Goal: Task Accomplishment & Management: Complete application form

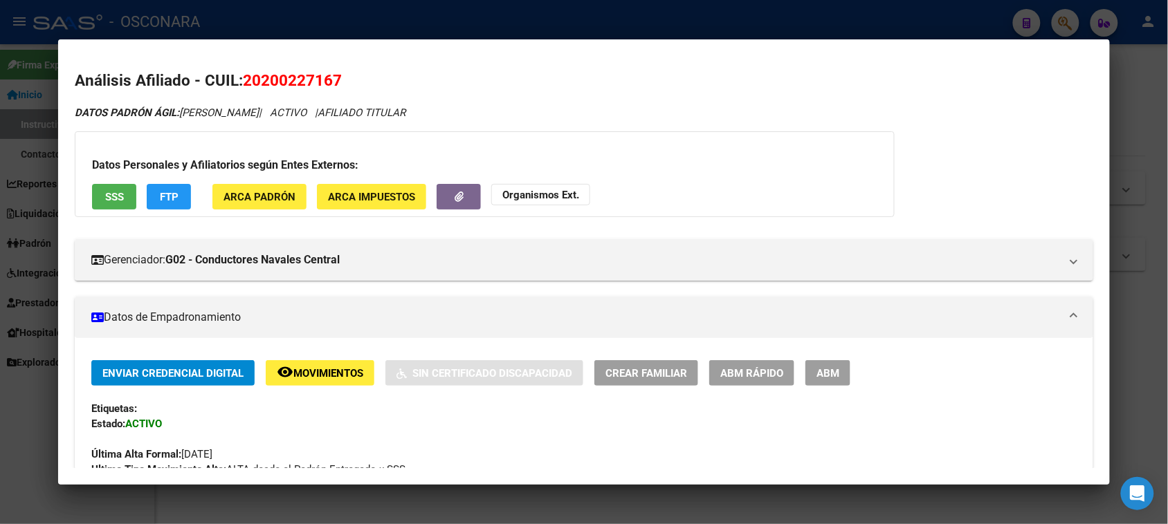
click at [1135, 73] on div at bounding box center [584, 262] width 1168 height 524
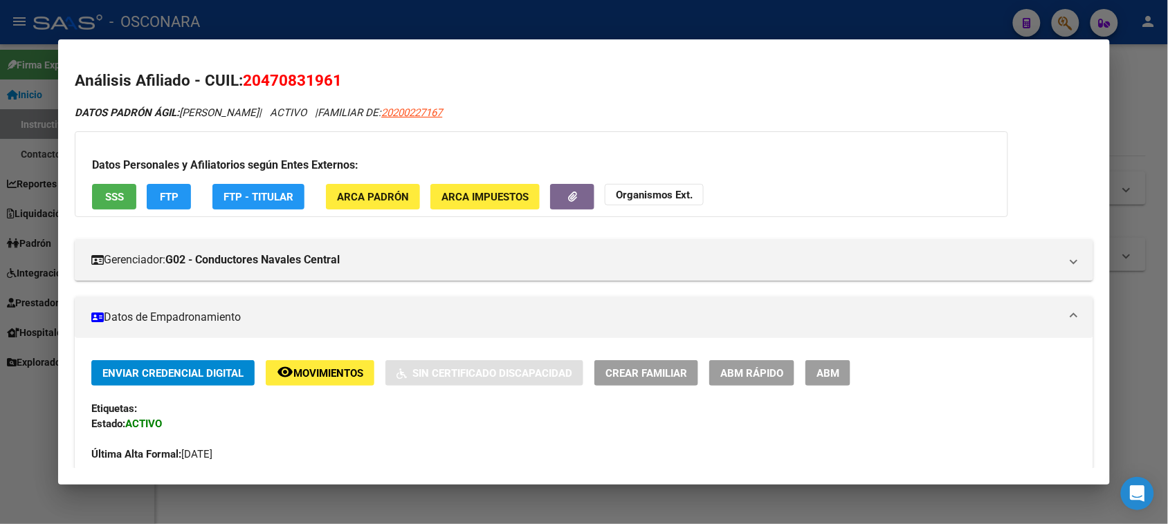
click at [1137, 118] on div at bounding box center [584, 262] width 1168 height 524
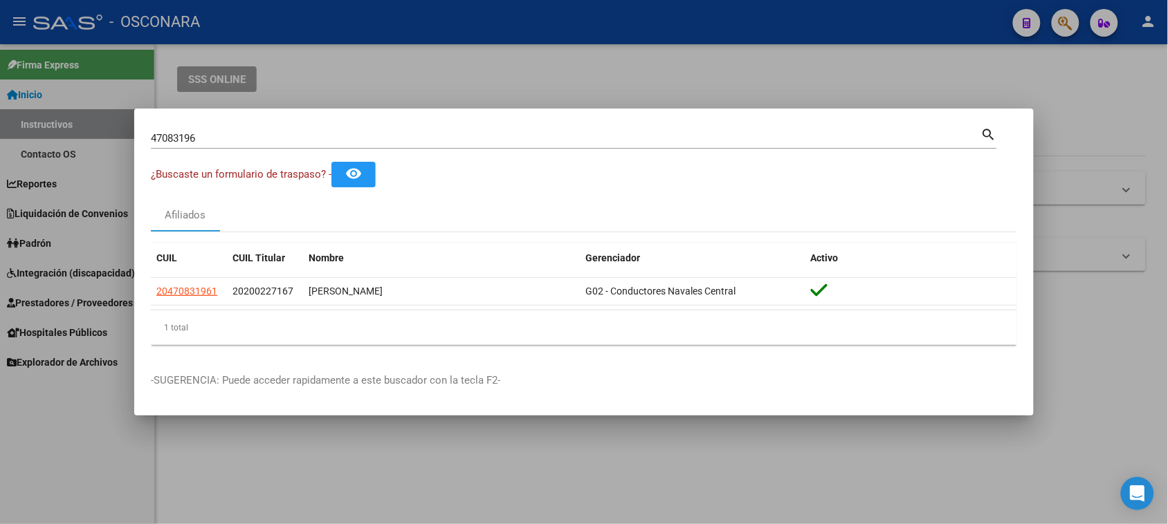
drag, startPoint x: 216, startPoint y: 130, endPoint x: 95, endPoint y: 136, distance: 121.2
click at [99, 136] on div "47083196 Buscar (apellido, dni, cuil, nro traspaso, cuit, obra social) search ¿…" at bounding box center [584, 262] width 1168 height 524
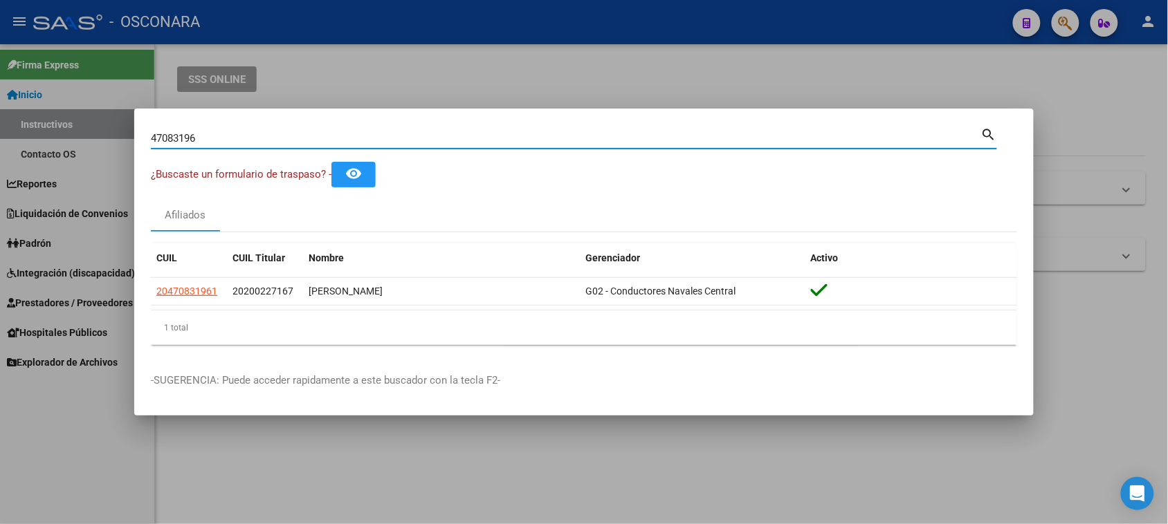
drag, startPoint x: 194, startPoint y: 138, endPoint x: 51, endPoint y: 146, distance: 143.4
click at [60, 143] on div "47083196 Buscar (apellido, dni, cuil, nro traspaso, cuit, obra social) search ¿…" at bounding box center [584, 262] width 1168 height 524
paste input "50.006.708"
click at [187, 142] on input "50.006.708" at bounding box center [566, 138] width 830 height 12
click at [165, 138] on input "50.006708" at bounding box center [566, 138] width 830 height 12
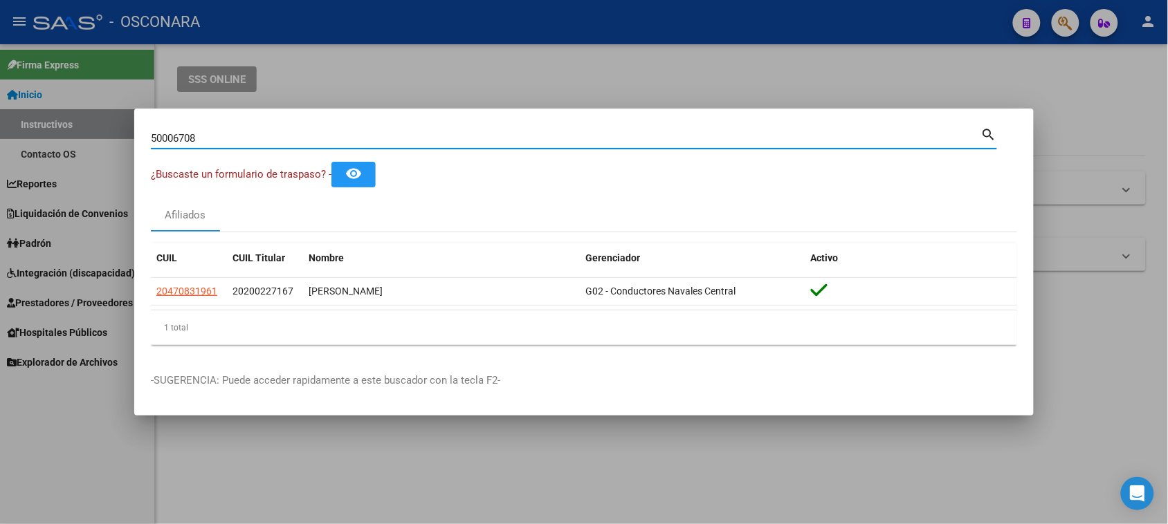
click at [225, 137] on input "50006708" at bounding box center [566, 138] width 830 height 12
type input "50006708"
click at [53, 239] on div at bounding box center [584, 262] width 1168 height 524
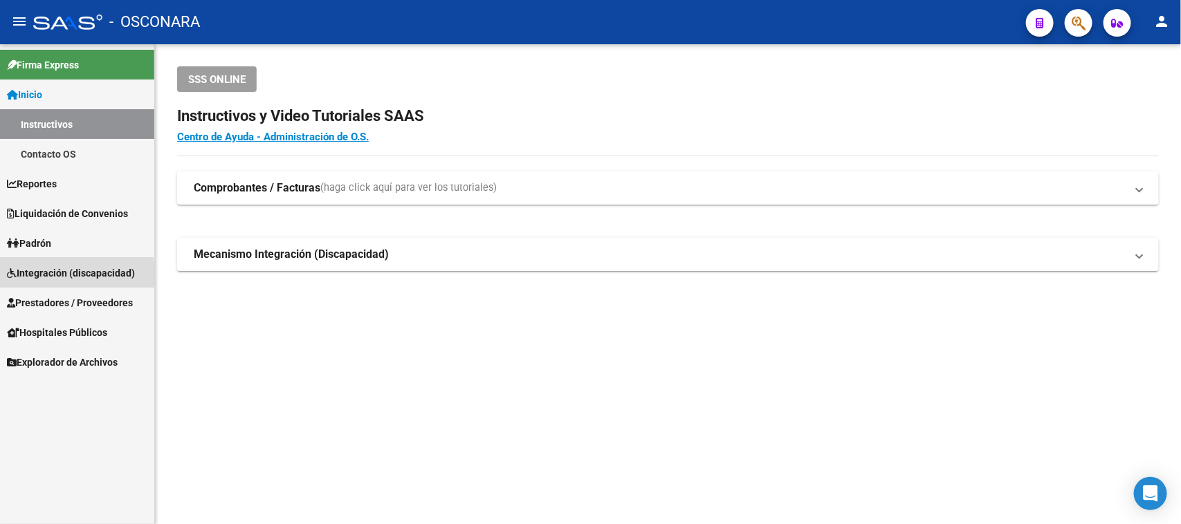
click at [49, 274] on span "Integración (discapacidad)" at bounding box center [71, 273] width 128 height 15
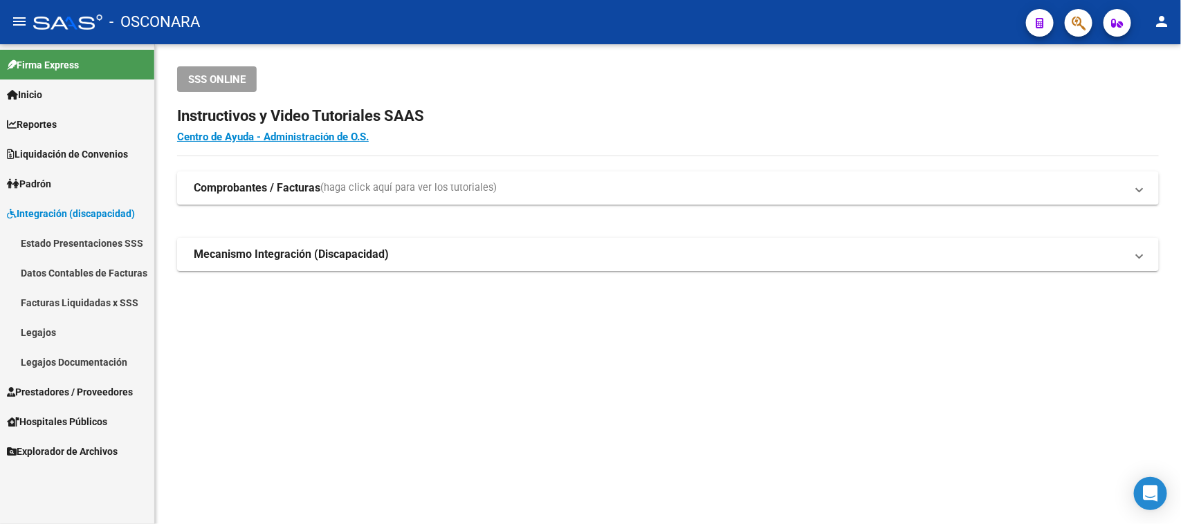
click at [40, 218] on span "Integración (discapacidad)" at bounding box center [71, 213] width 128 height 15
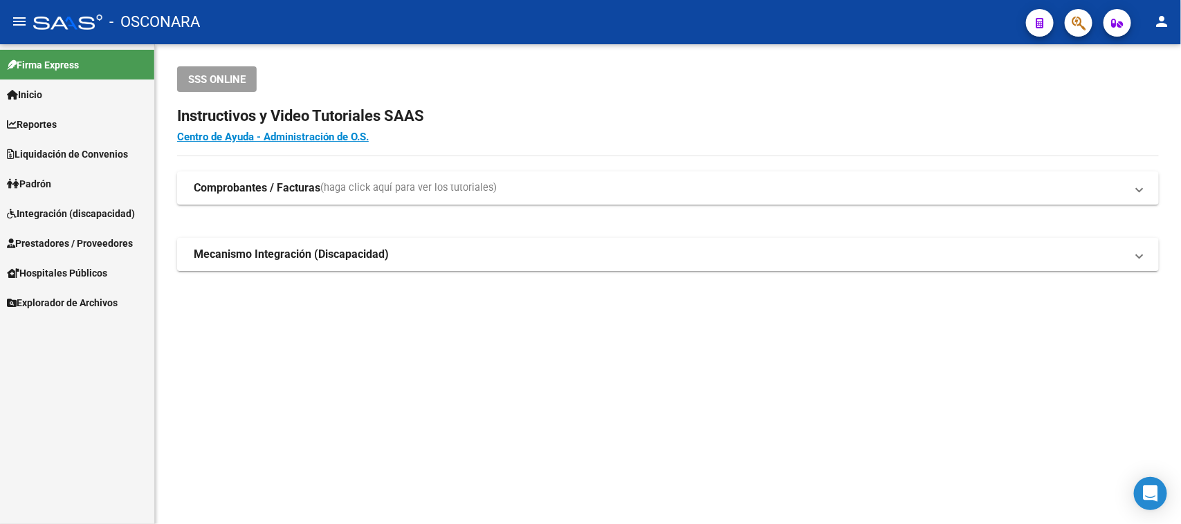
click at [47, 237] on span "Prestadores / Proveedores" at bounding box center [70, 243] width 126 height 15
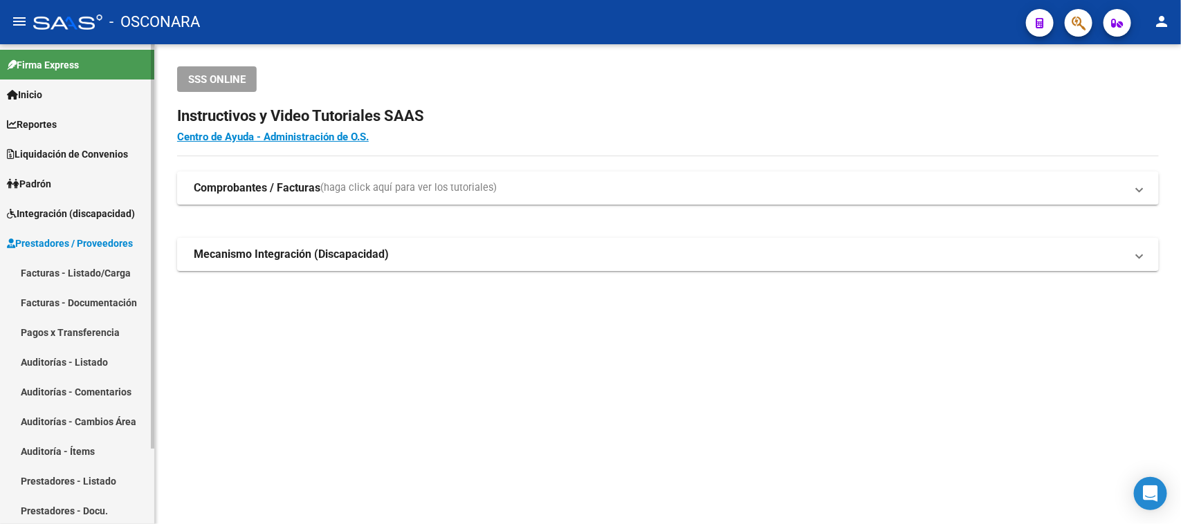
click at [60, 270] on link "Facturas - Listado/Carga" at bounding box center [77, 273] width 154 height 30
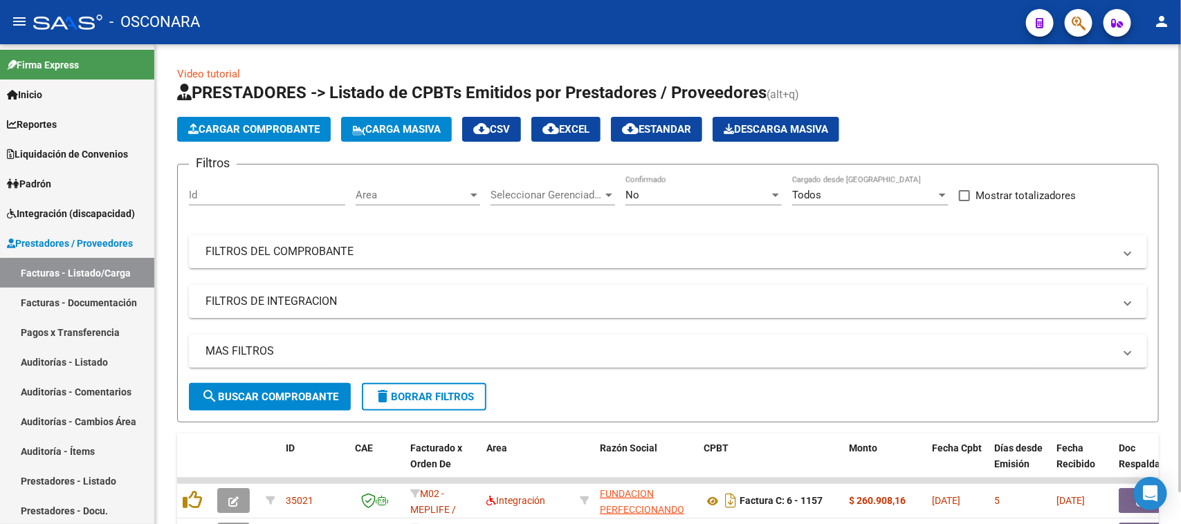
click at [268, 128] on span "Cargar Comprobante" at bounding box center [253, 129] width 131 height 12
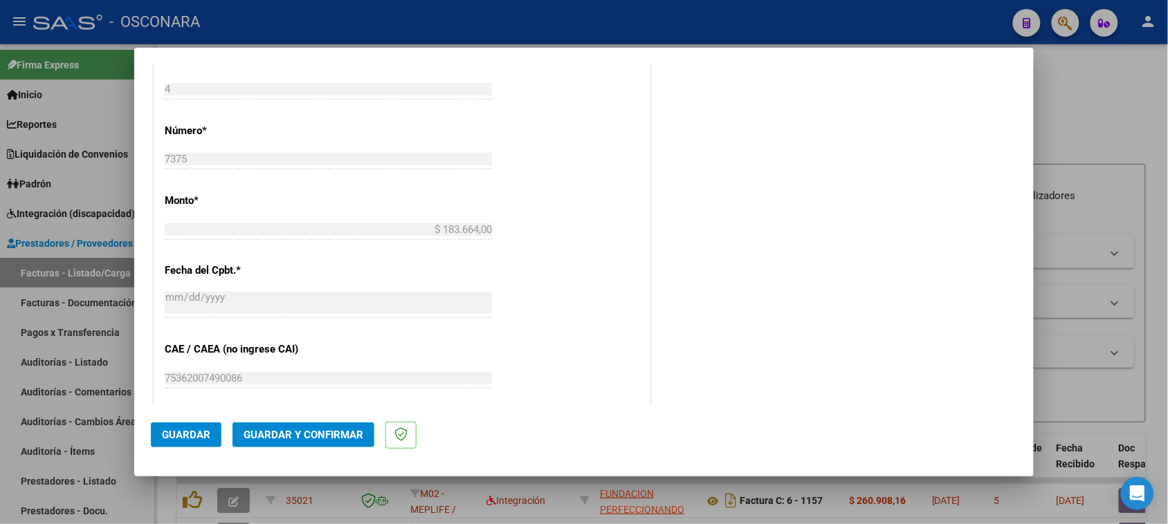
scroll to position [605, 0]
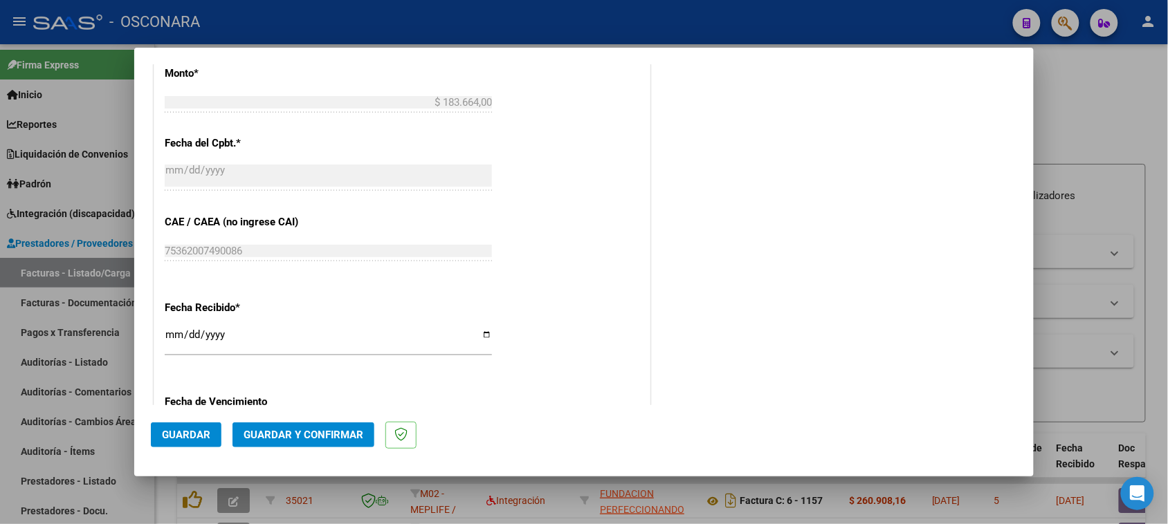
click at [312, 434] on span "Guardar y Confirmar" at bounding box center [304, 435] width 120 height 12
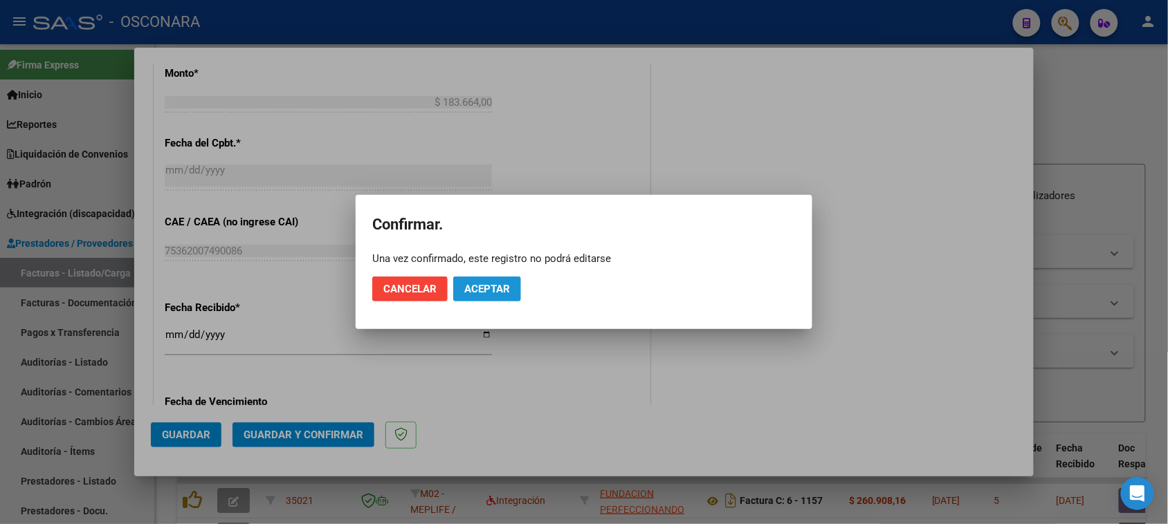
click at [503, 291] on span "Aceptar" at bounding box center [487, 289] width 46 height 12
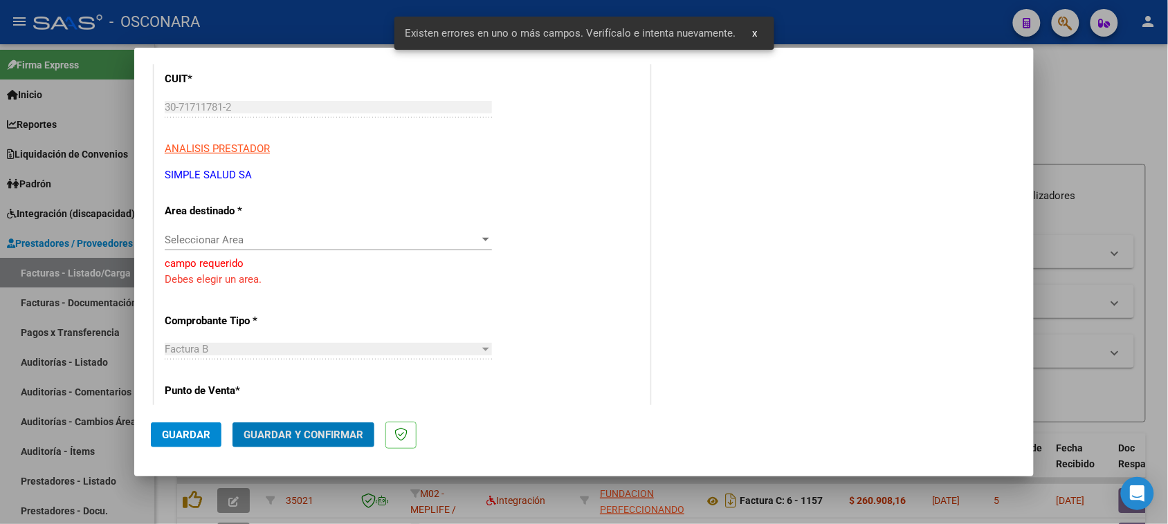
scroll to position [185, 0]
click at [215, 249] on div "Seleccionar Area Seleccionar Area" at bounding box center [328, 242] width 327 height 21
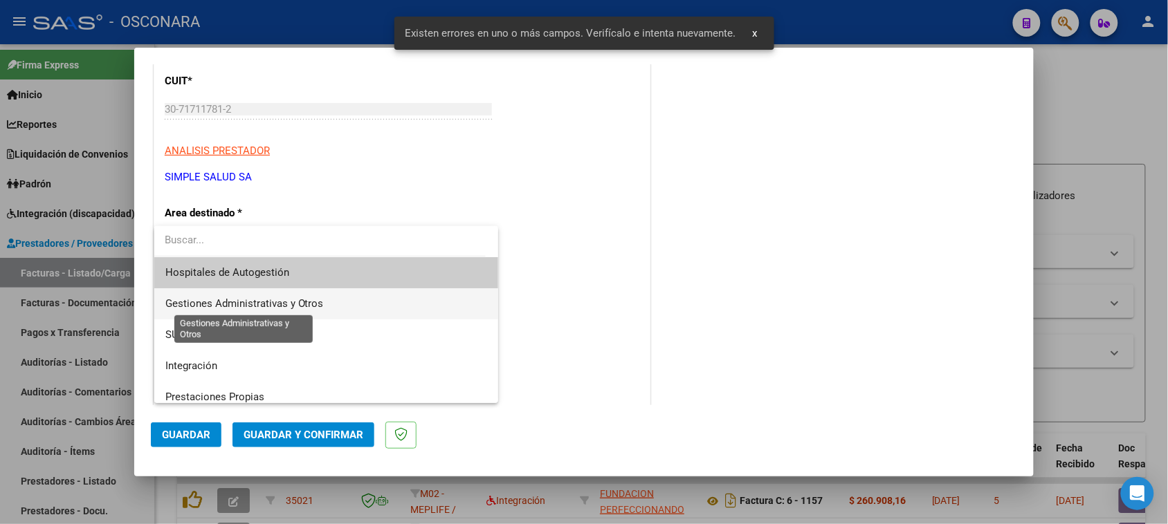
click at [219, 305] on span "Gestiones Administrativas y Otros" at bounding box center [244, 303] width 158 height 12
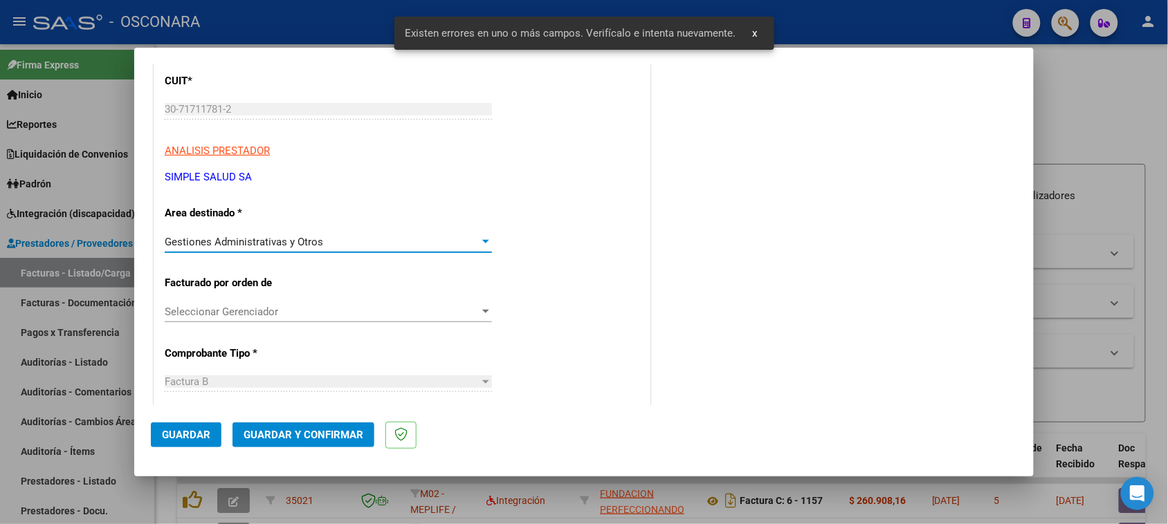
click at [277, 434] on span "Guardar y Confirmar" at bounding box center [304, 435] width 120 height 12
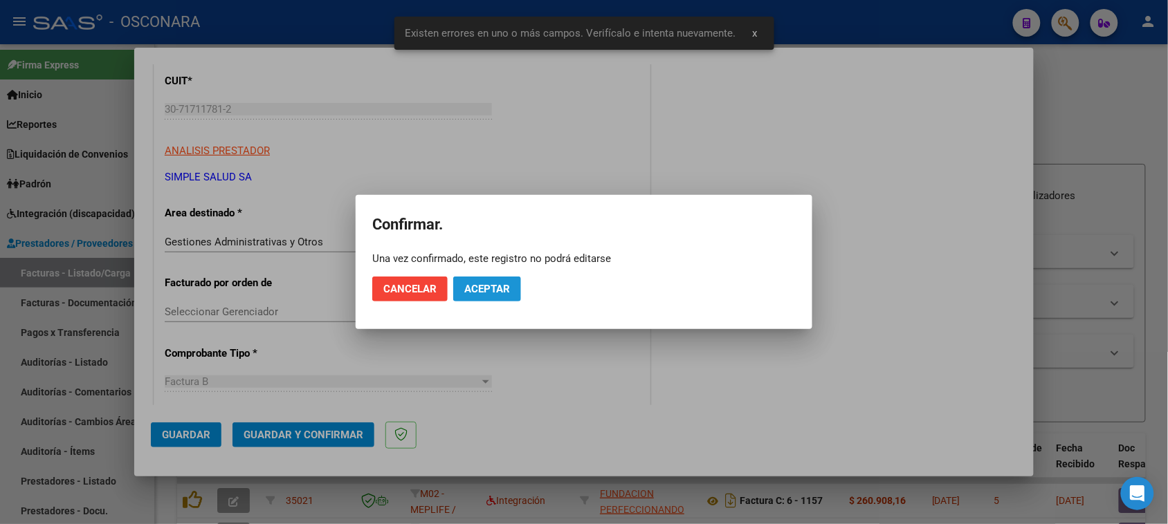
drag, startPoint x: 485, startPoint y: 284, endPoint x: 495, endPoint y: 288, distance: 10.5
click at [486, 286] on button "Aceptar" at bounding box center [487, 289] width 68 height 25
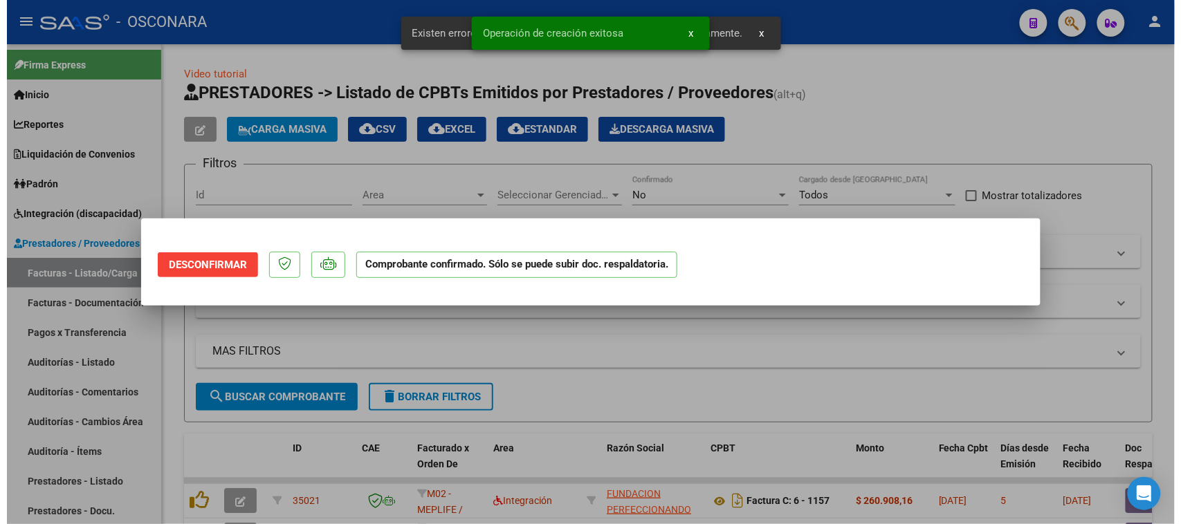
scroll to position [0, 0]
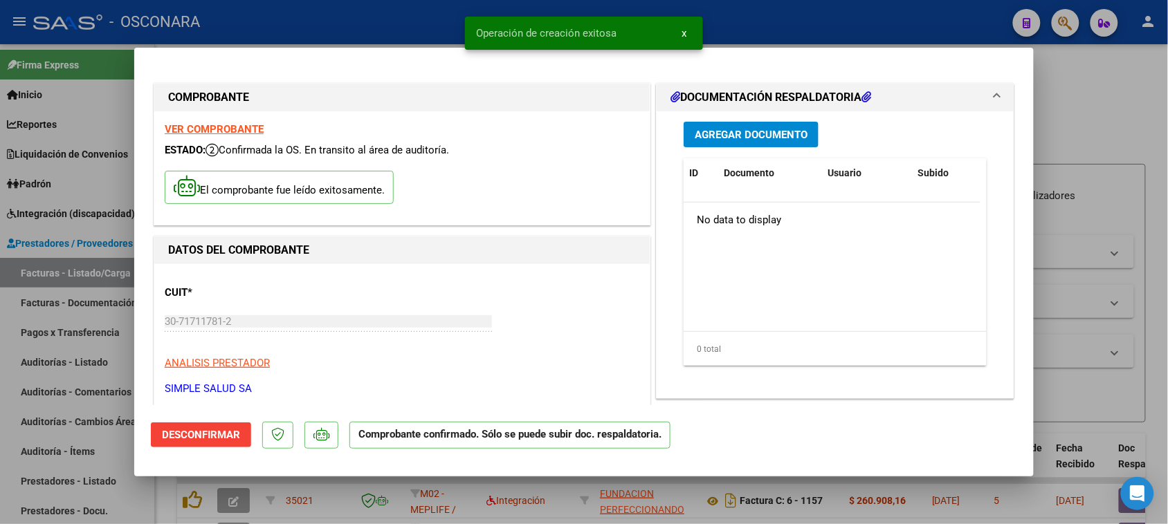
click at [0, 426] on div at bounding box center [584, 262] width 1168 height 524
type input "$ 0,00"
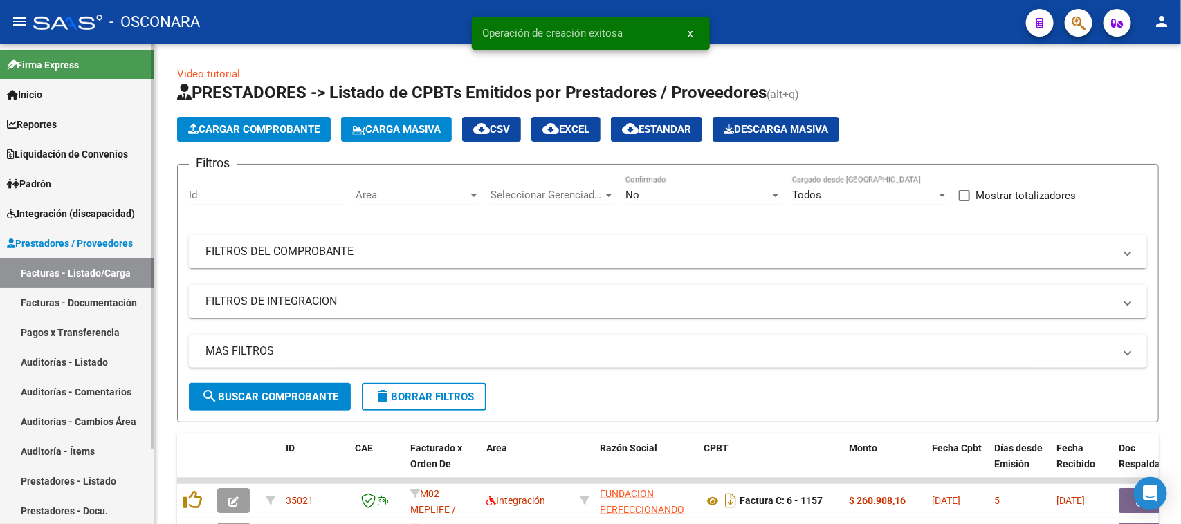
click at [37, 360] on link "Auditorías - Listado" at bounding box center [77, 362] width 154 height 30
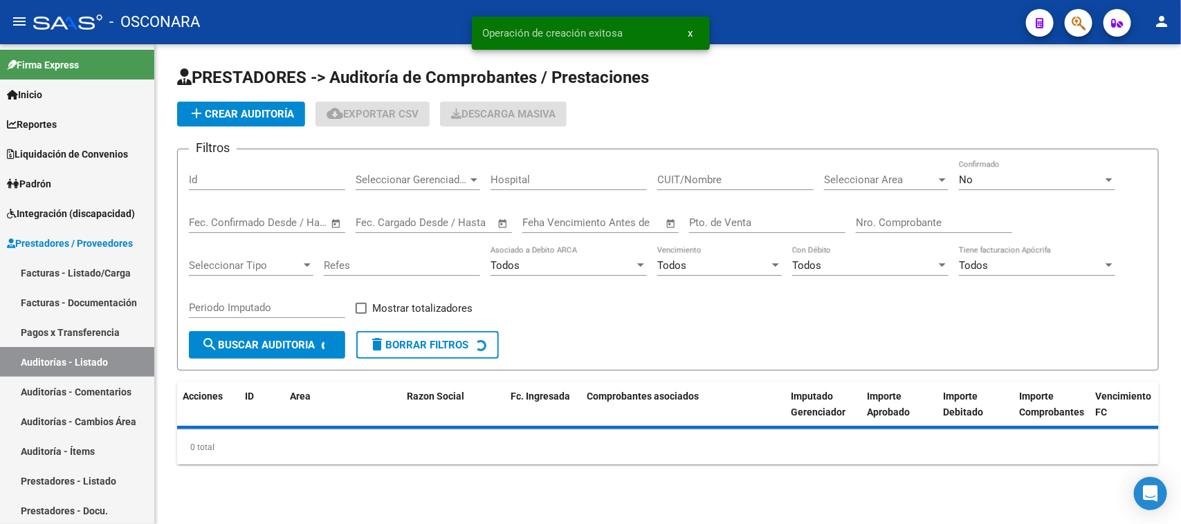
click at [244, 114] on span "add Crear Auditoría" at bounding box center [241, 114] width 106 height 12
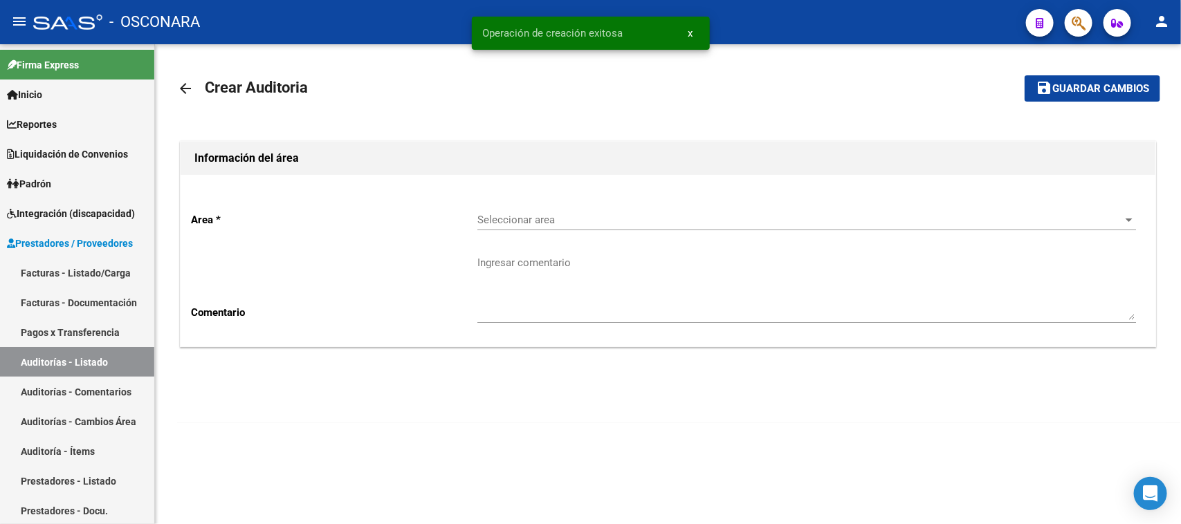
click at [548, 219] on span "Seleccionar area" at bounding box center [800, 220] width 646 height 12
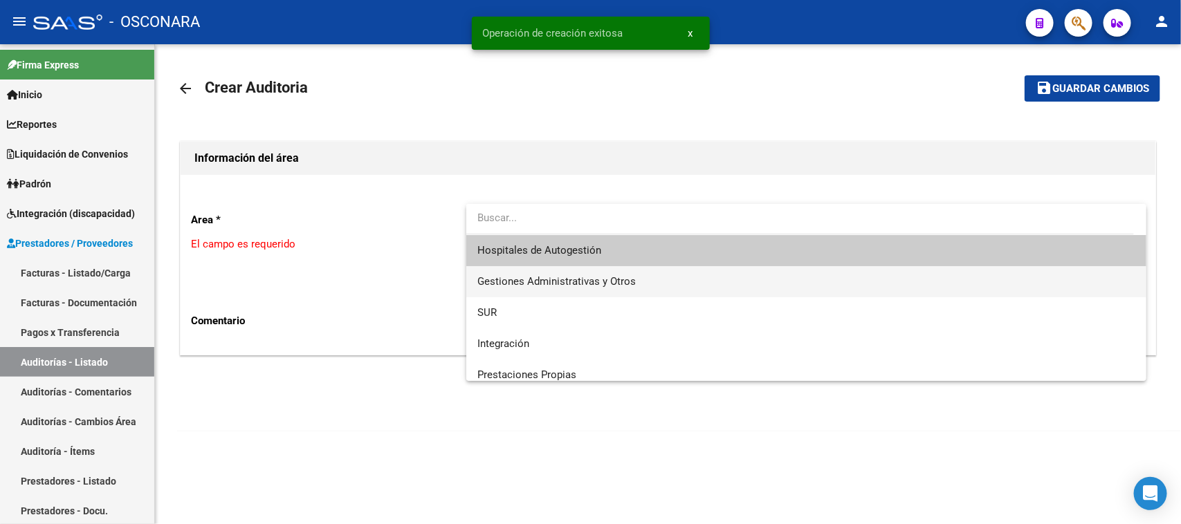
click at [540, 274] on span "Gestiones Administrativas y Otros" at bounding box center [806, 281] width 659 height 31
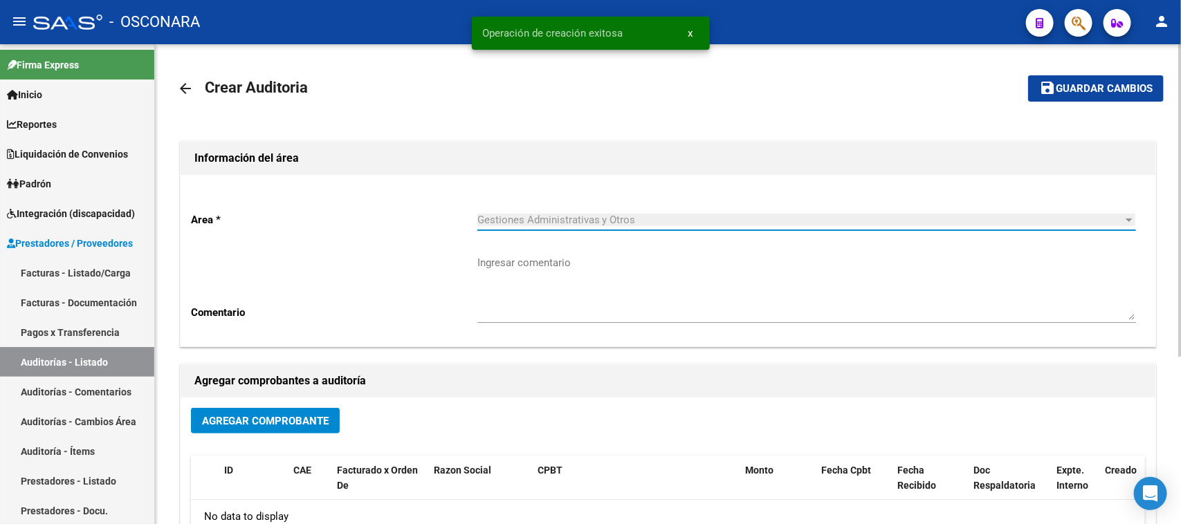
click at [233, 416] on span "Agregar Comprobante" at bounding box center [265, 421] width 127 height 12
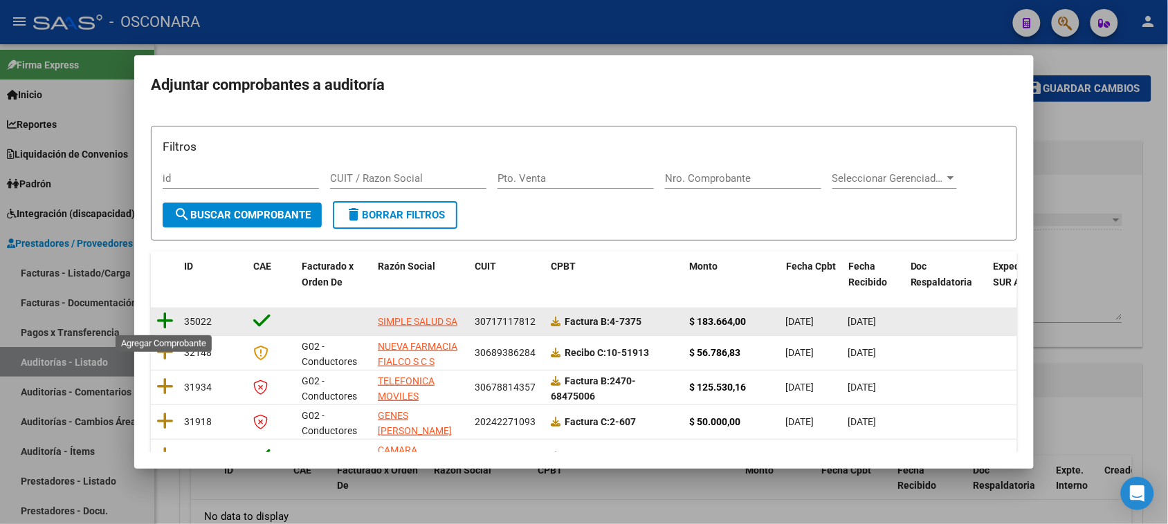
click at [165, 323] on icon at bounding box center [164, 320] width 17 height 19
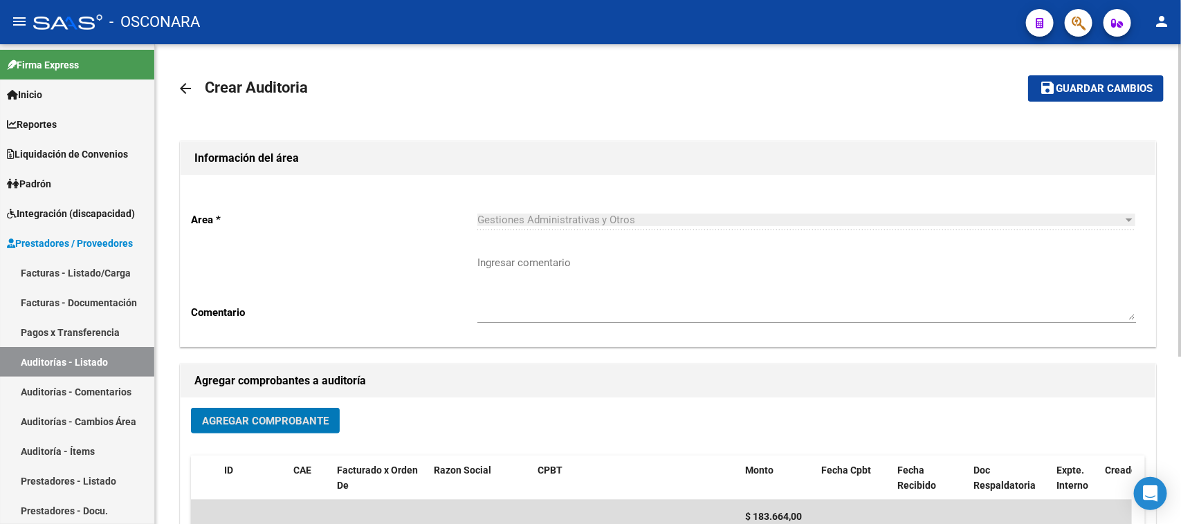
click at [1092, 84] on span "Guardar cambios" at bounding box center [1104, 89] width 97 height 12
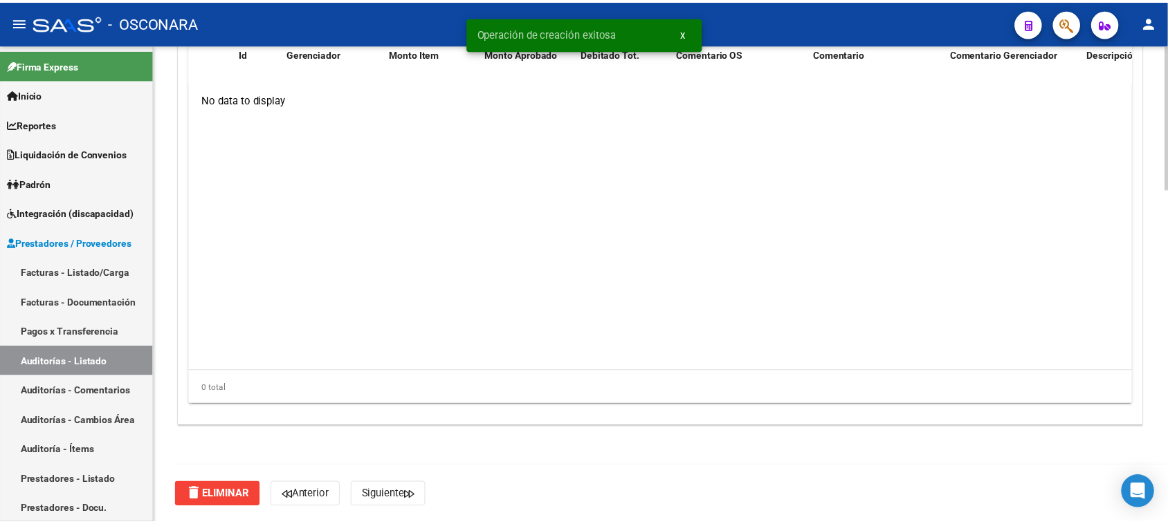
scroll to position [848, 0]
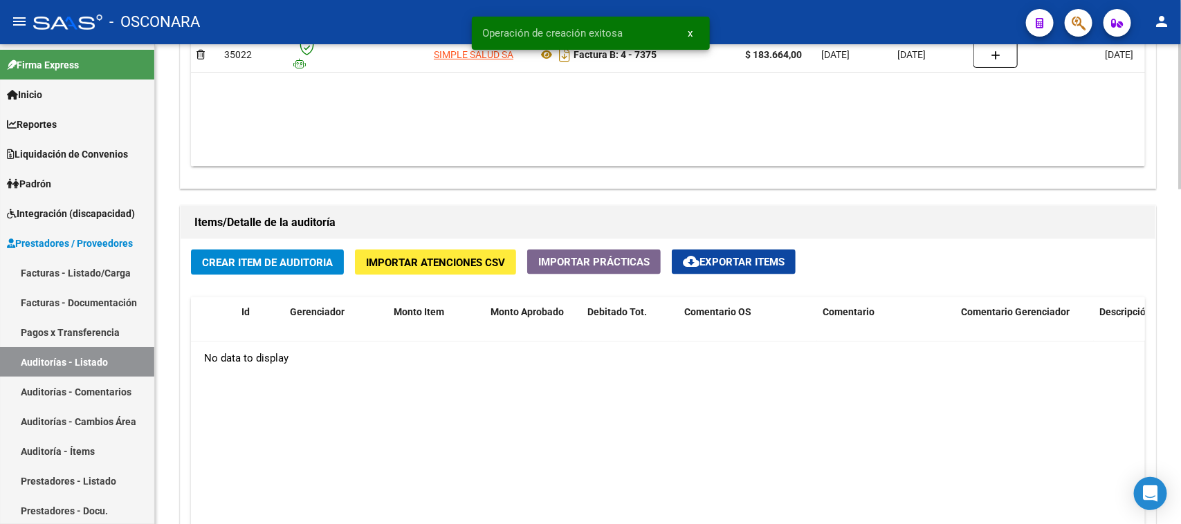
click at [267, 260] on span "Crear Item de Auditoria" at bounding box center [267, 263] width 131 height 12
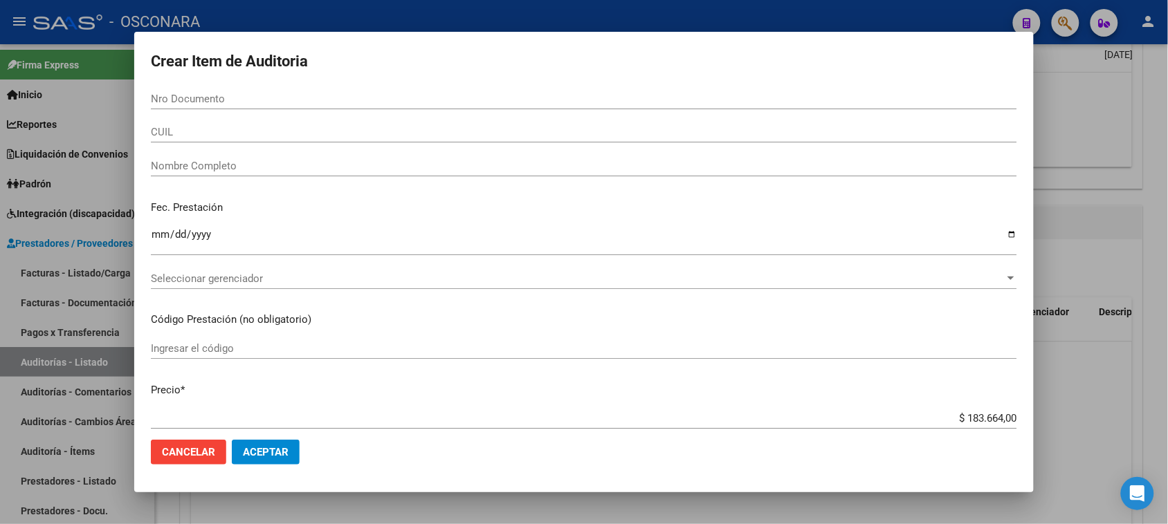
drag, startPoint x: 1102, startPoint y: 145, endPoint x: 1071, endPoint y: 31, distance: 118.3
click at [1102, 144] on div at bounding box center [584, 262] width 1168 height 524
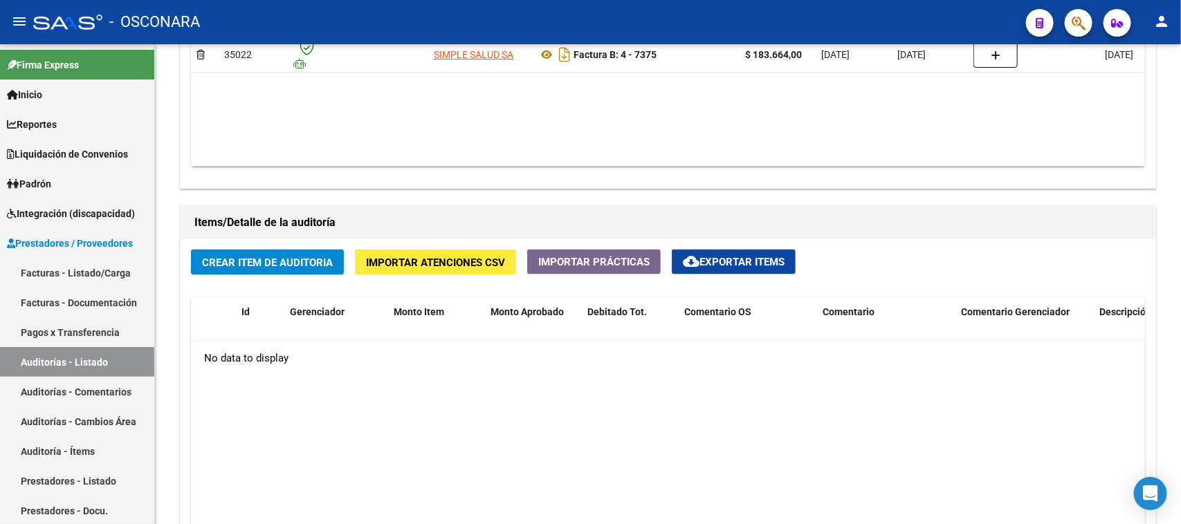
click at [1073, 23] on icon "button" at bounding box center [1079, 23] width 14 height 16
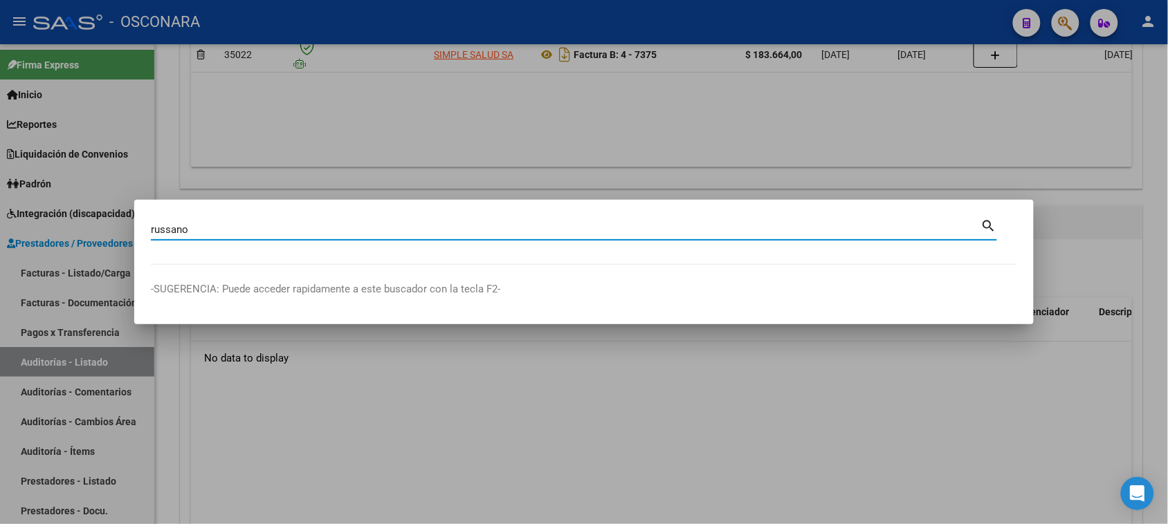
type input "russano"
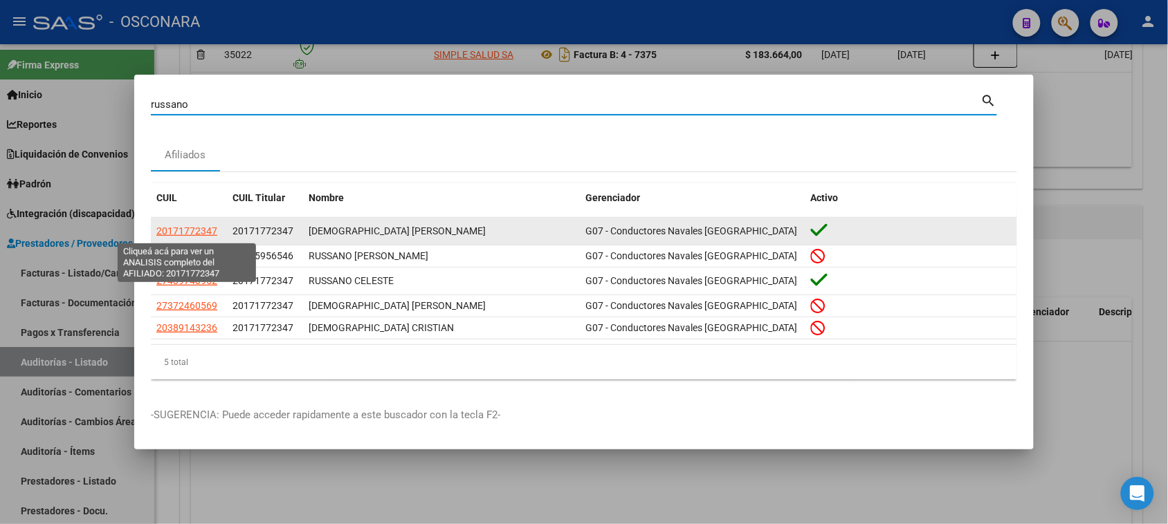
click at [181, 230] on span "20171772347" at bounding box center [186, 231] width 61 height 11
type textarea "20171772347"
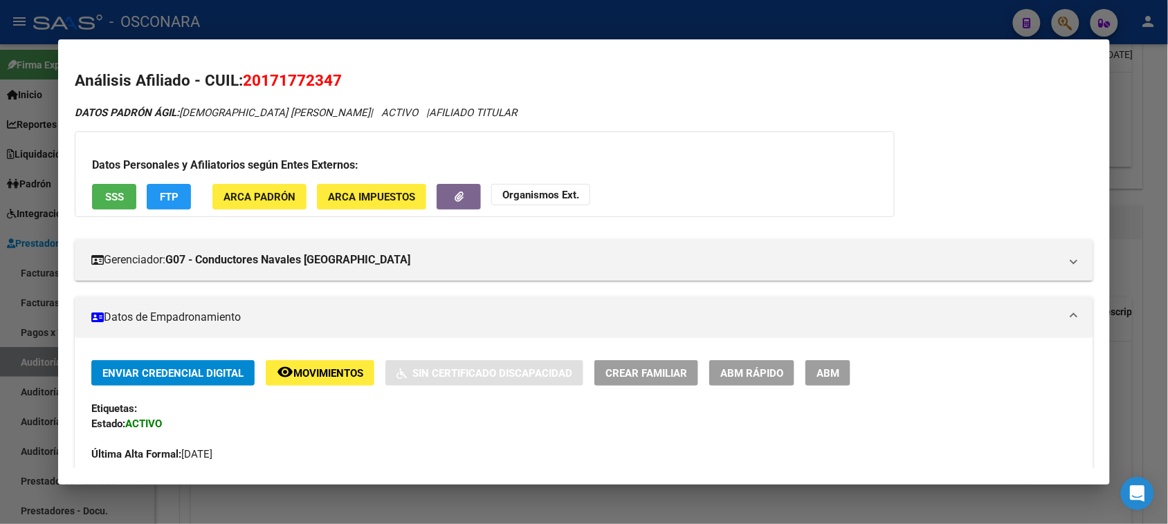
drag, startPoint x: 257, startPoint y: 78, endPoint x: 327, endPoint y: 81, distance: 69.2
click at [327, 81] on span "20171772347" at bounding box center [292, 80] width 99 height 18
copy span "17177234"
click at [1136, 102] on div at bounding box center [584, 262] width 1168 height 524
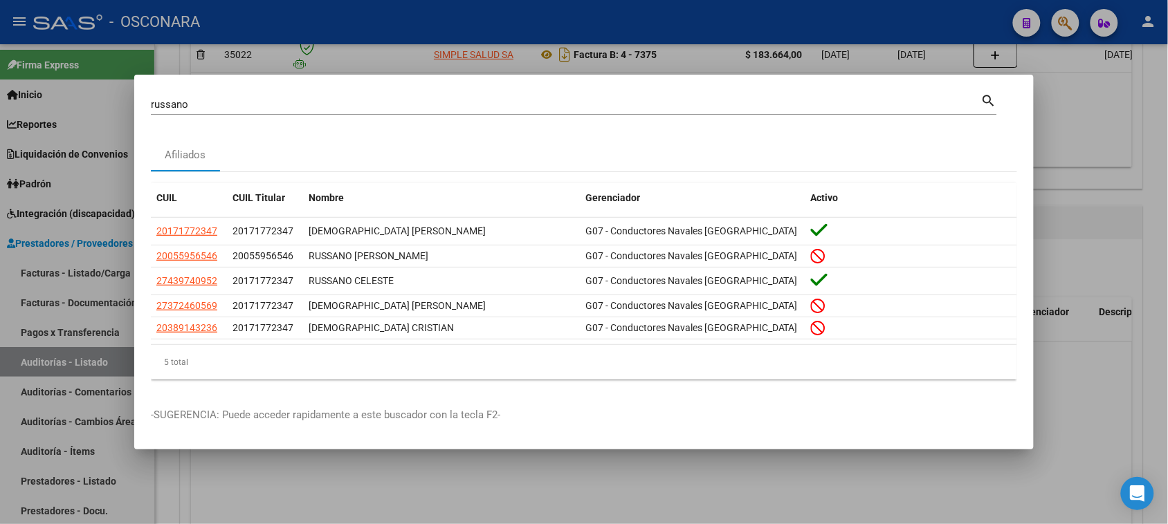
click at [1099, 194] on div at bounding box center [584, 262] width 1168 height 524
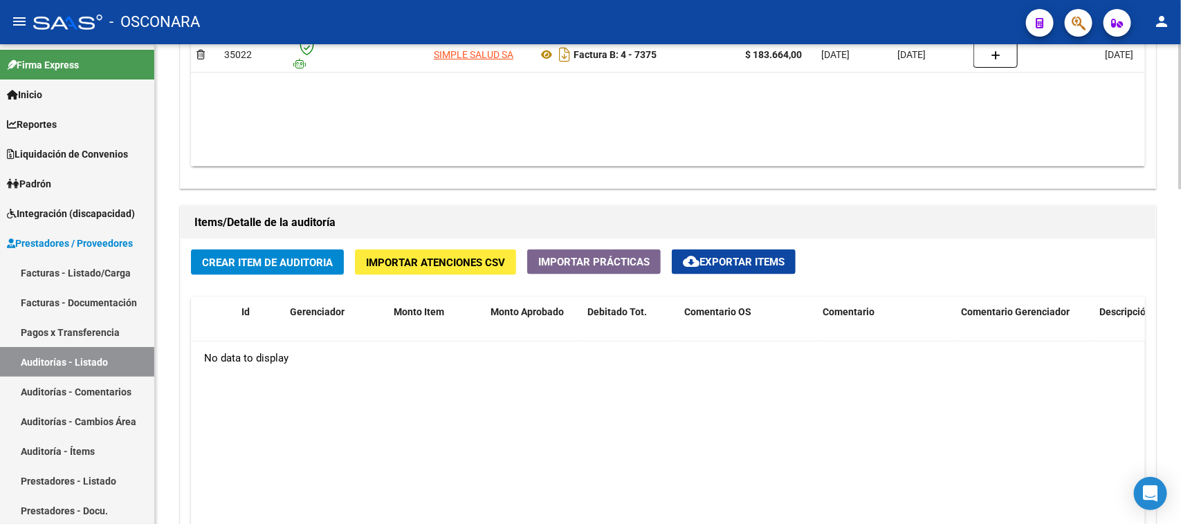
click at [271, 257] on span "Crear Item de Auditoria" at bounding box center [267, 263] width 131 height 12
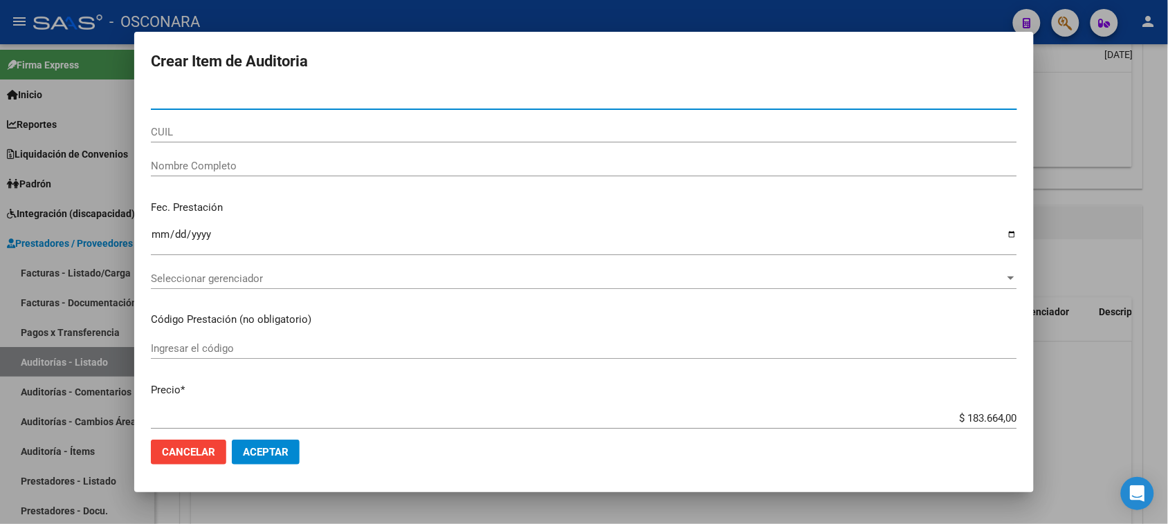
paste input "17177234"
type input "17177234"
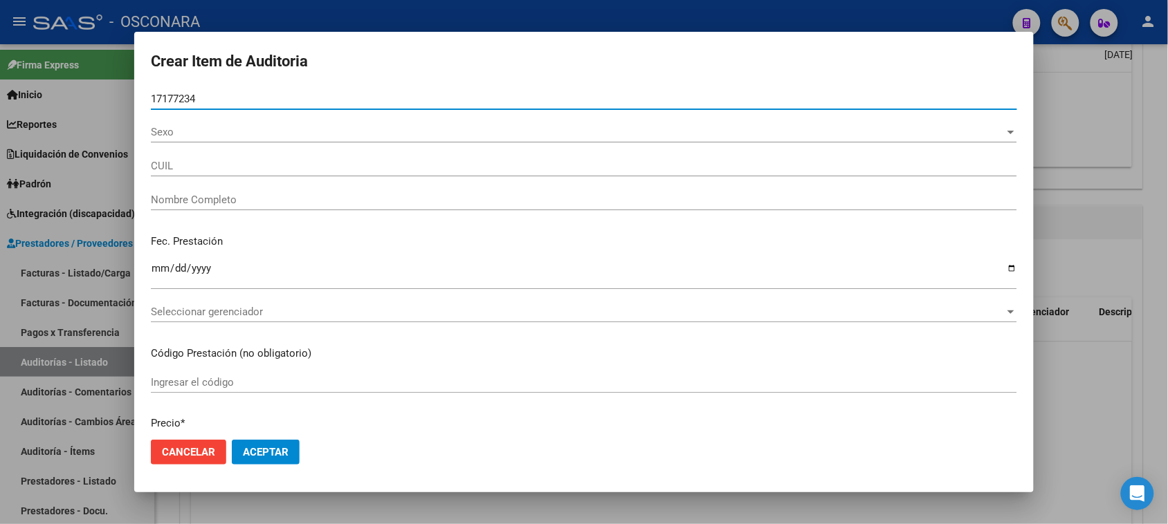
type input "20171772347"
type input "[DEMOGRAPHIC_DATA] [PERSON_NAME]"
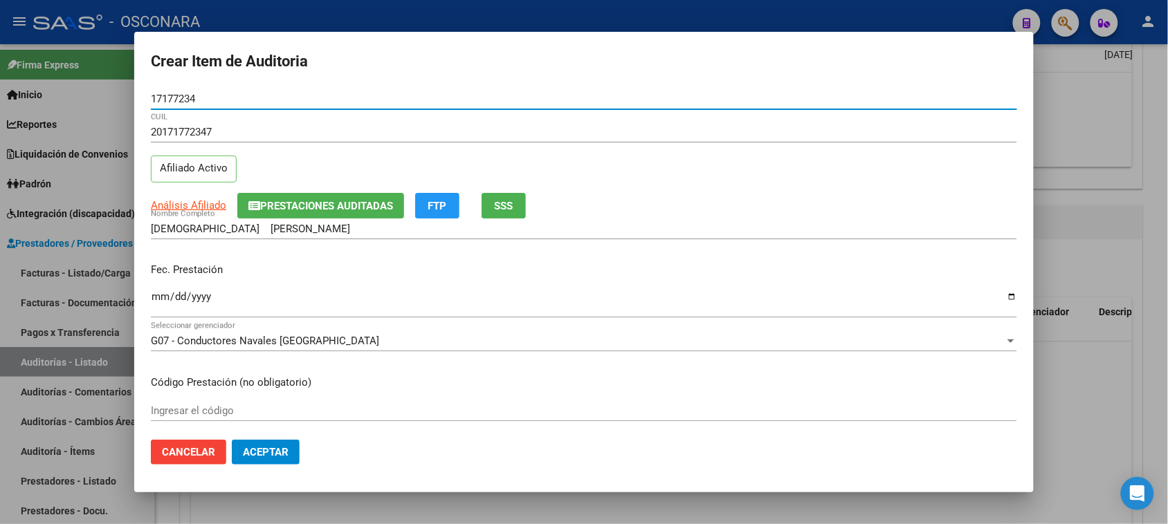
type input "17177234"
click at [159, 271] on p "Fec. Prestación" at bounding box center [584, 270] width 866 height 16
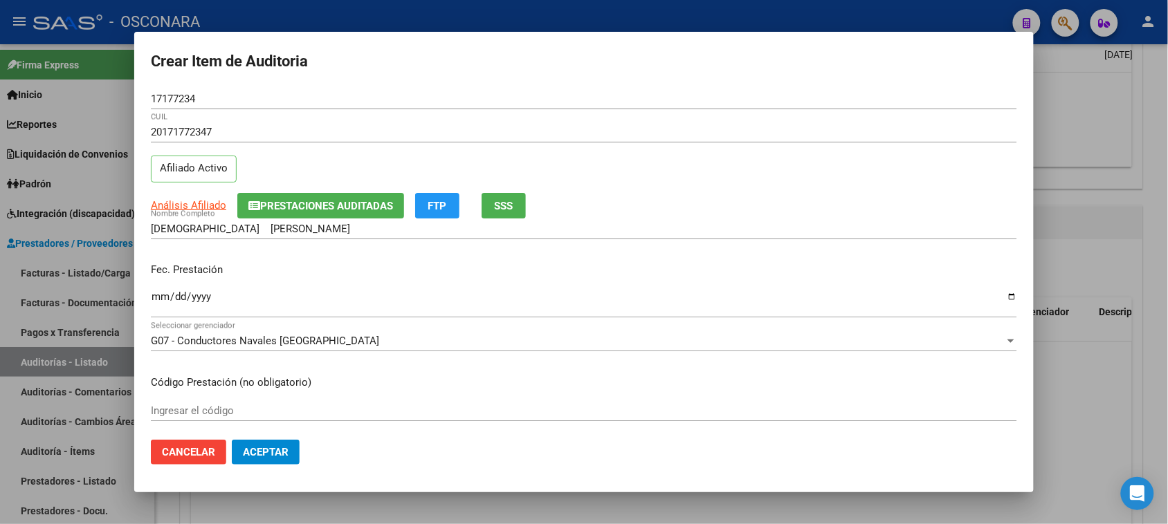
click at [156, 298] on input "Ingresar la fecha" at bounding box center [584, 302] width 866 height 22
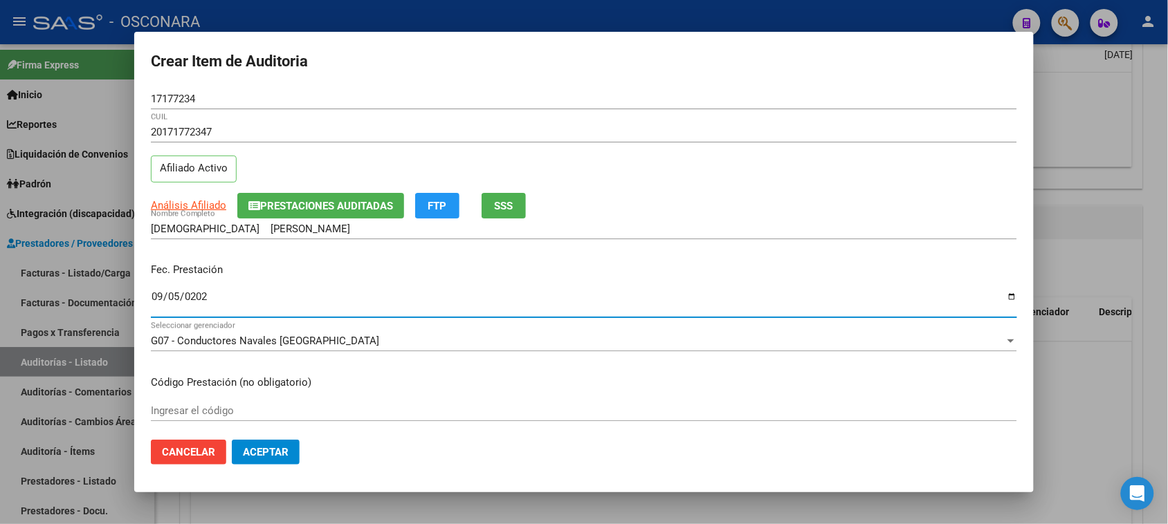
type input "[DATE]"
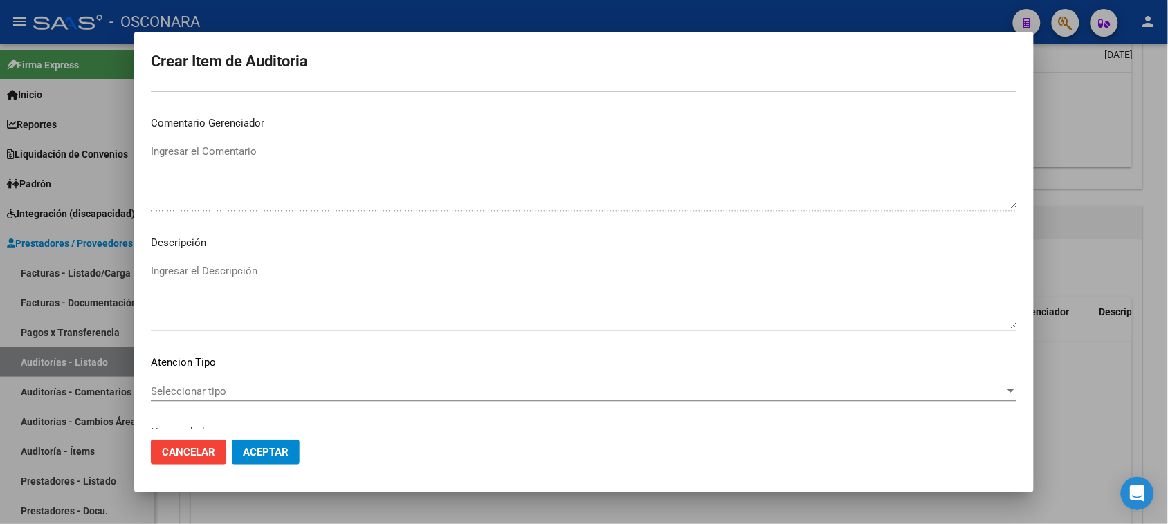
scroll to position [904, 0]
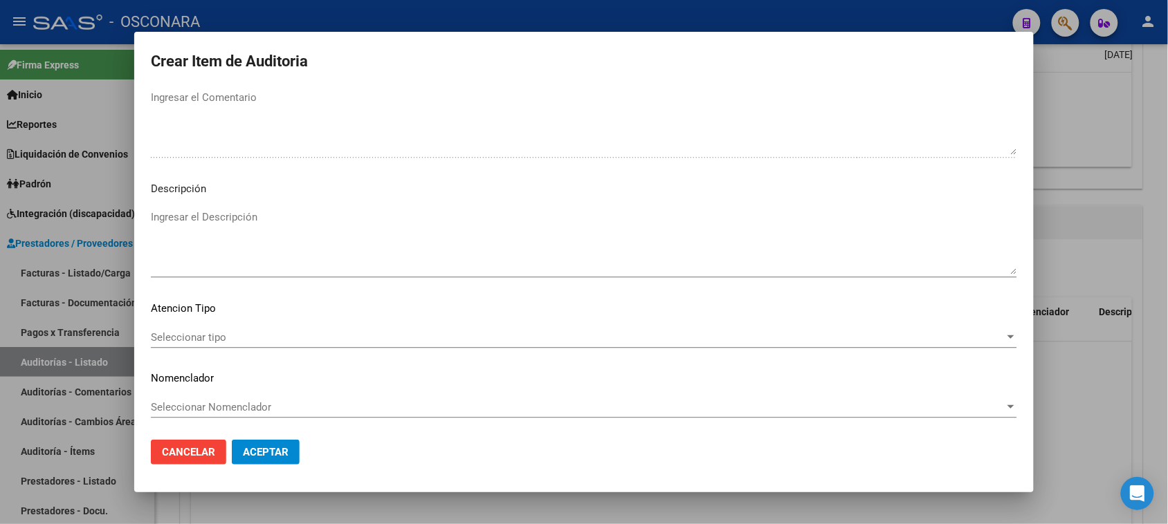
click at [244, 240] on textarea "Ingresar el Descripción" at bounding box center [584, 242] width 866 height 65
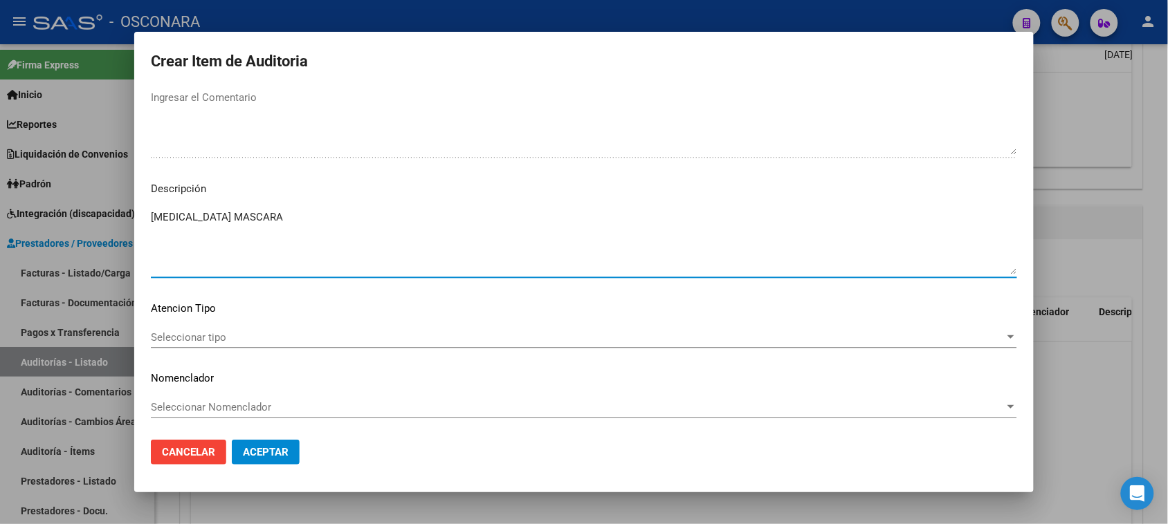
drag, startPoint x: 178, startPoint y: 219, endPoint x: 0, endPoint y: 233, distance: 178.4
click at [4, 233] on div "Crear Item de Auditoria 17177234 Nro Documento 20171772347 CUIL Afiliado Activo…" at bounding box center [584, 262] width 1168 height 524
click at [212, 216] on textarea "MASCARA" at bounding box center [584, 242] width 866 height 65
type textarea "MASCARA DE [MEDICAL_DATA]"
click at [183, 327] on mat-dialog-content "17177234 Nro Documento 20171772347 CUIL Afiliado Activo Análisis Afiliado Prest…" at bounding box center [583, 259] width 899 height 341
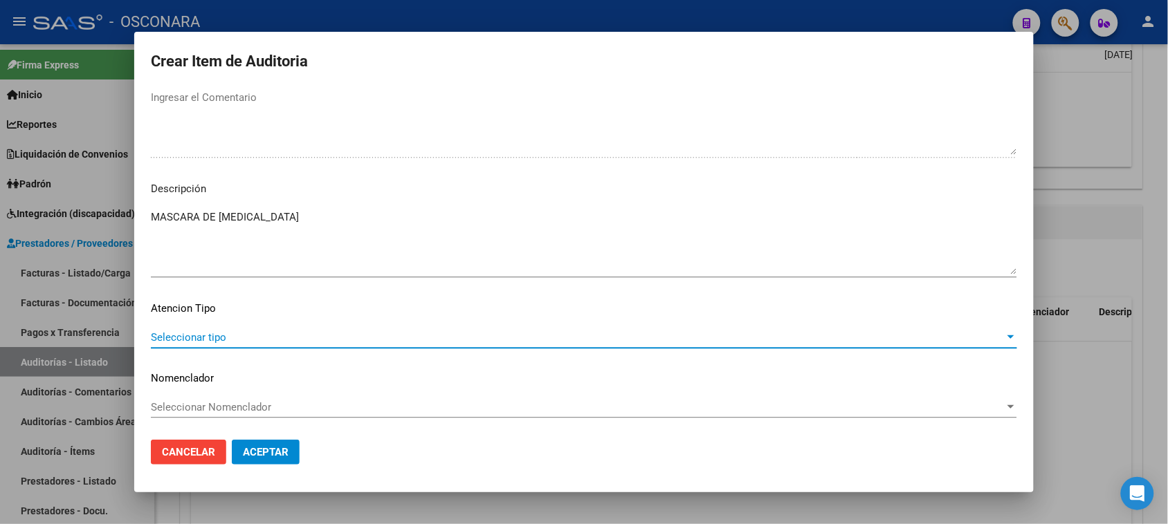
click at [189, 336] on span "Seleccionar tipo" at bounding box center [578, 337] width 854 height 12
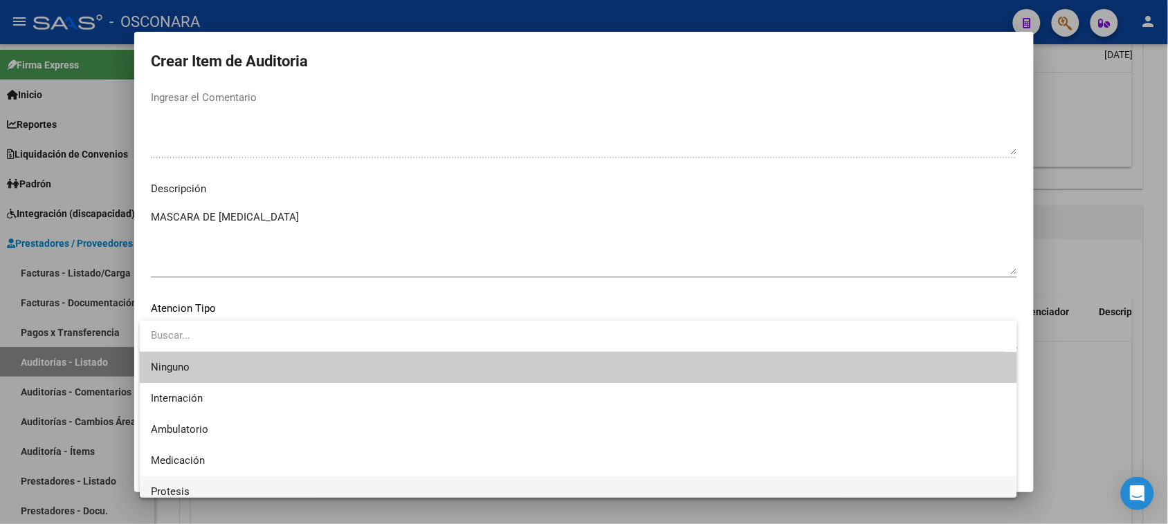
click at [182, 488] on span "Protesis" at bounding box center [170, 492] width 39 height 12
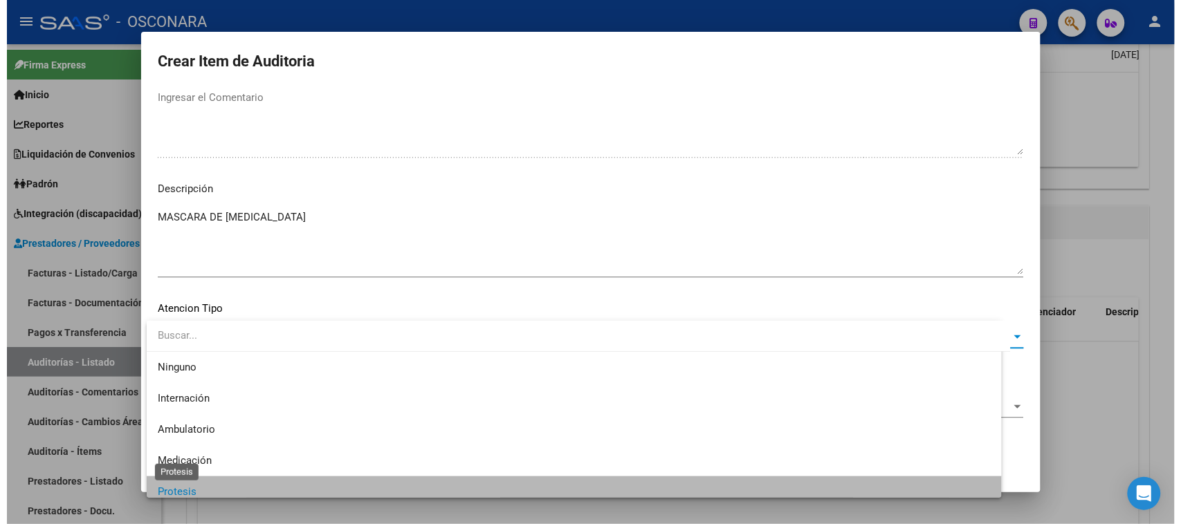
scroll to position [9, 0]
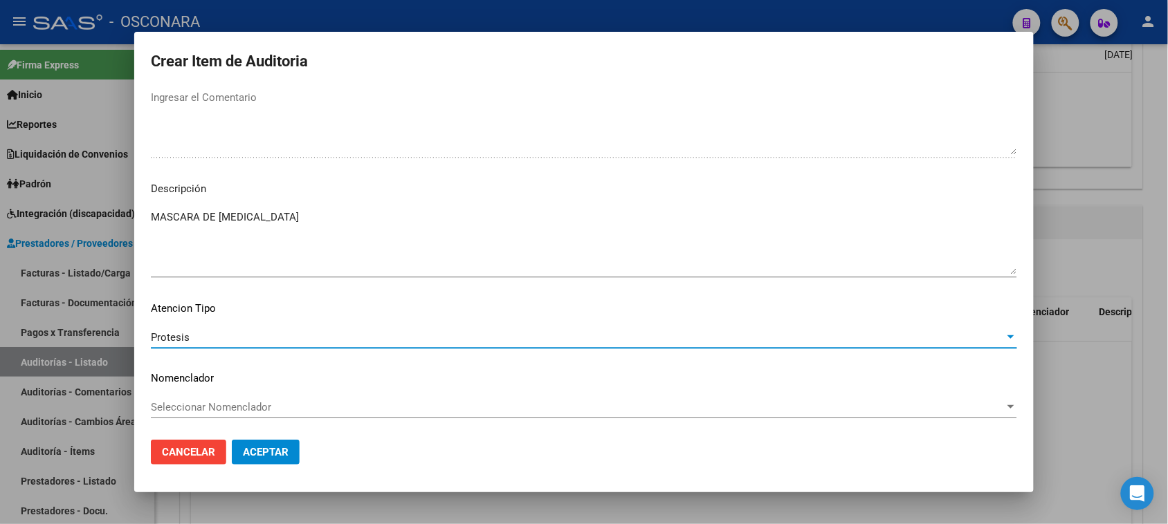
click at [274, 453] on span "Aceptar" at bounding box center [266, 452] width 46 height 12
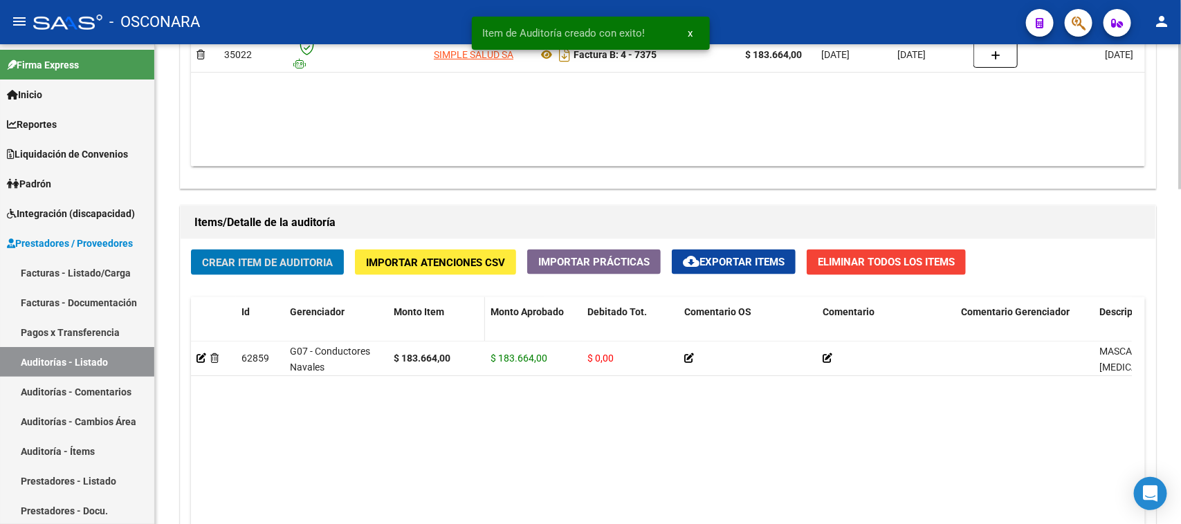
scroll to position [1108, 0]
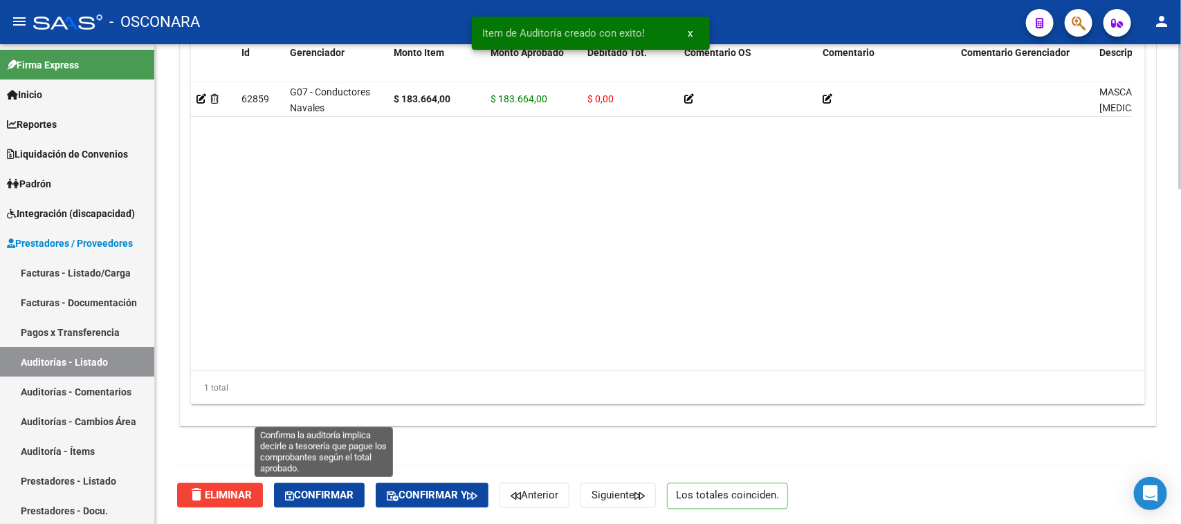
click at [336, 502] on button "Confirmar" at bounding box center [319, 496] width 91 height 25
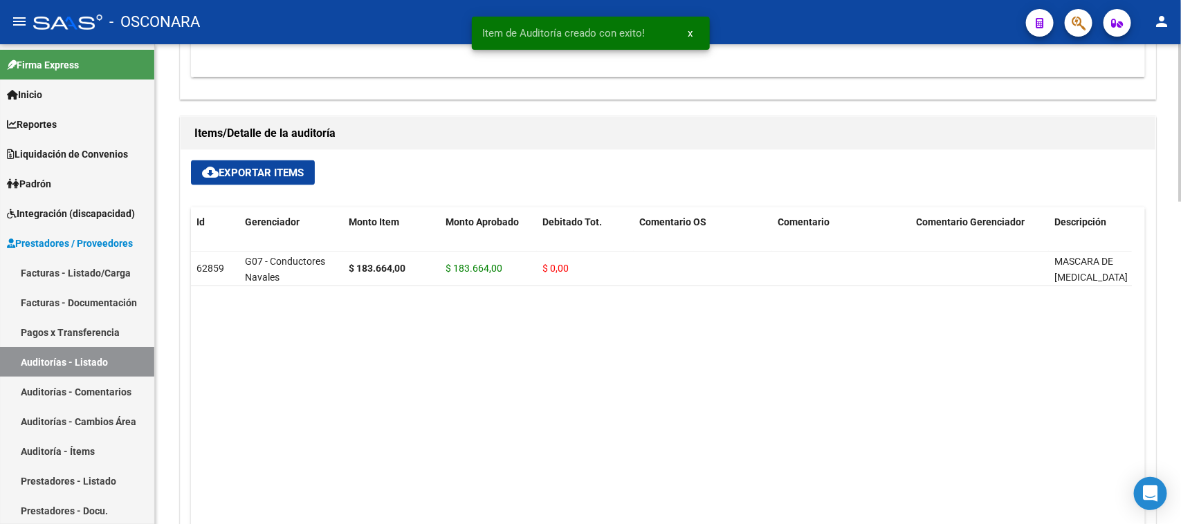
type input "202509"
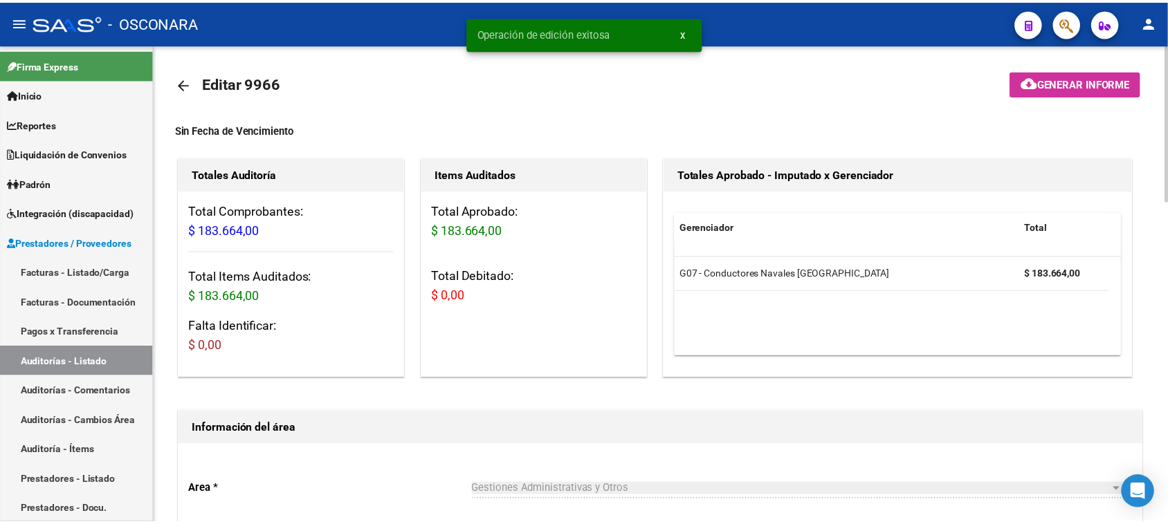
scroll to position [0, 0]
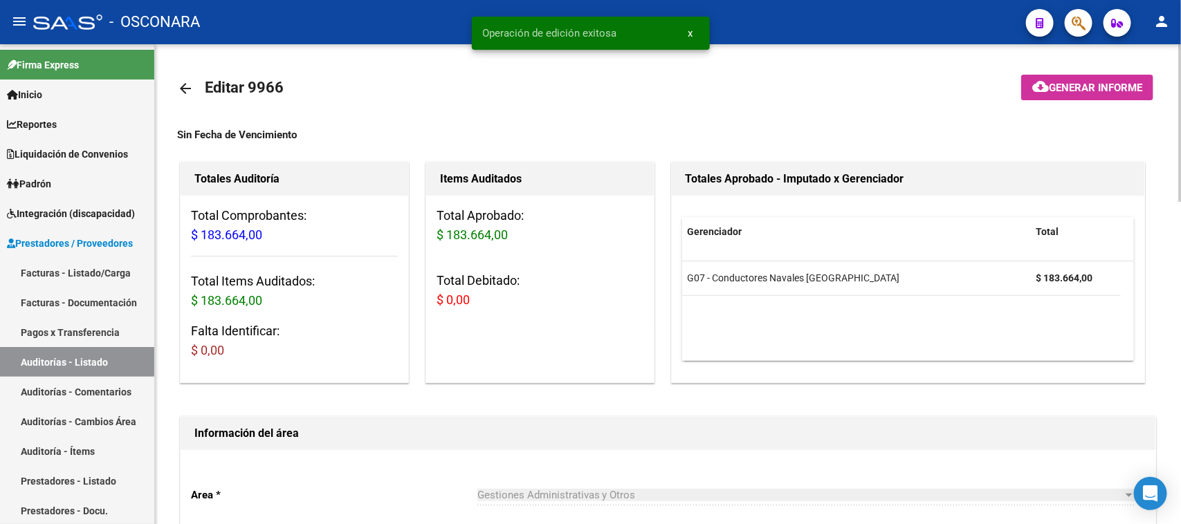
click at [1080, 91] on span "Generar informe" at bounding box center [1095, 88] width 93 height 12
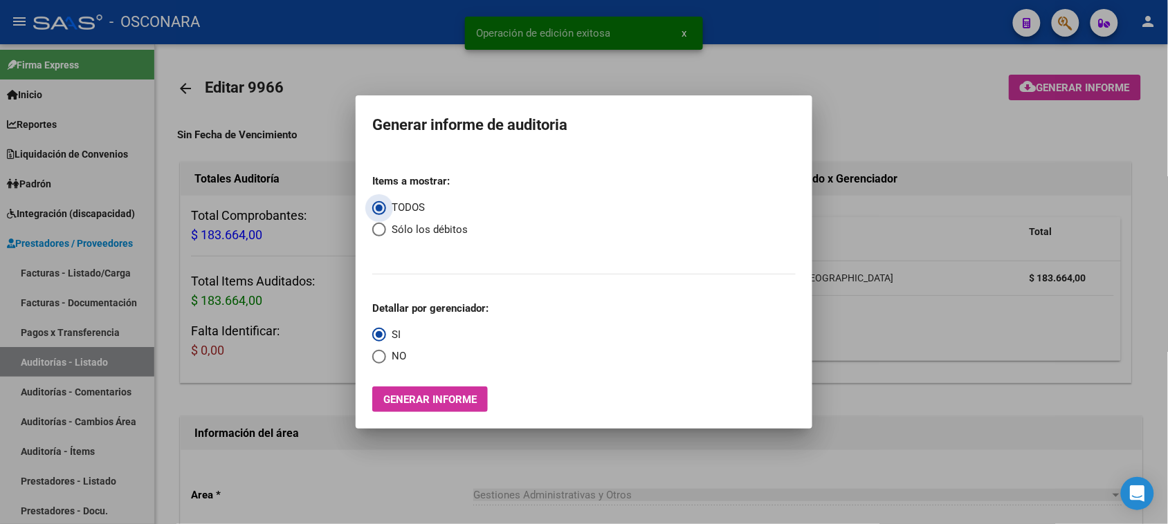
click at [455, 394] on span "Generar informe" at bounding box center [429, 400] width 93 height 12
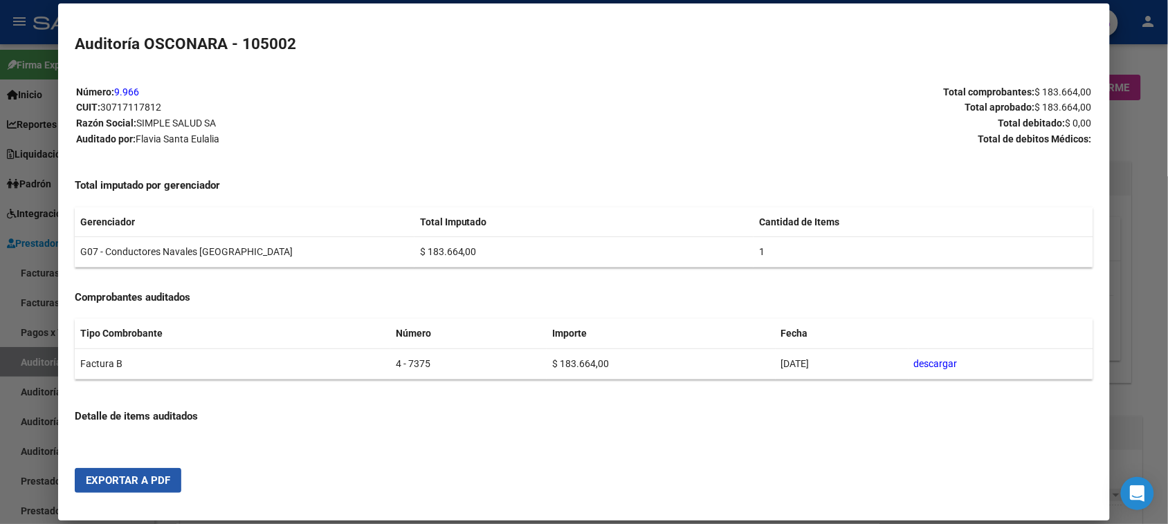
click at [123, 476] on span "Exportar a PDF" at bounding box center [128, 481] width 84 height 12
click at [0, 390] on div at bounding box center [584, 262] width 1168 height 524
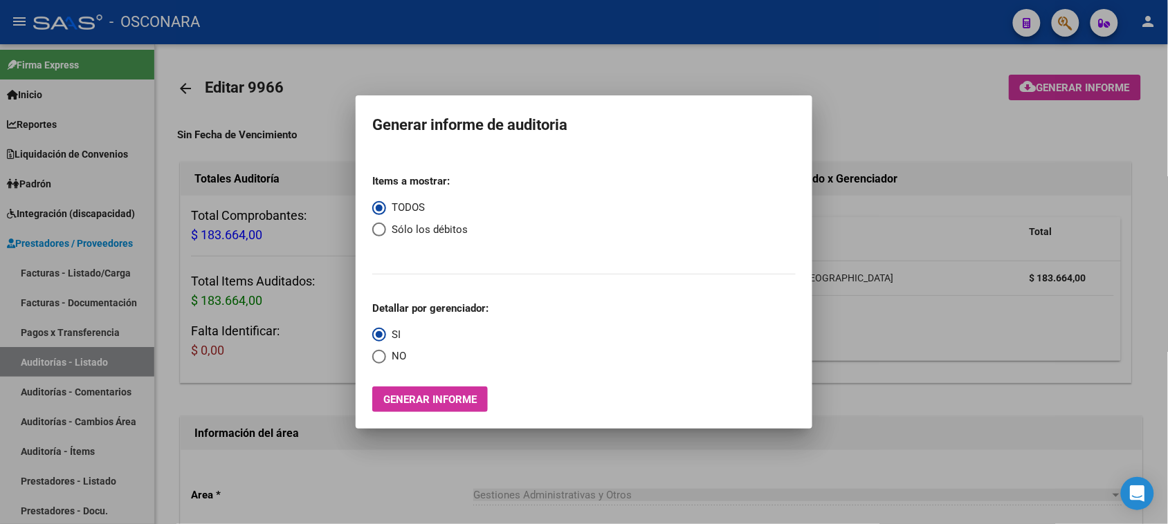
click at [38, 272] on div at bounding box center [584, 262] width 1168 height 524
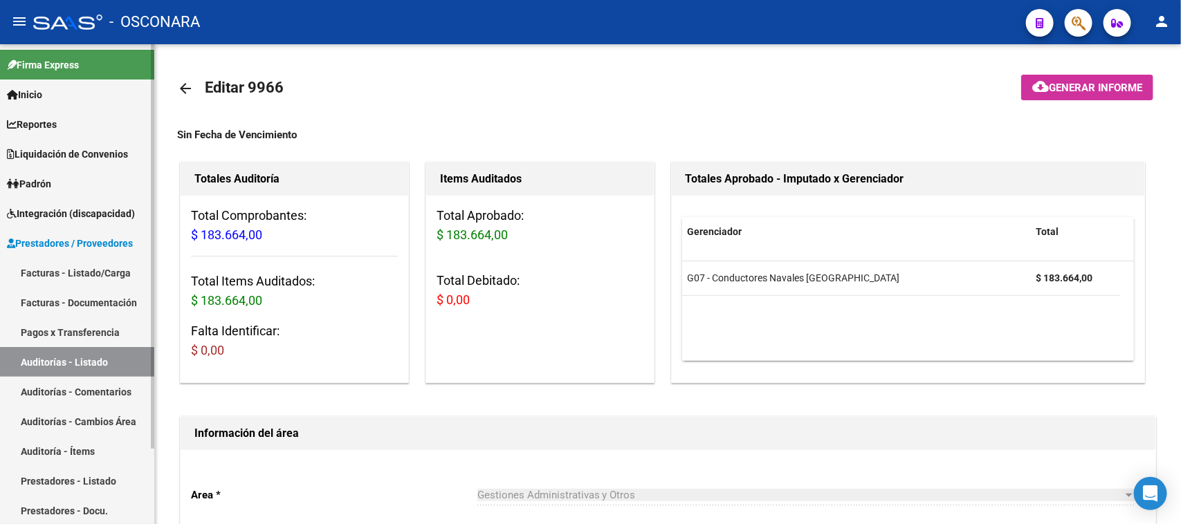
click at [50, 272] on link "Facturas - Listado/Carga" at bounding box center [77, 273] width 154 height 30
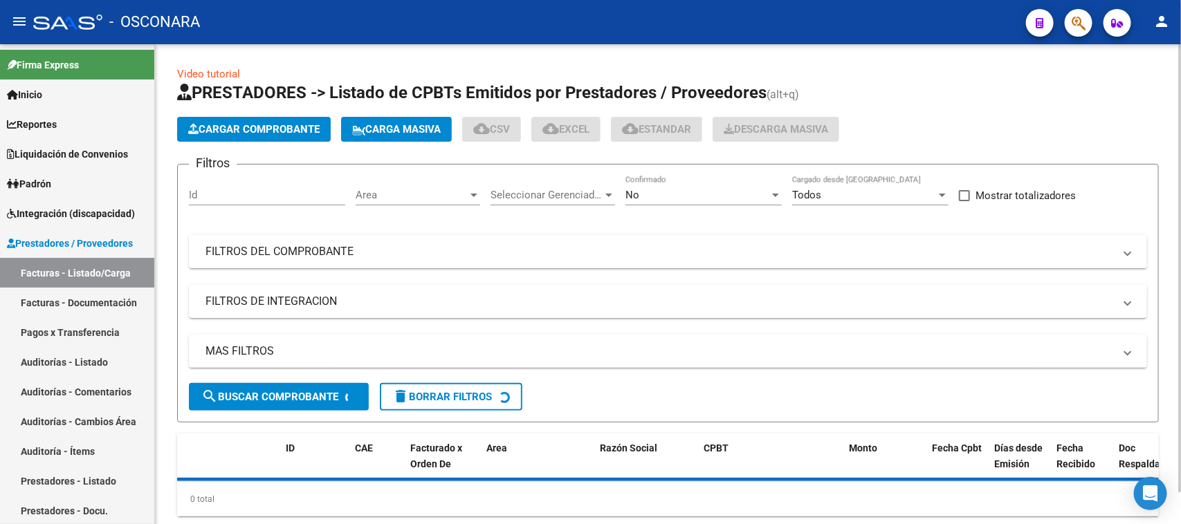
click at [246, 125] on span "Cargar Comprobante" at bounding box center [253, 129] width 131 height 12
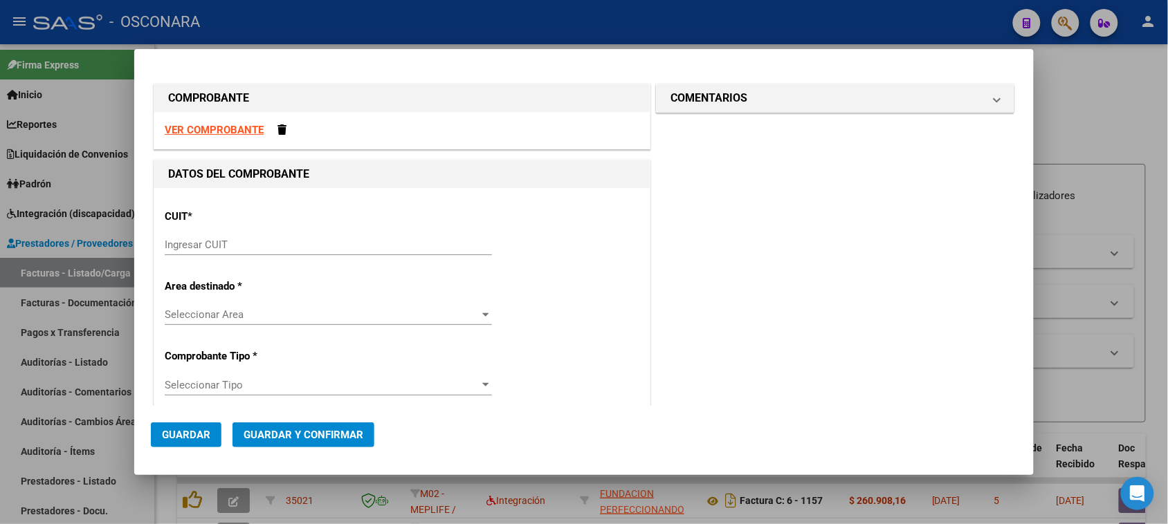
click at [201, 247] on input "Ingresar CUIT" at bounding box center [328, 245] width 327 height 12
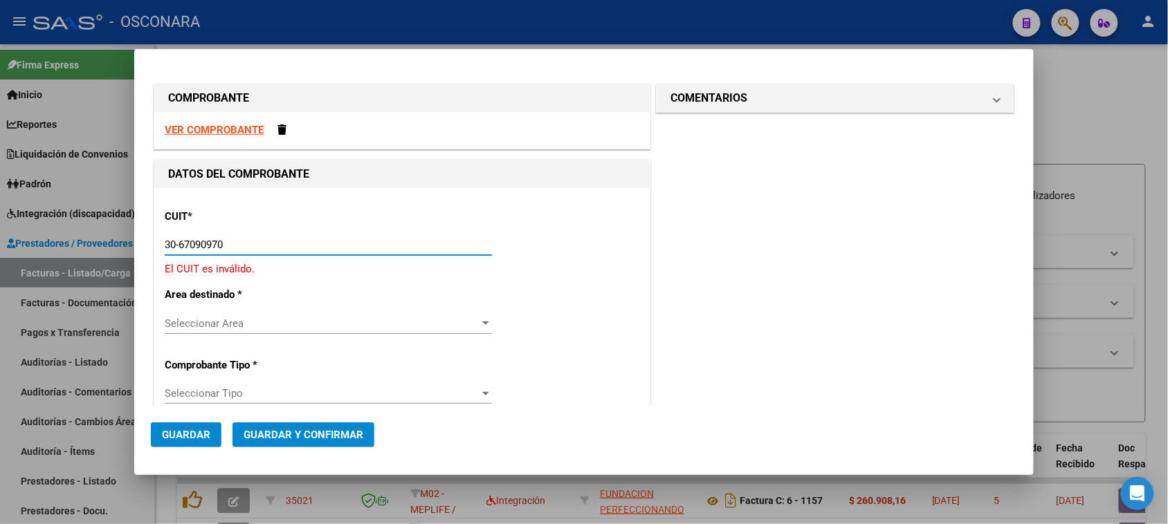
type input "30-67090970-7"
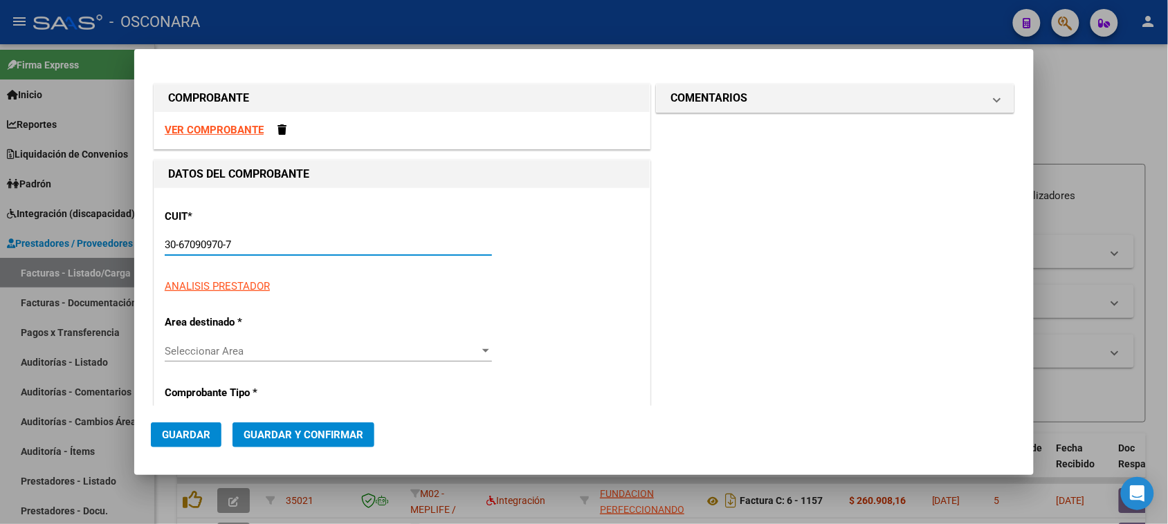
type input "2"
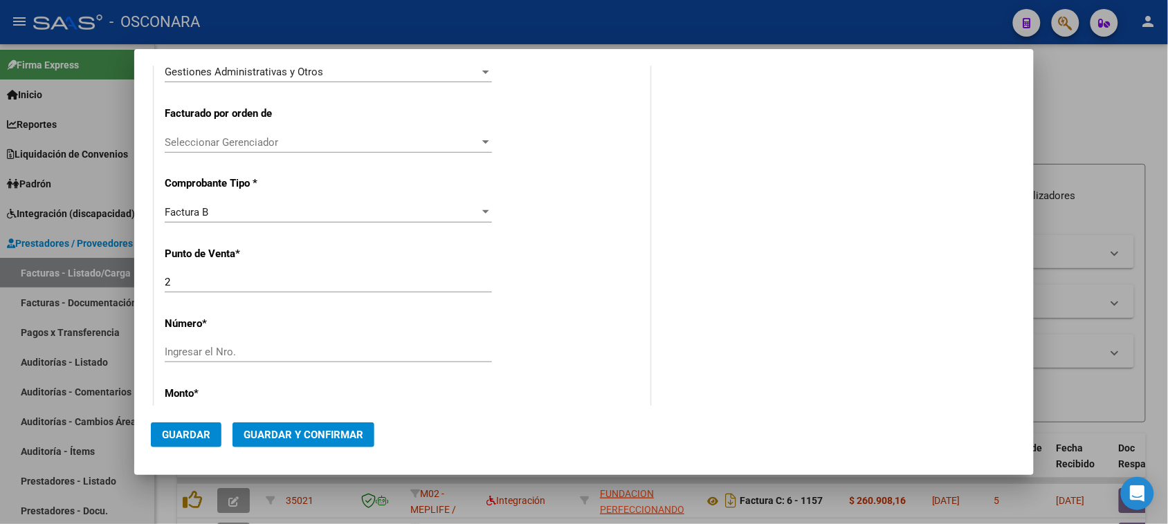
scroll to position [346, 0]
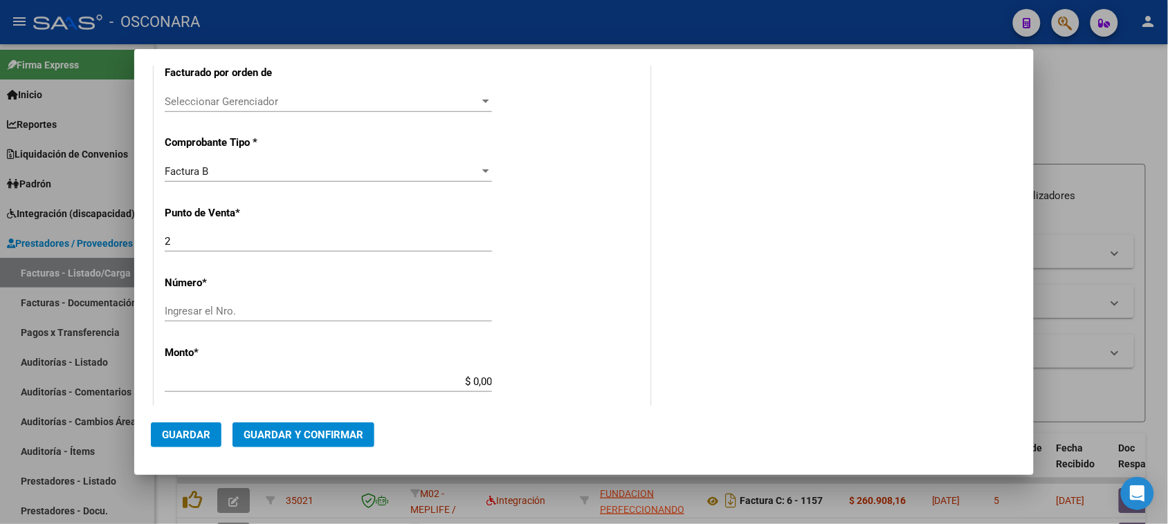
type input "30-67090970-7"
click at [212, 315] on input "Ingresar el Nro." at bounding box center [328, 311] width 327 height 12
type input "65638"
drag, startPoint x: 468, startPoint y: 381, endPoint x: 547, endPoint y: 370, distance: 80.3
click at [542, 371] on div "CUIT * 30-67090970-7 Ingresar CUIT ANALISIS PRESTADOR ORTOPEDIA CONCORDIA SRL A…" at bounding box center [401, 367] width 495 height 1051
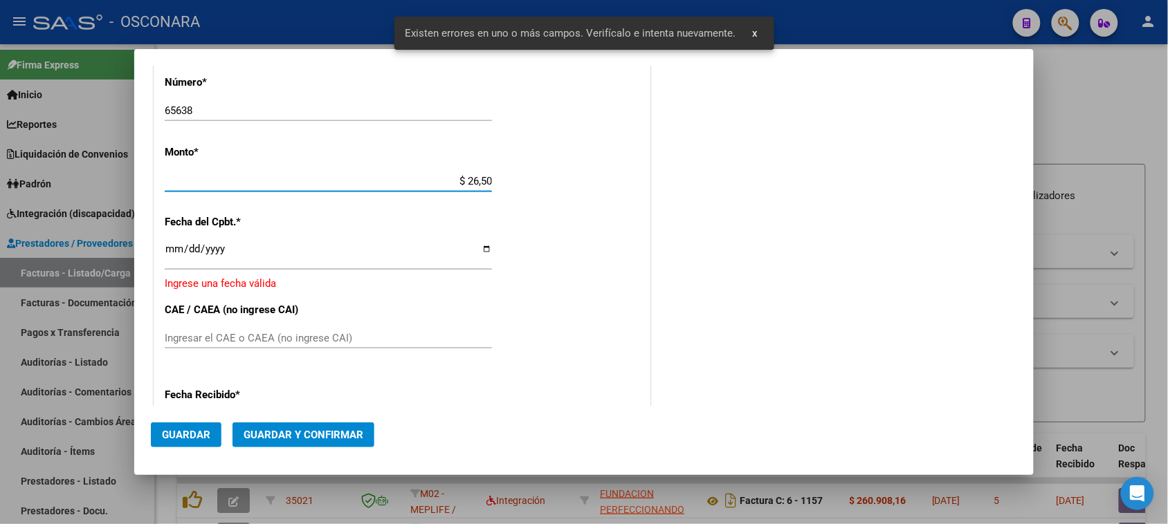
scroll to position [559, 0]
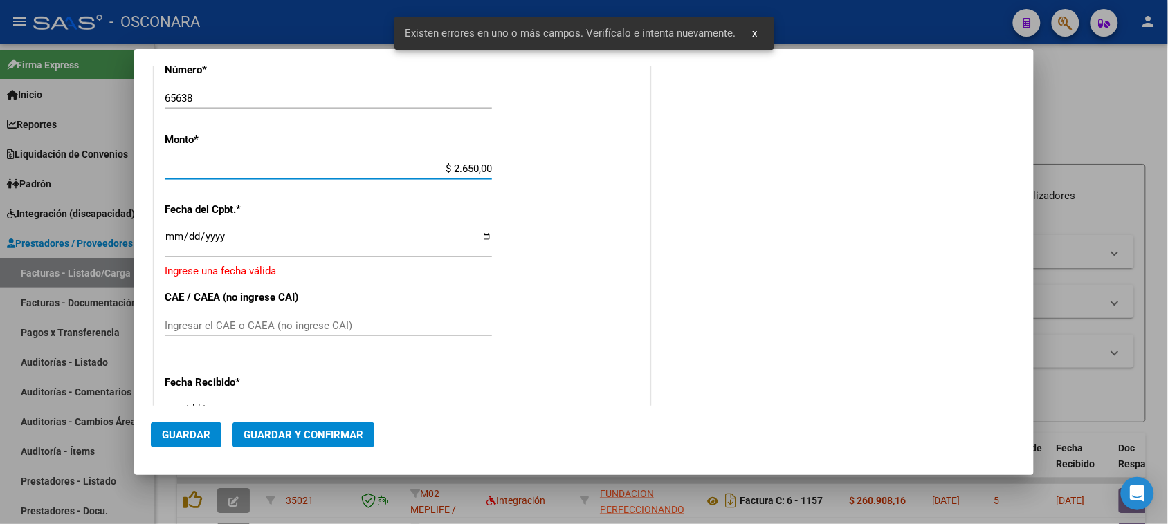
type input "$ 26.500,00"
click at [175, 240] on input "Ingresar la fecha" at bounding box center [328, 242] width 327 height 22
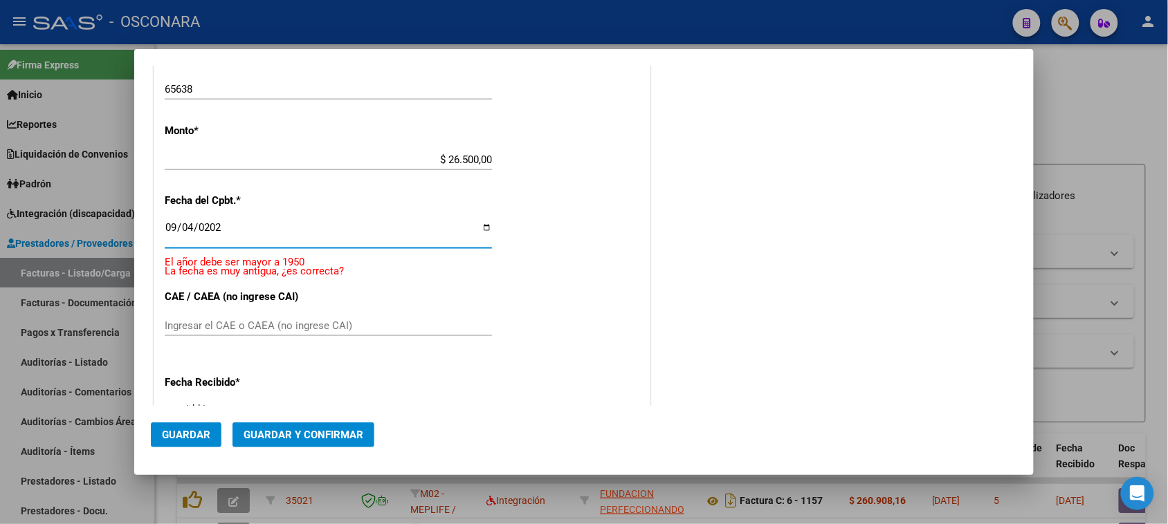
type input "[DATE]"
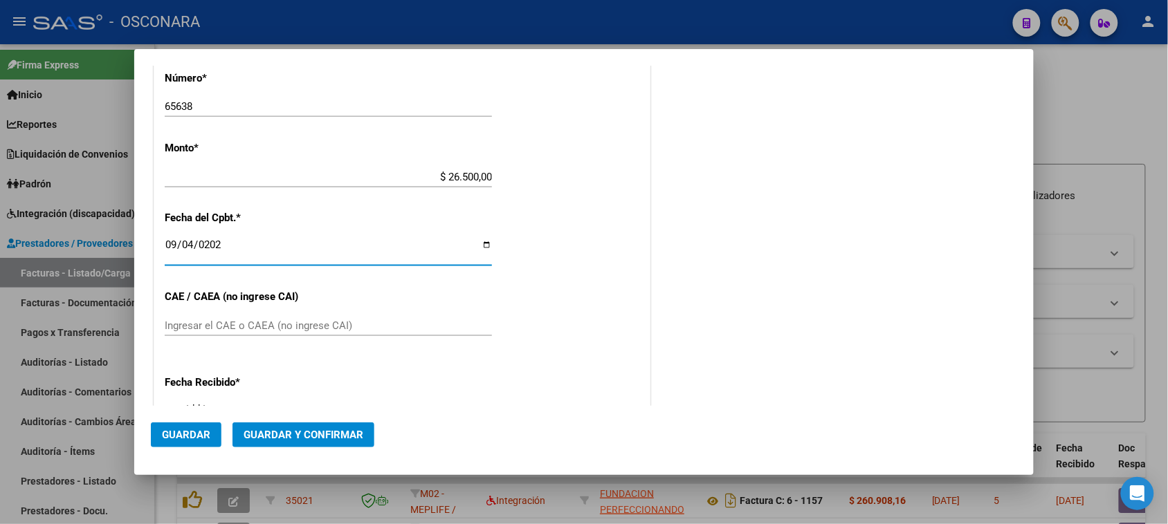
click at [313, 431] on span "Guardar y Confirmar" at bounding box center [304, 435] width 120 height 12
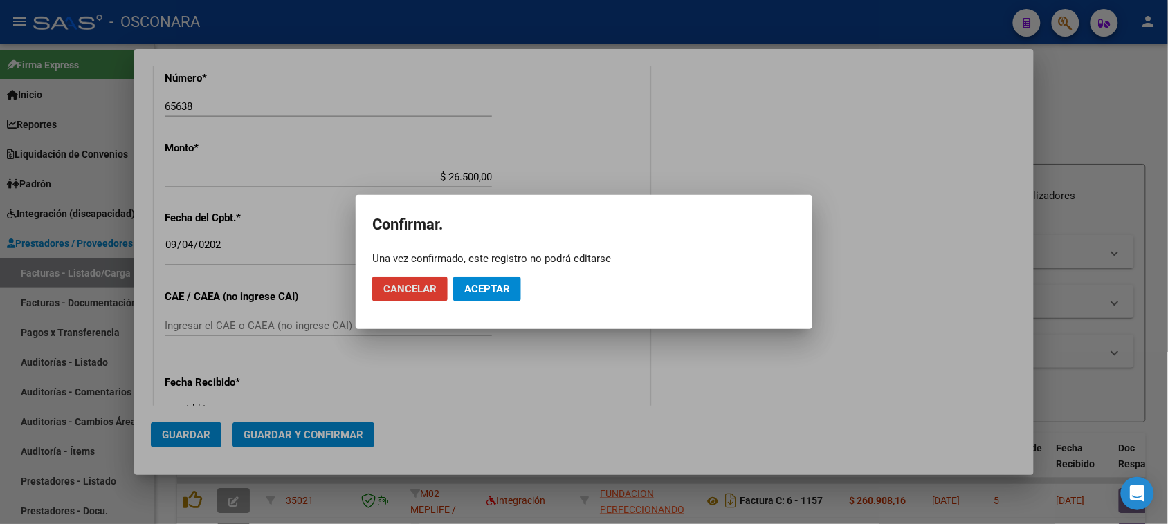
click at [490, 278] on button "Aceptar" at bounding box center [487, 289] width 68 height 25
click at [490, 280] on button "Guardar igualmente." at bounding box center [522, 289] width 139 height 25
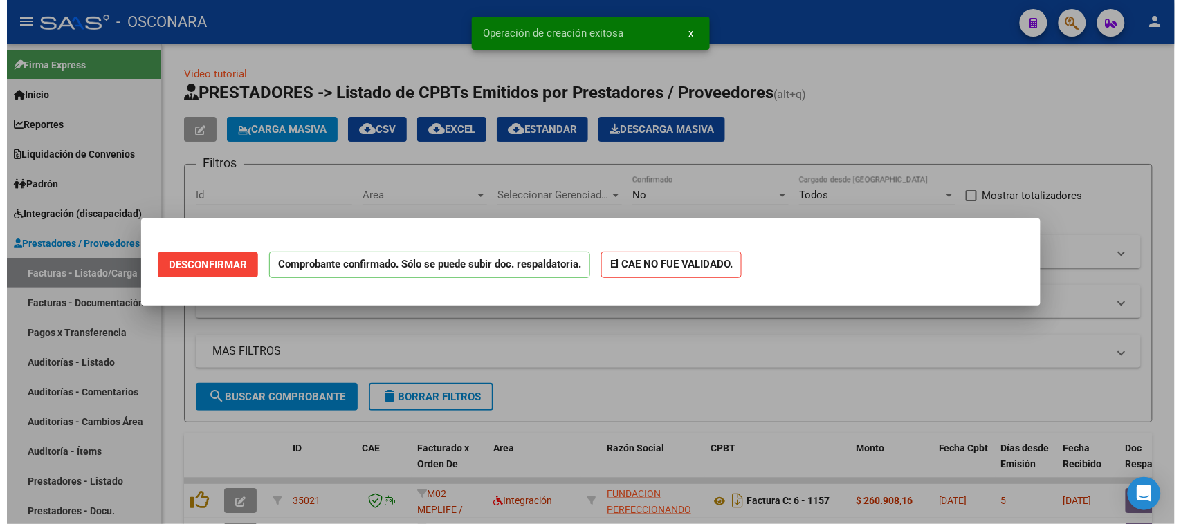
scroll to position [0, 0]
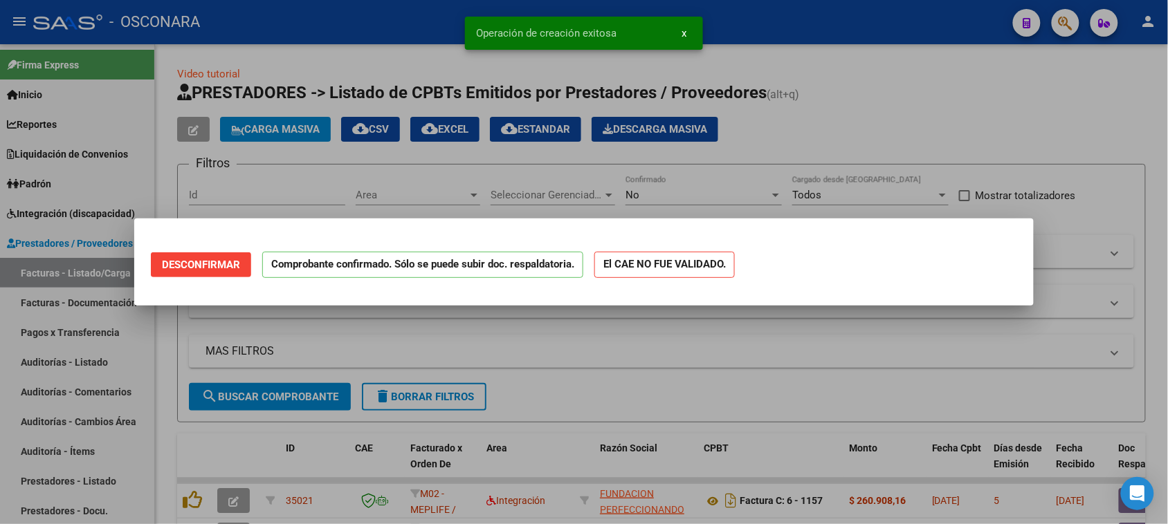
click at [0, 430] on div at bounding box center [584, 262] width 1168 height 524
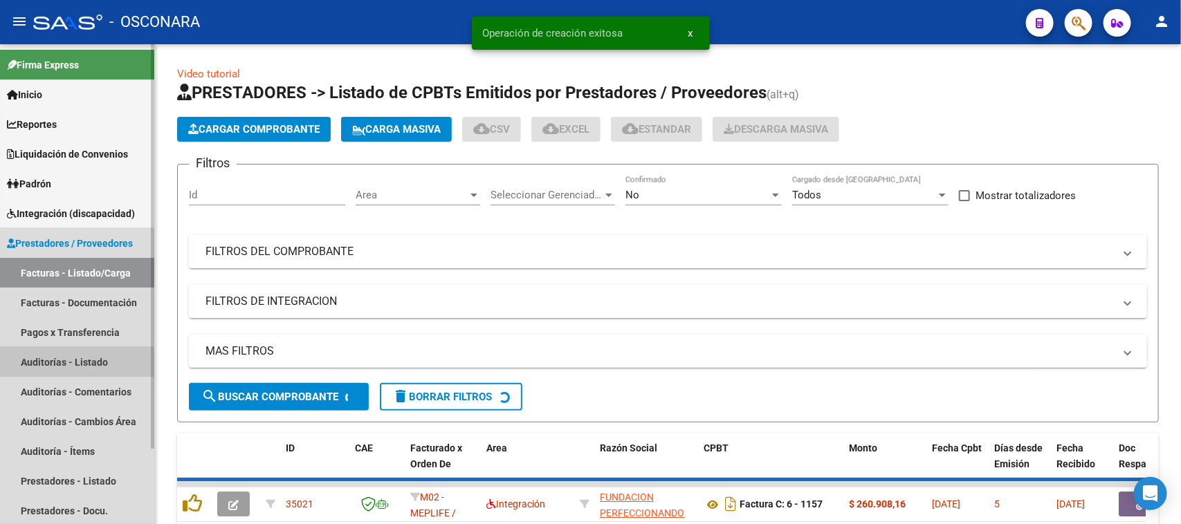
click at [39, 364] on link "Auditorías - Listado" at bounding box center [77, 362] width 154 height 30
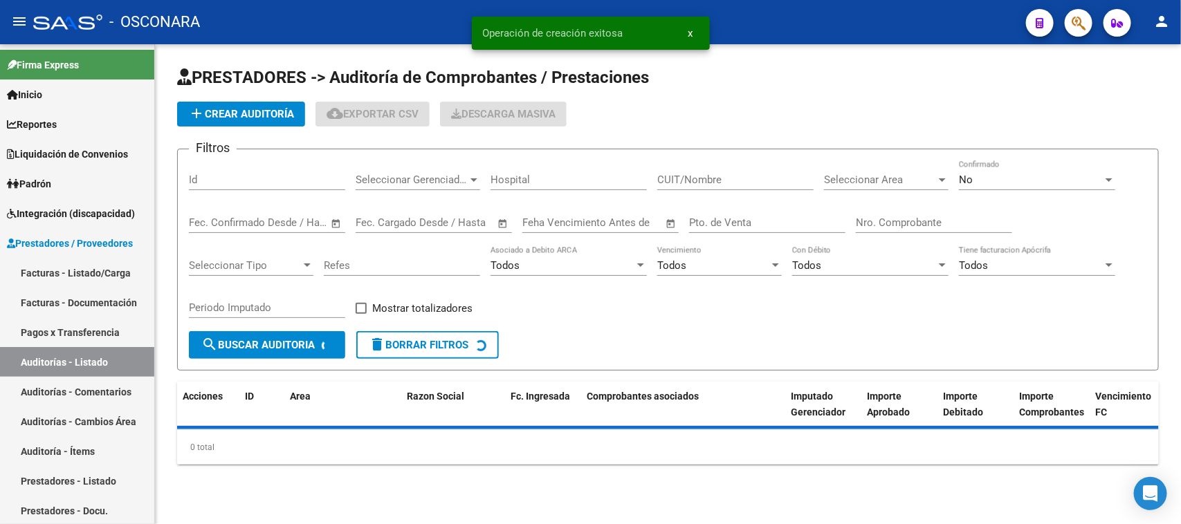
click at [248, 109] on span "add Crear Auditoría" at bounding box center [241, 114] width 106 height 12
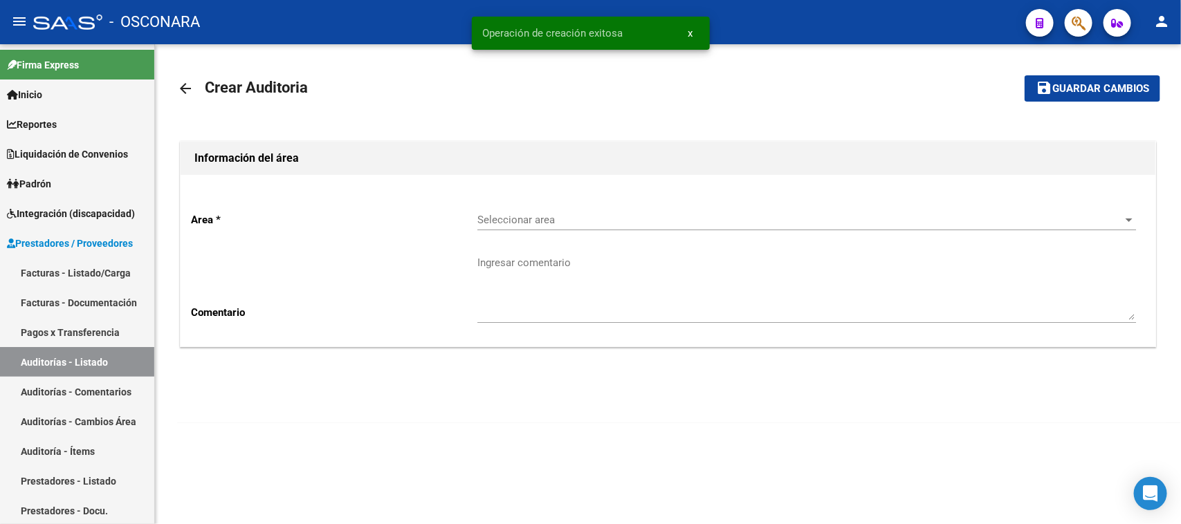
click at [571, 211] on div "Seleccionar area Seleccionar area" at bounding box center [806, 216] width 659 height 30
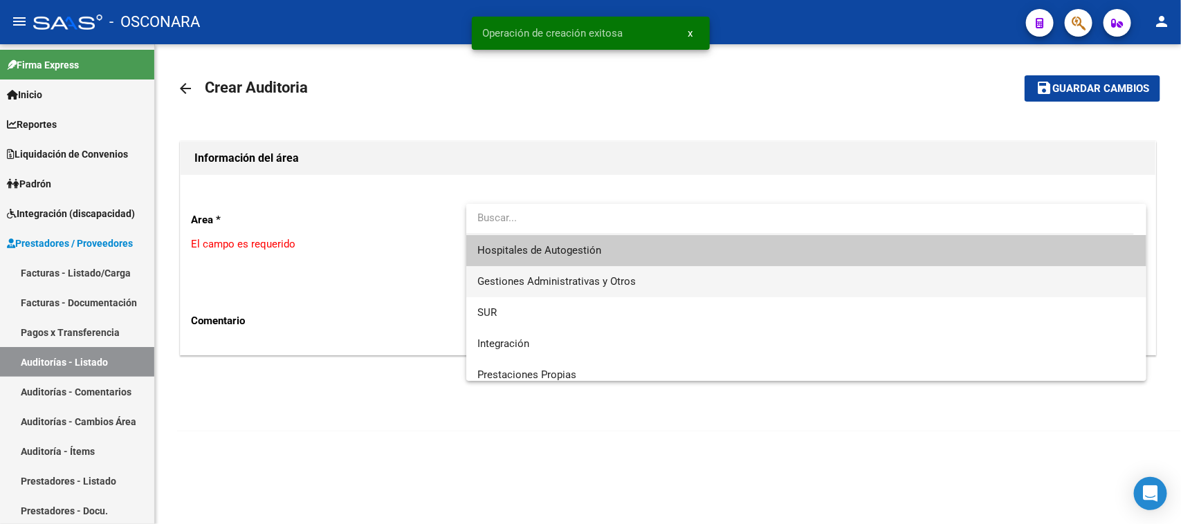
click at [565, 282] on span "Gestiones Administrativas y Otros" at bounding box center [556, 281] width 158 height 12
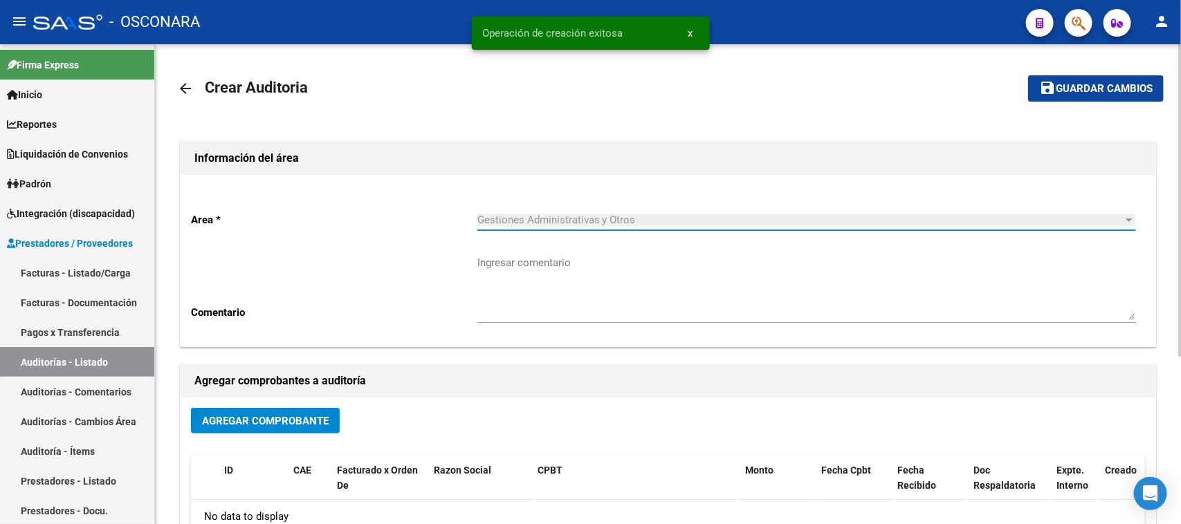
click at [262, 426] on button "Agregar Comprobante" at bounding box center [265, 421] width 149 height 26
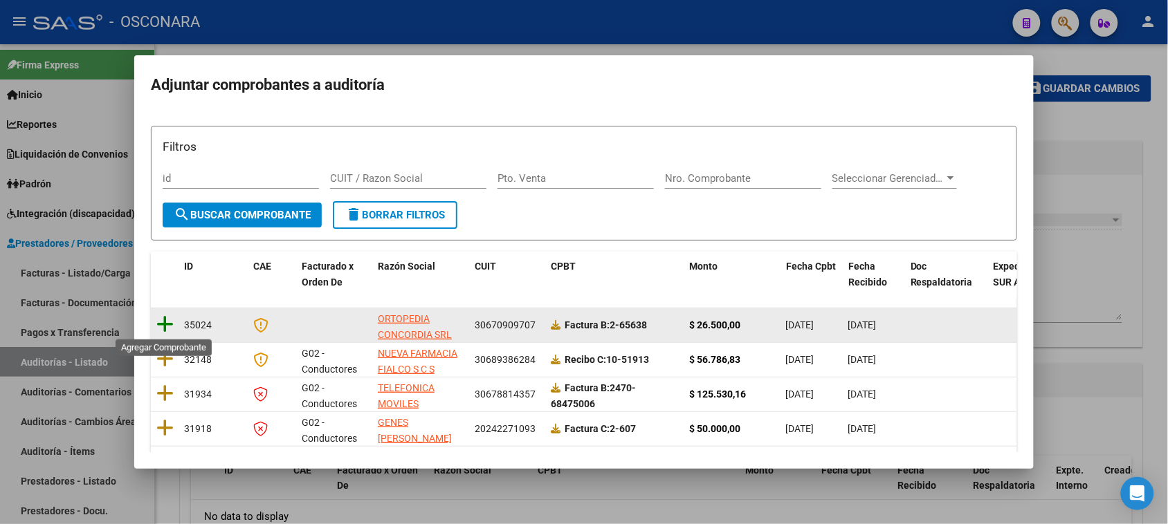
click at [167, 322] on icon at bounding box center [164, 324] width 17 height 19
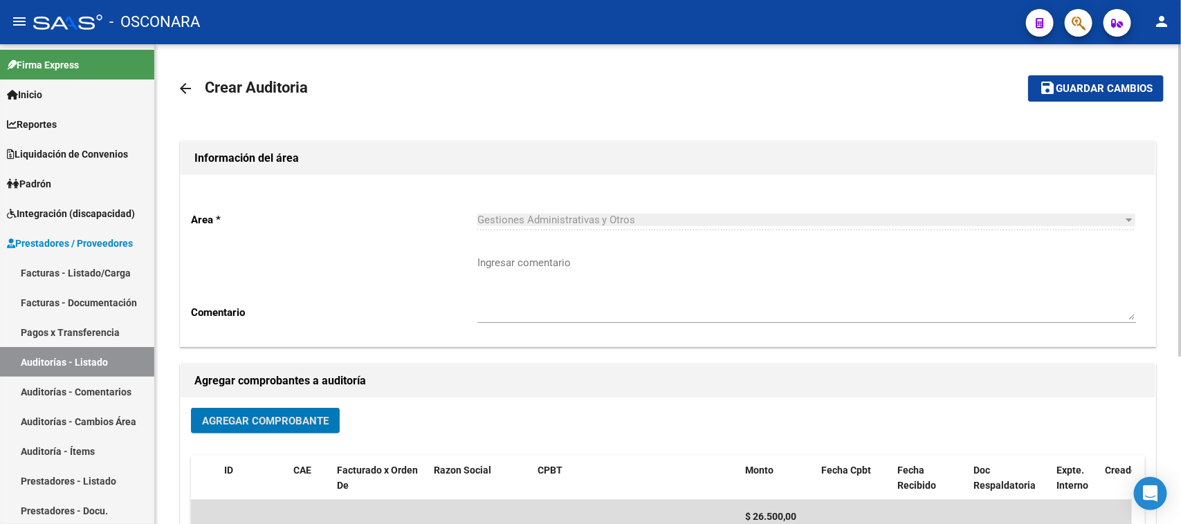
click at [1088, 87] on span "Guardar cambios" at bounding box center [1104, 89] width 97 height 12
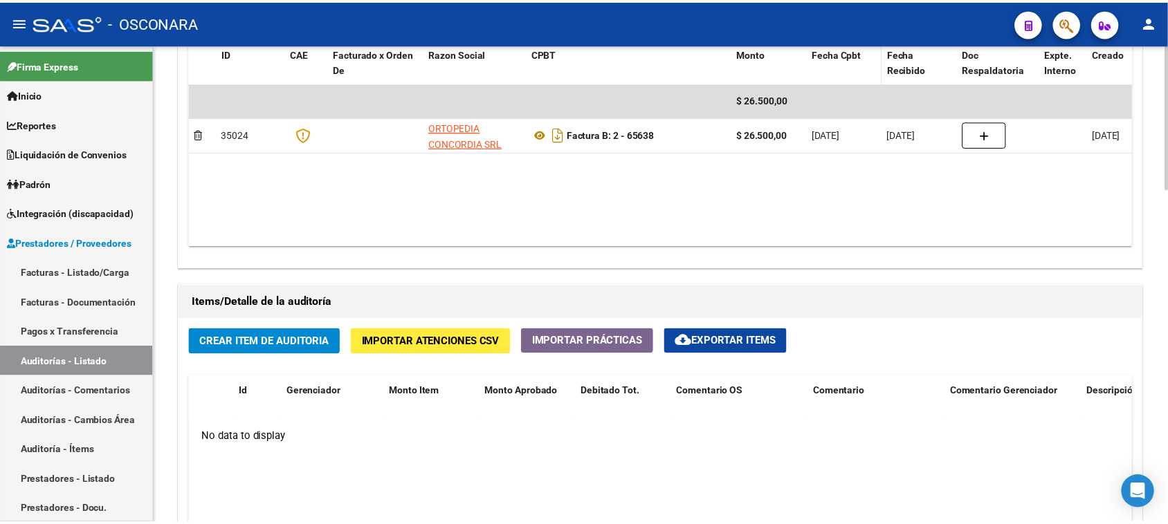
scroll to position [778, 0]
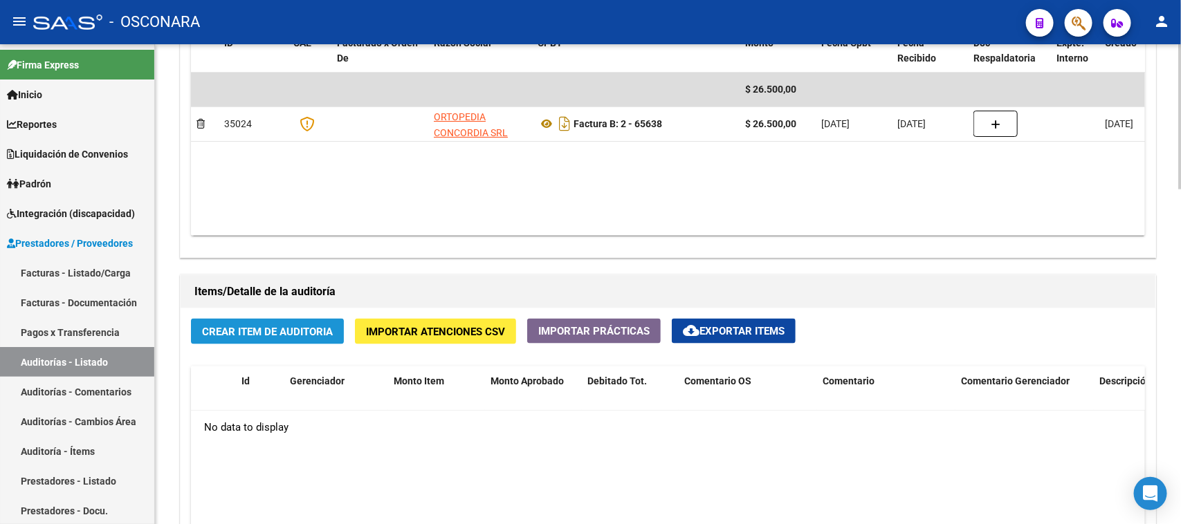
click at [268, 334] on span "Crear Item de Auditoria" at bounding box center [267, 332] width 131 height 12
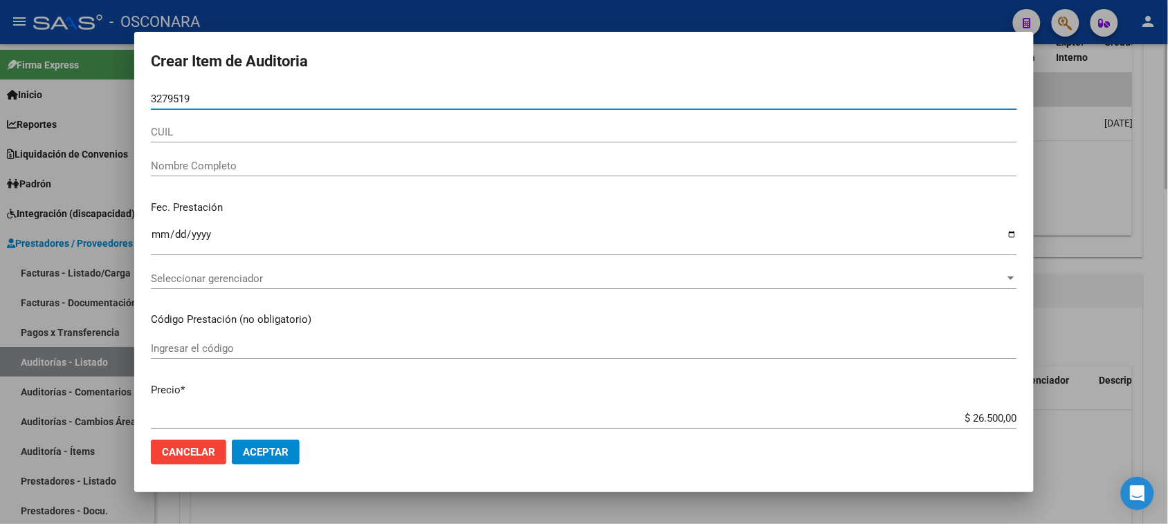
type input "32795192"
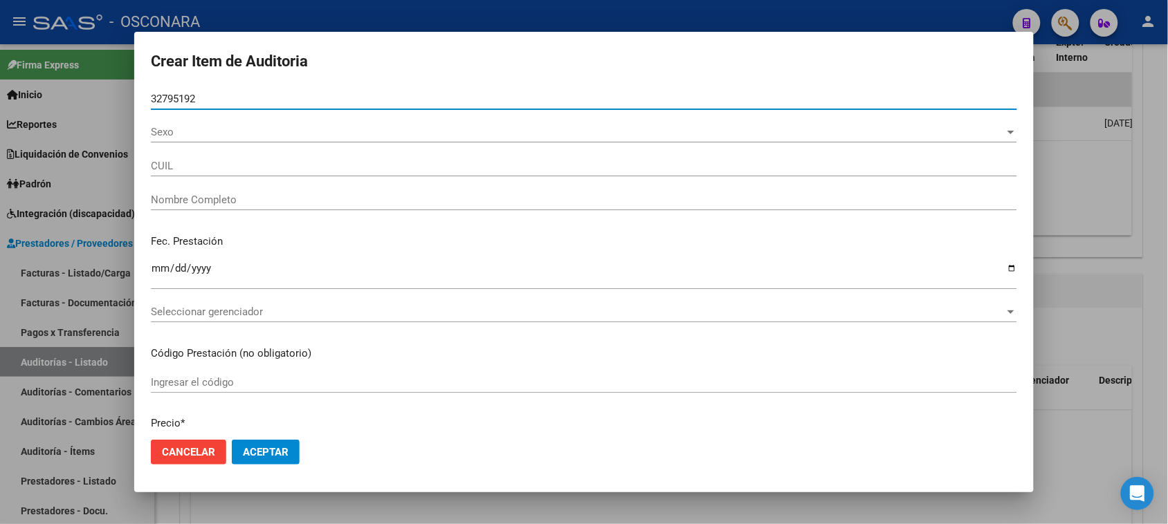
type input "20327951921"
type input "[PERSON_NAME]"
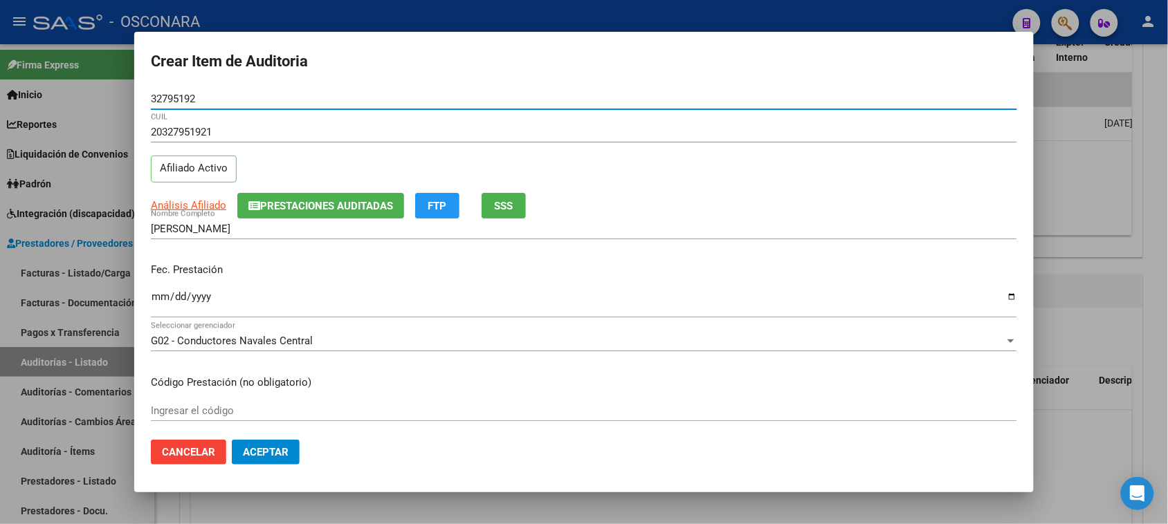
type input "32795192"
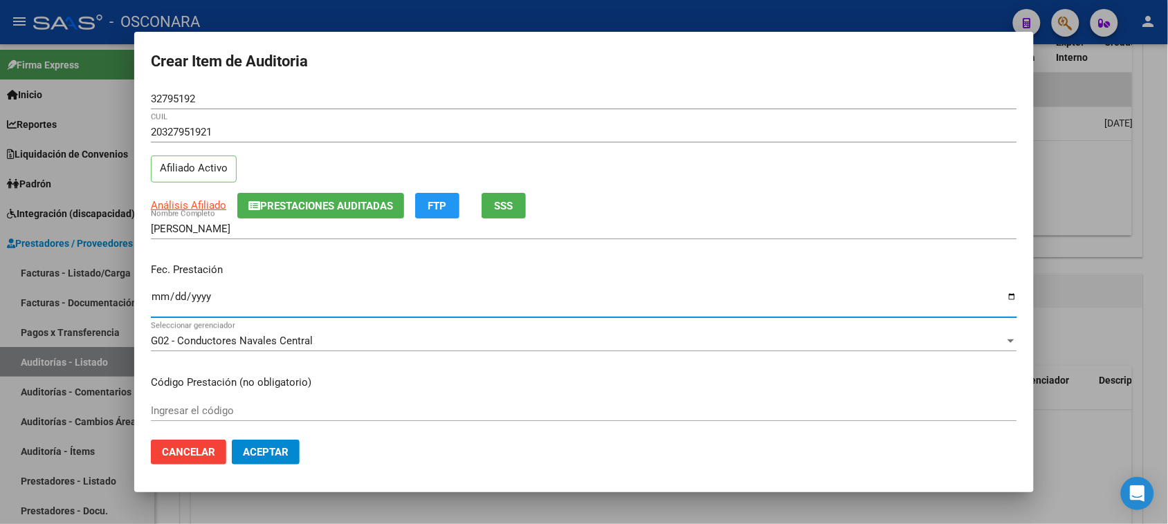
click at [156, 295] on input "Ingresar la fecha" at bounding box center [584, 302] width 866 height 22
type input "[DATE]"
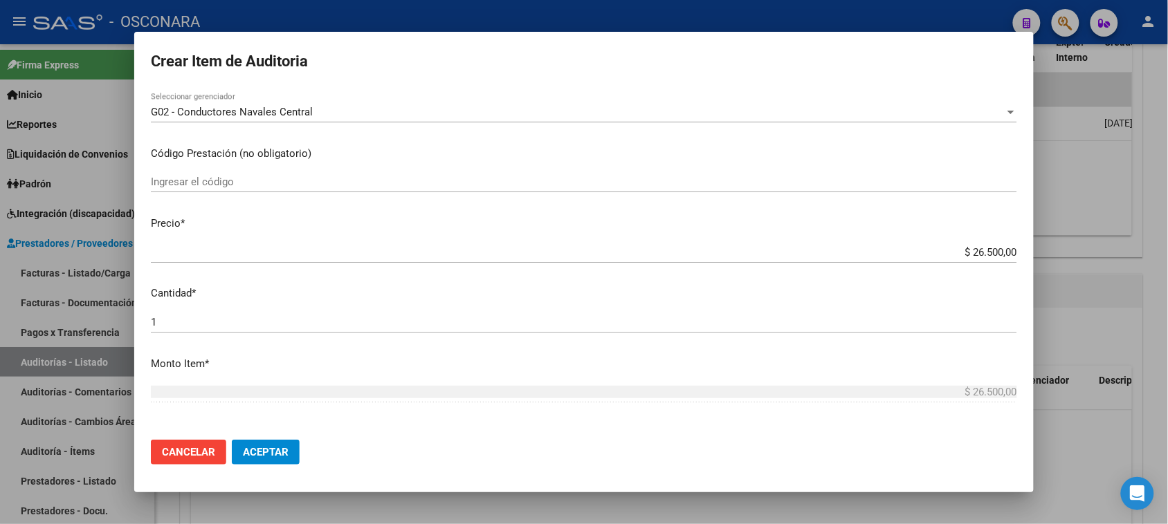
scroll to position [346, 0]
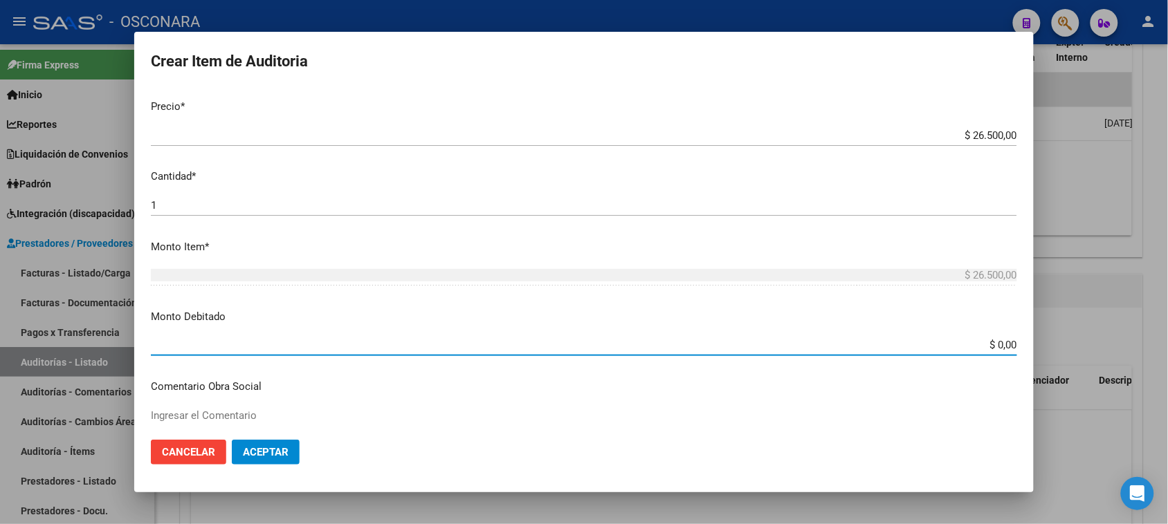
drag, startPoint x: 987, startPoint y: 344, endPoint x: 1132, endPoint y: 327, distance: 145.6
click at [1128, 327] on div "Crear Item de Auditoria 32795192 Nro Documento 20327951921 CUIL Afiliado Activo…" at bounding box center [584, 262] width 1168 height 524
type input "$ 13.250,00"
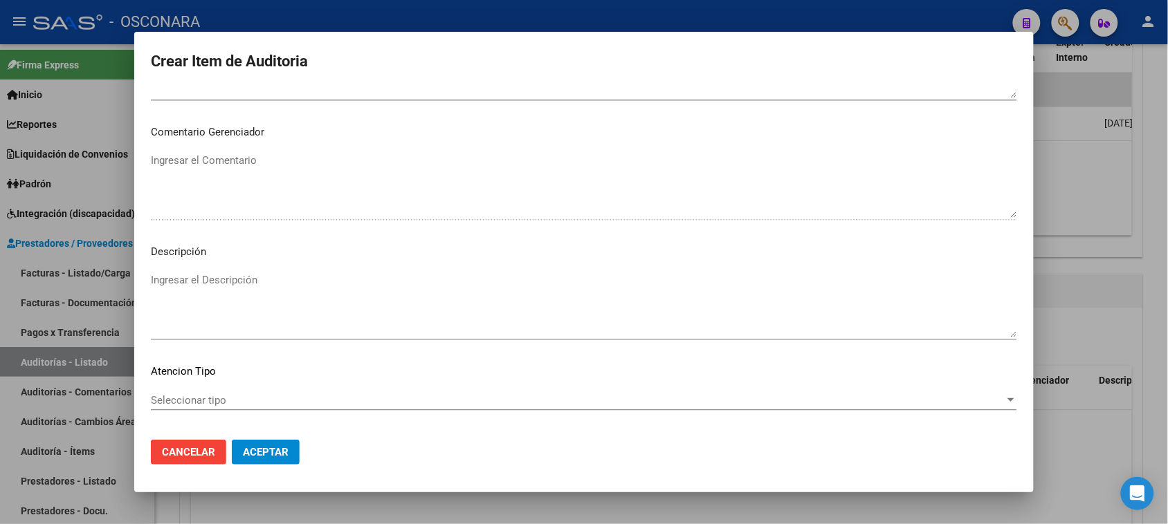
scroll to position [904, 0]
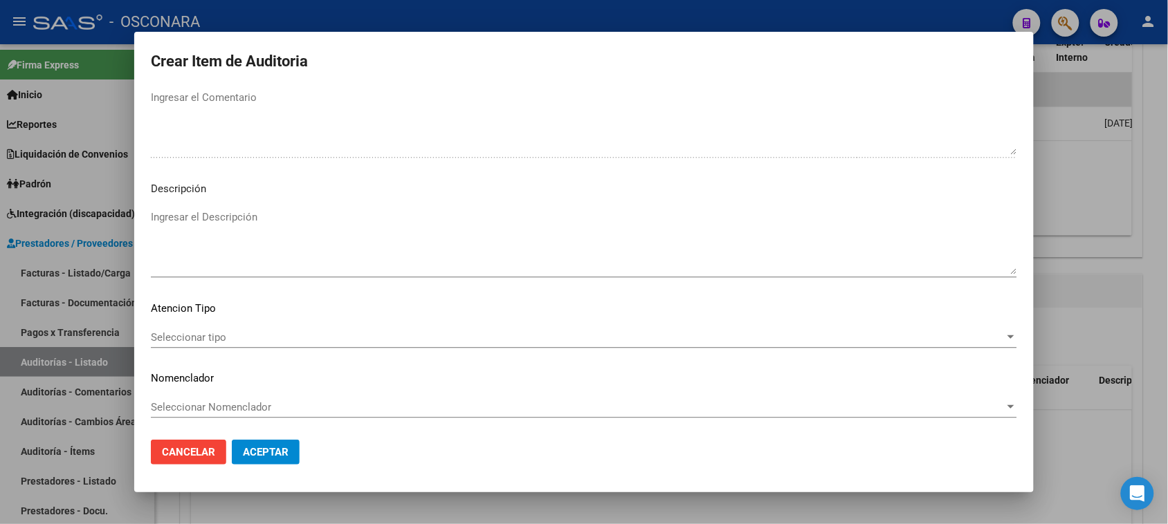
click at [279, 250] on textarea "Ingresar el Descripción" at bounding box center [584, 242] width 866 height 65
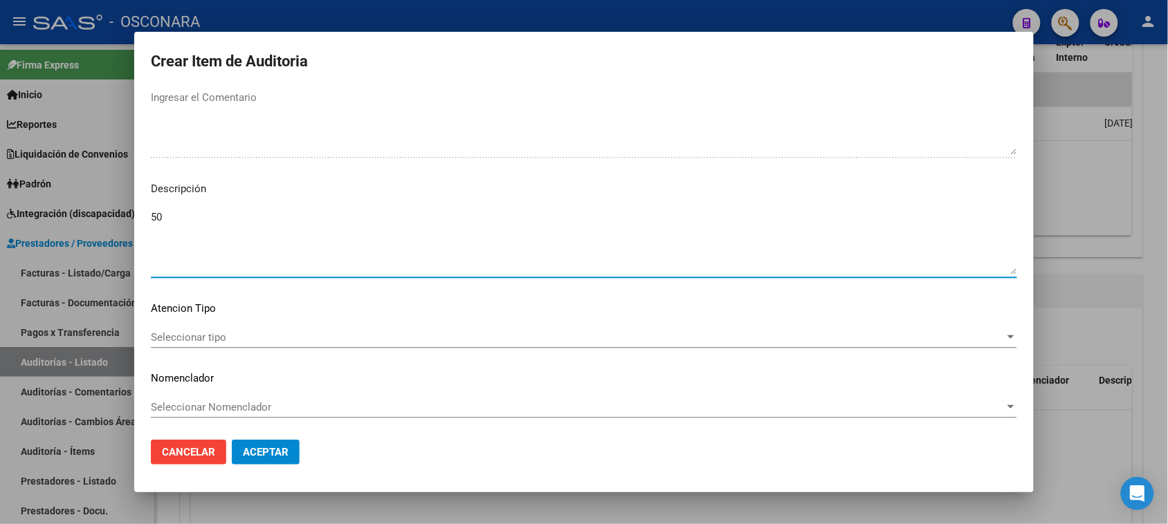
type textarea "5"
type textarea "REINTEGRO 50% BOTA WALKER"
click at [222, 329] on div "Seleccionar tipo Seleccionar tipo" at bounding box center [584, 337] width 866 height 21
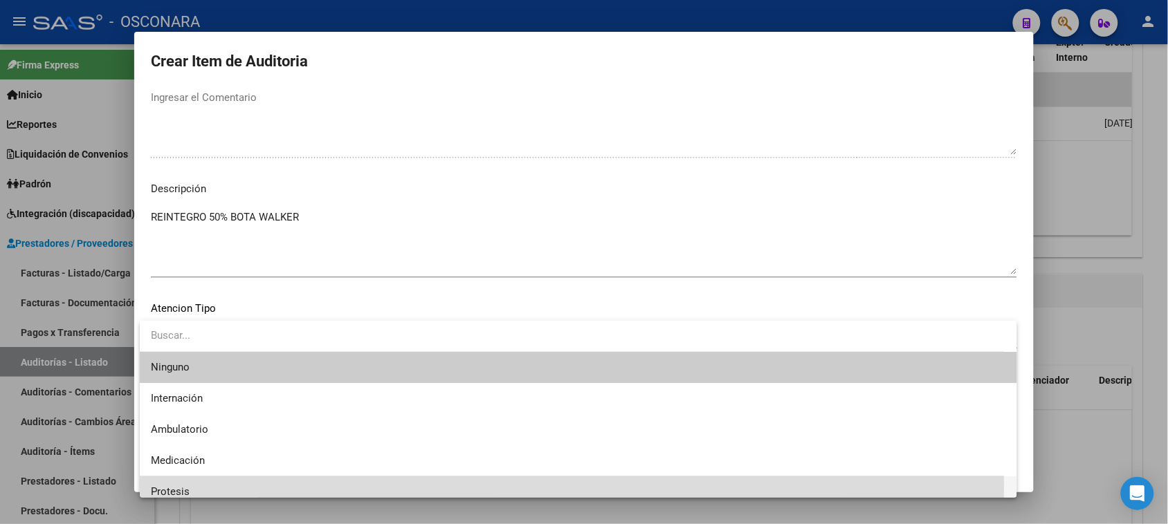
click at [191, 485] on span "Protesis" at bounding box center [578, 492] width 855 height 31
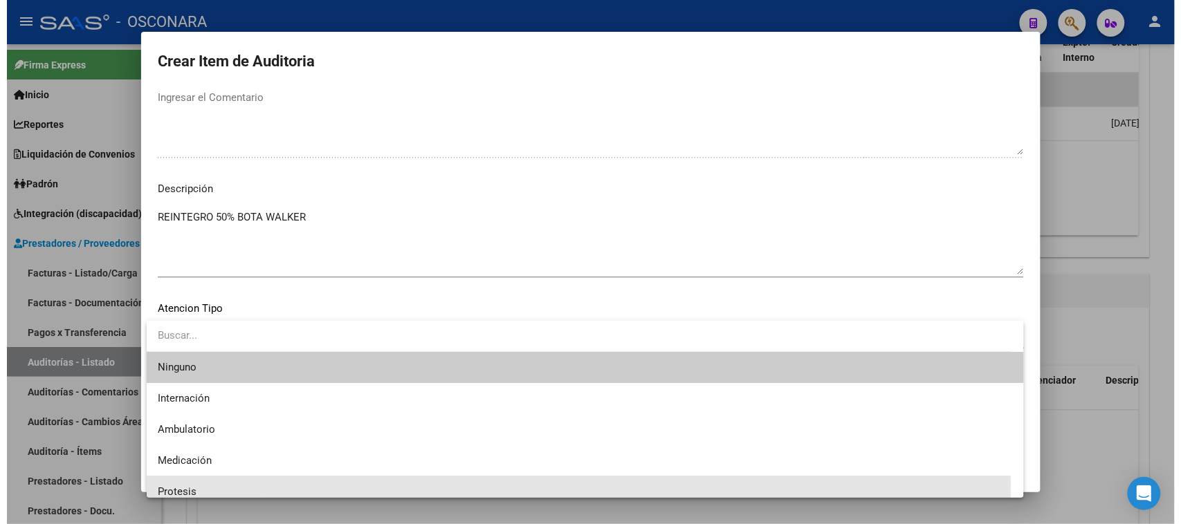
scroll to position [9, 0]
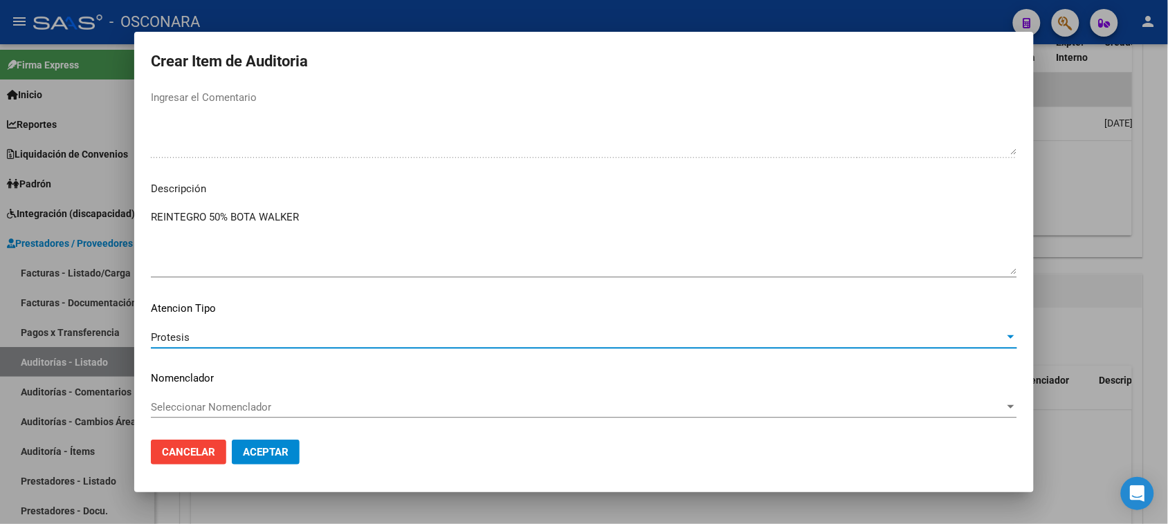
click at [258, 447] on span "Aceptar" at bounding box center [266, 452] width 46 height 12
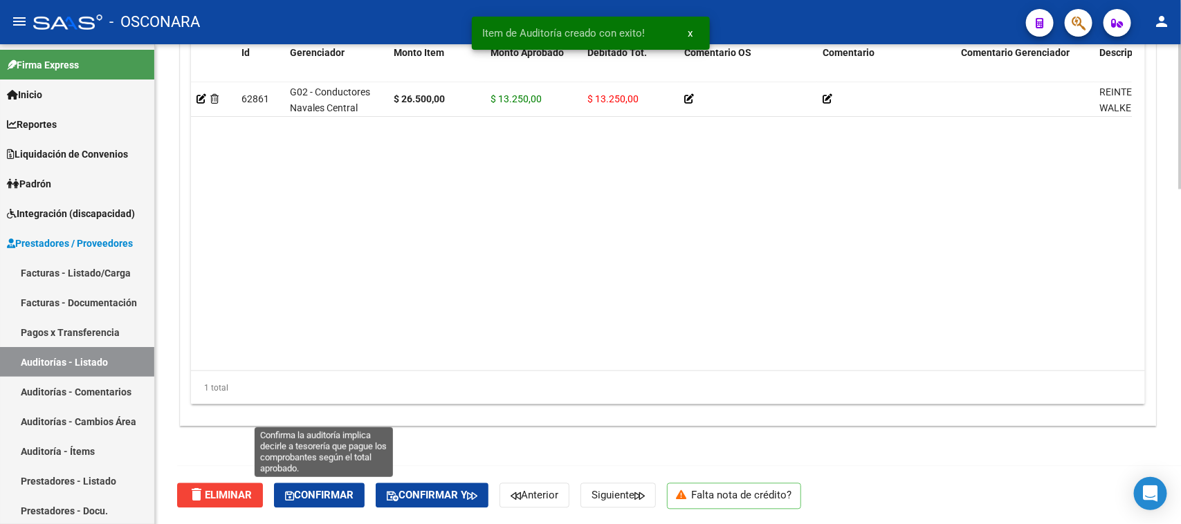
click at [329, 493] on span "Confirmar" at bounding box center [319, 496] width 68 height 12
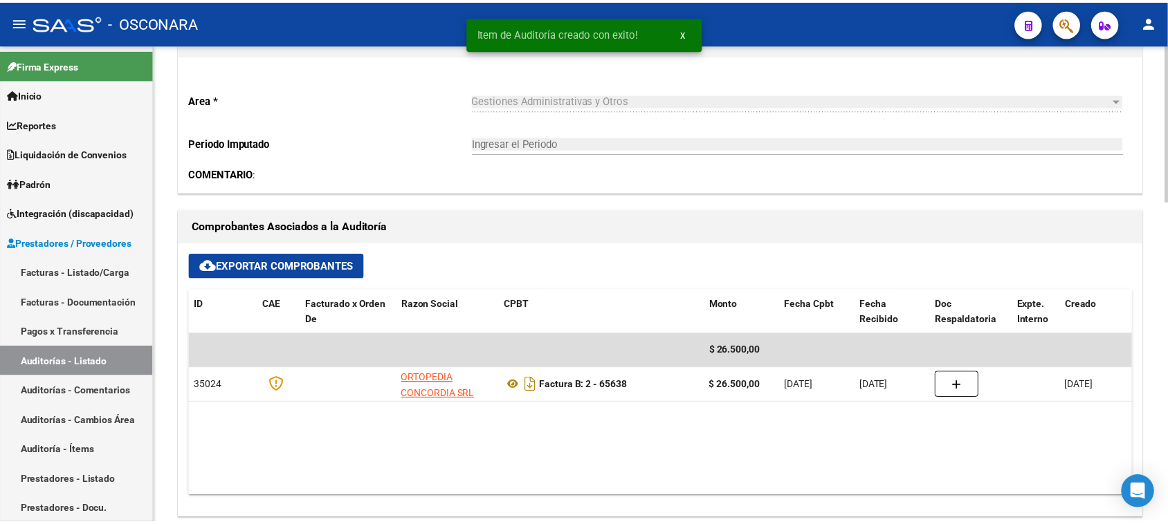
scroll to position [0, 0]
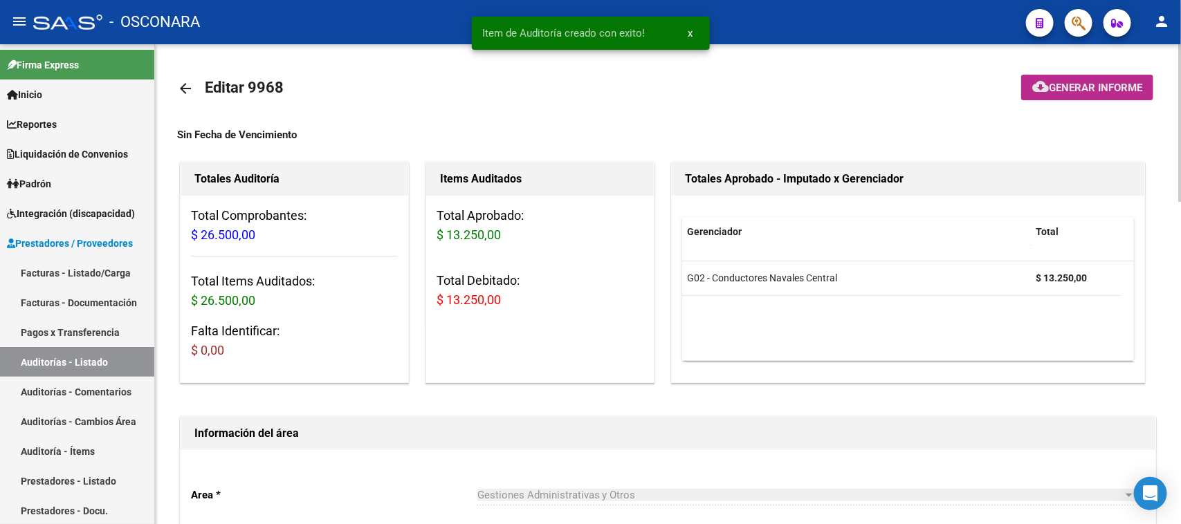
click at [1074, 94] on button "cloud_download Generar informe" at bounding box center [1087, 88] width 132 height 26
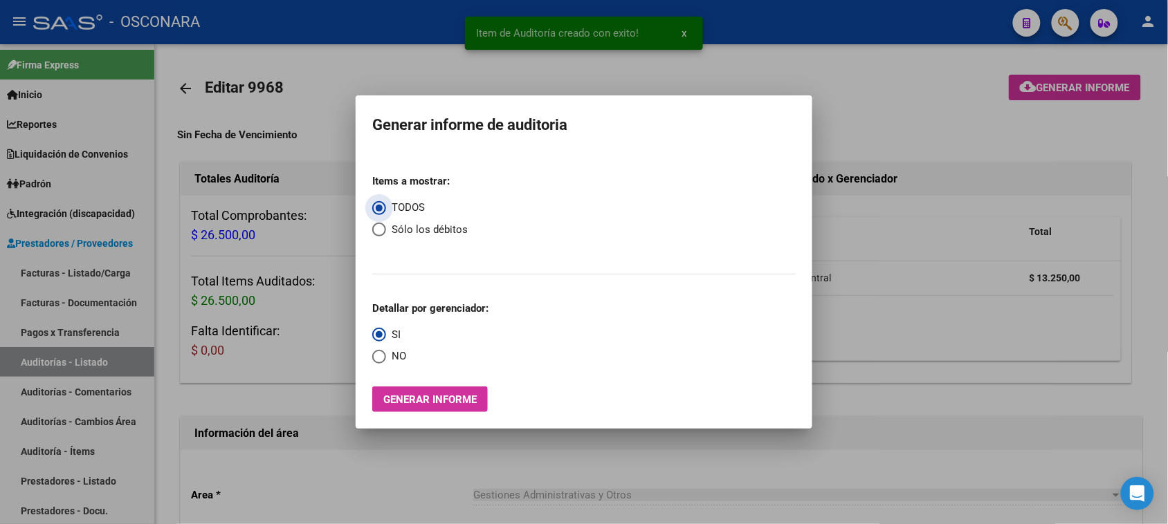
click at [447, 396] on span "Generar informe" at bounding box center [429, 400] width 93 height 12
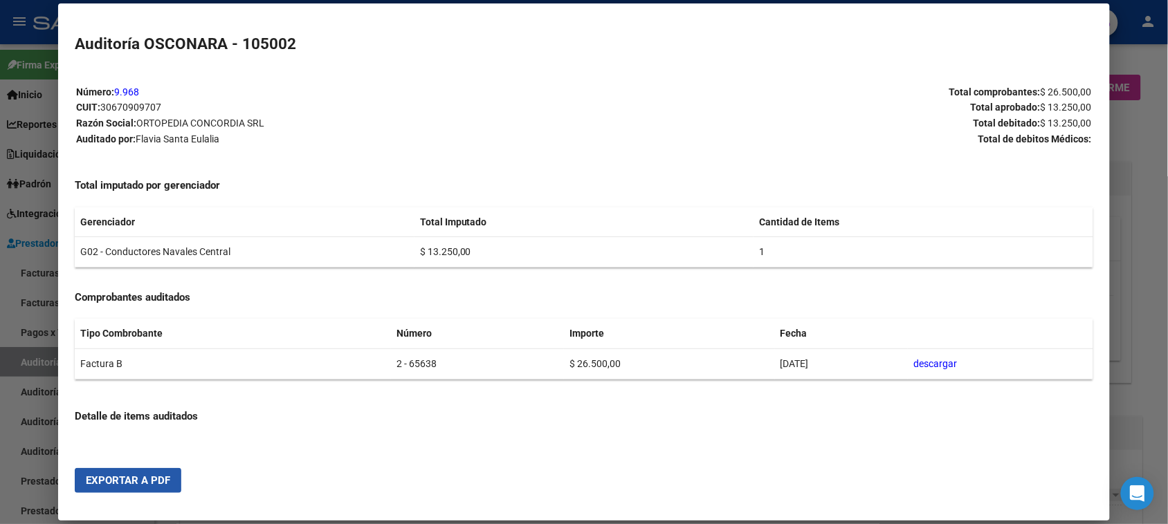
click at [125, 477] on span "Exportar a PDF" at bounding box center [128, 481] width 84 height 12
type input "202509"
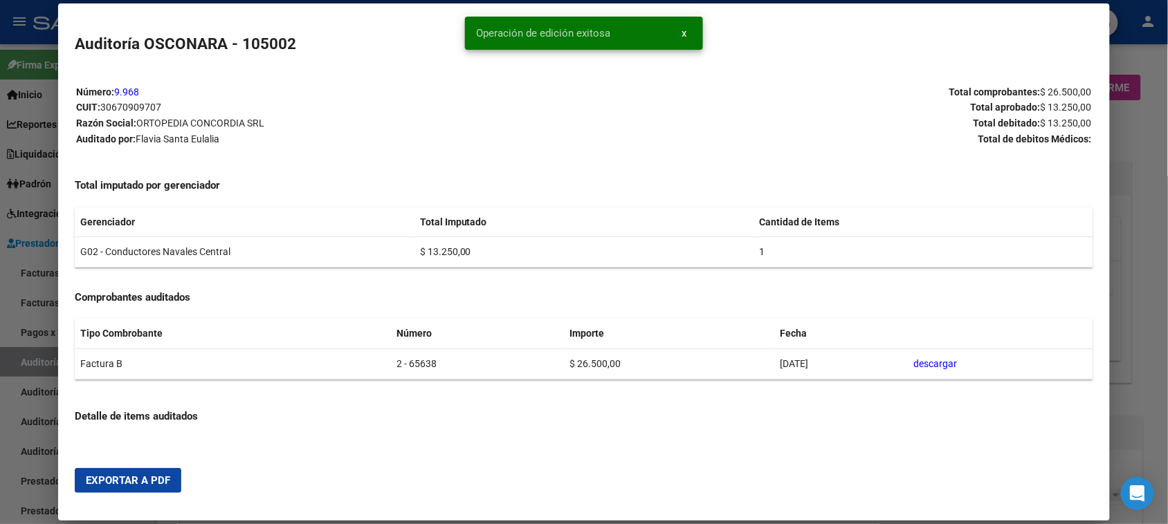
drag, startPoint x: 0, startPoint y: 452, endPoint x: 21, endPoint y: 375, distance: 79.5
click at [0, 451] on div at bounding box center [584, 262] width 1168 height 524
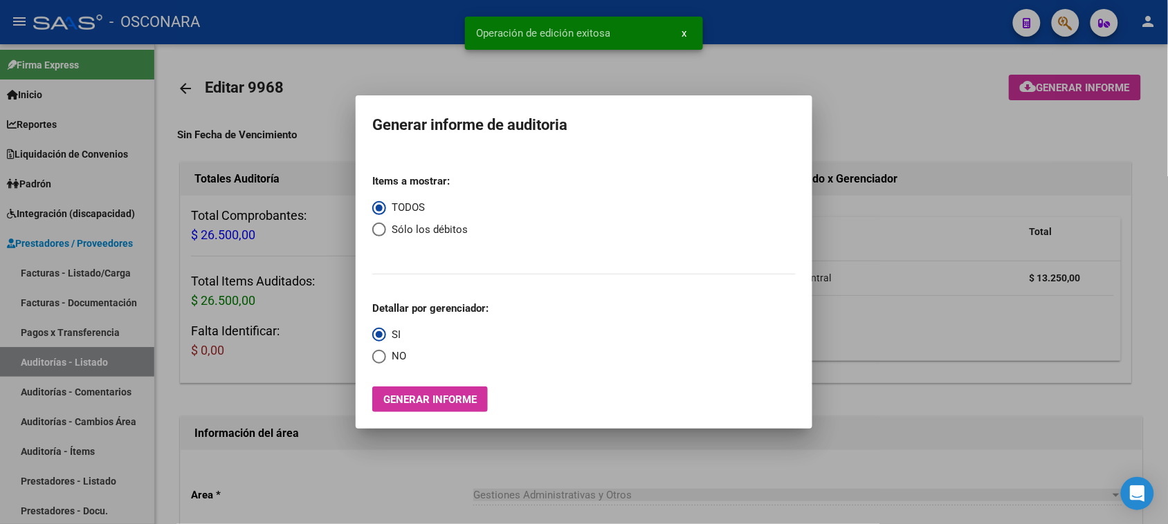
click at [40, 273] on div at bounding box center [584, 262] width 1168 height 524
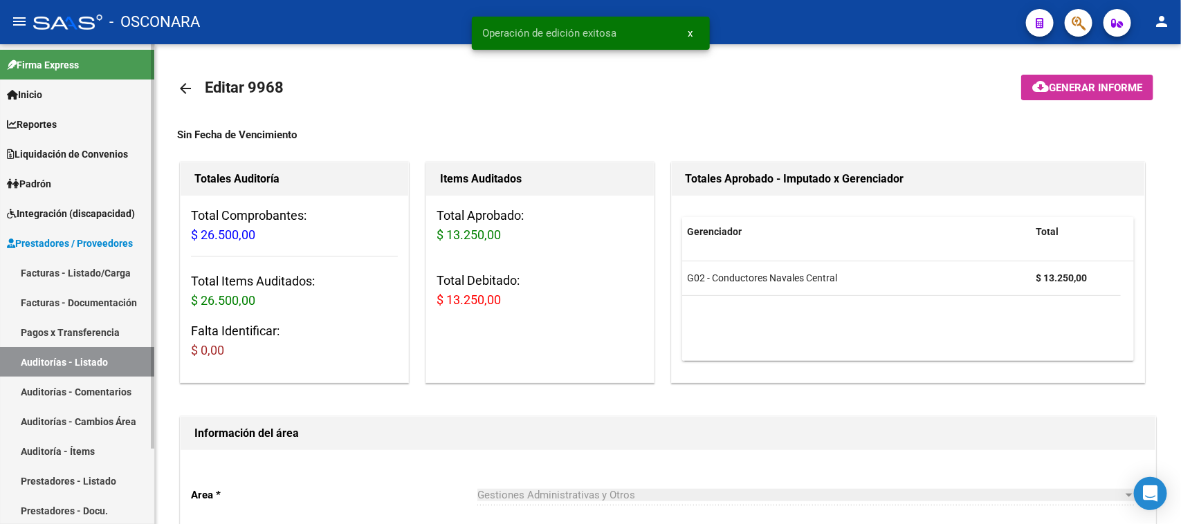
click at [46, 273] on link "Facturas - Listado/Carga" at bounding box center [77, 273] width 154 height 30
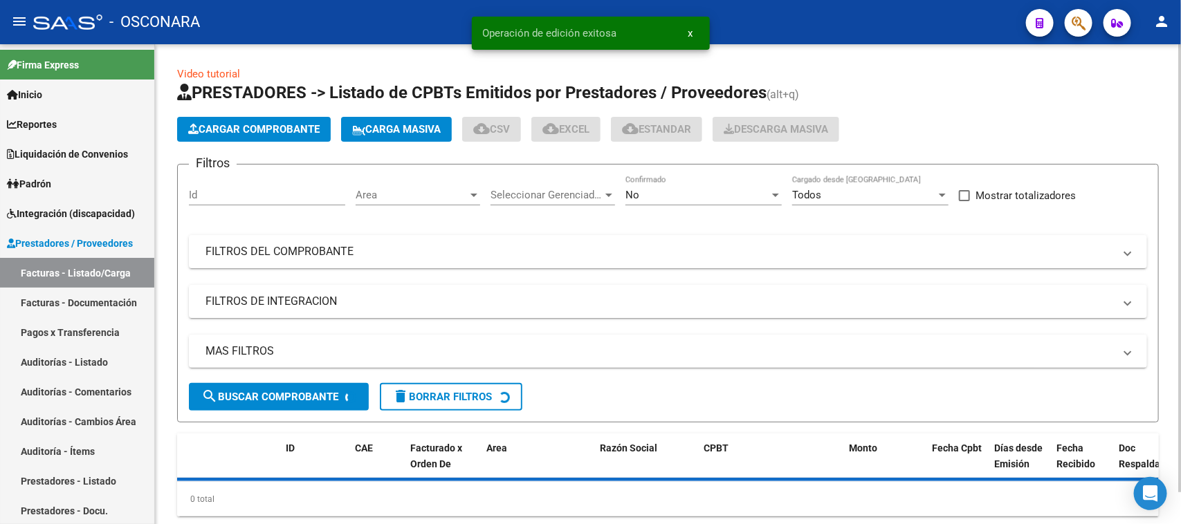
click at [278, 130] on span "Cargar Comprobante" at bounding box center [253, 129] width 131 height 12
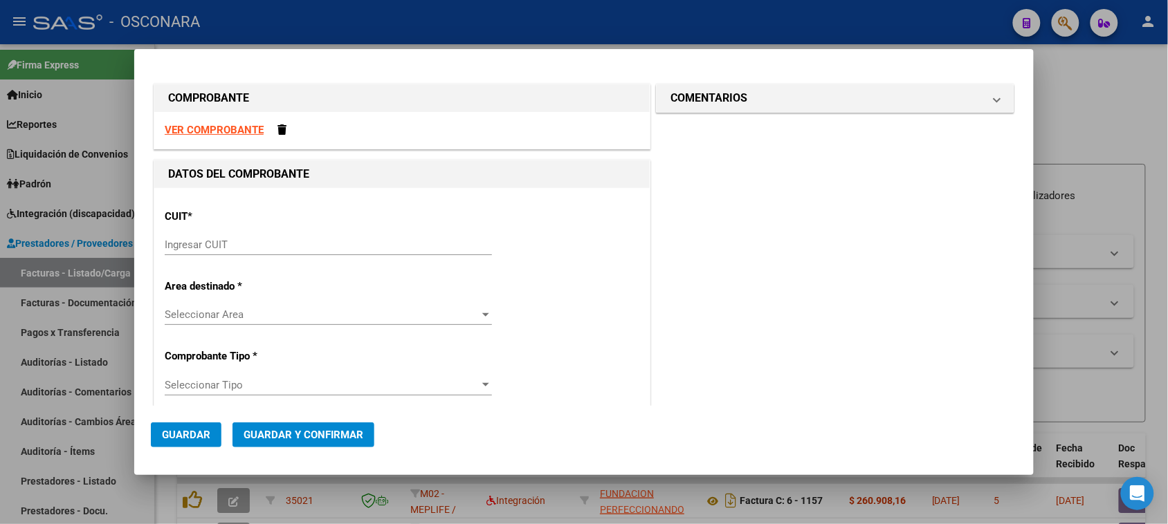
click at [230, 243] on input "Ingresar CUIT" at bounding box center [328, 245] width 327 height 12
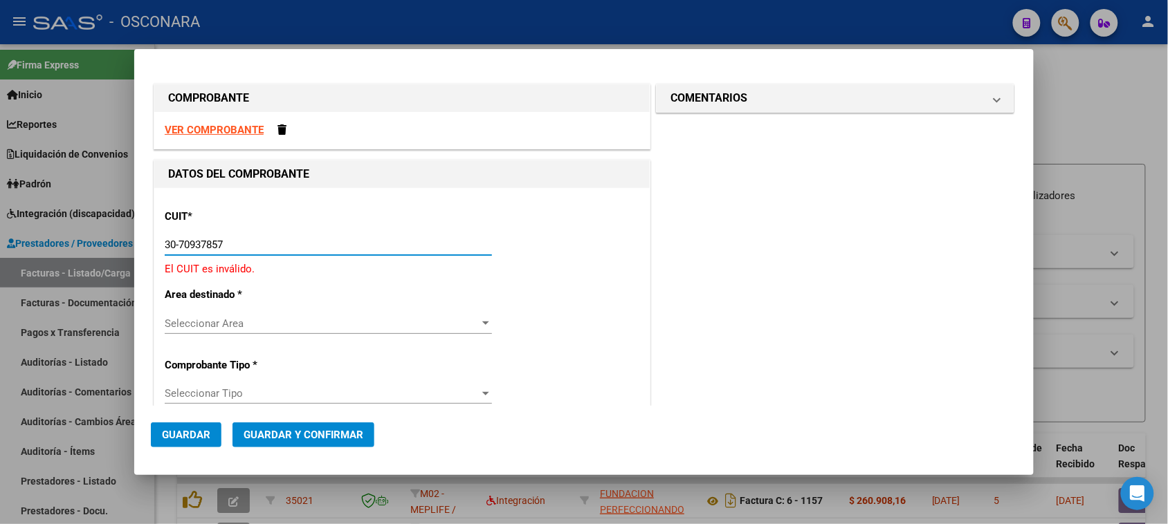
type input "30-70937857-7"
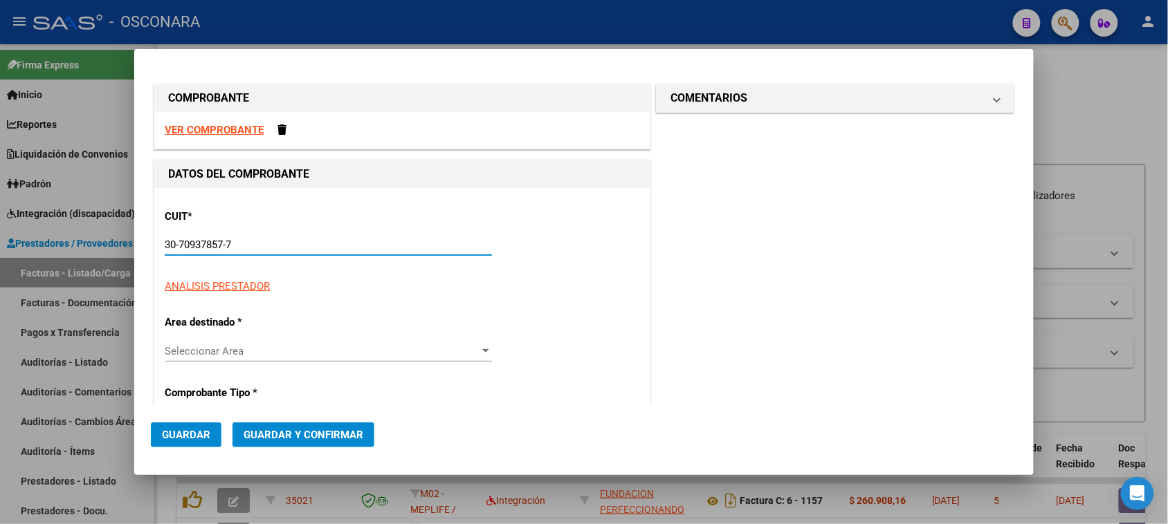
type input "17"
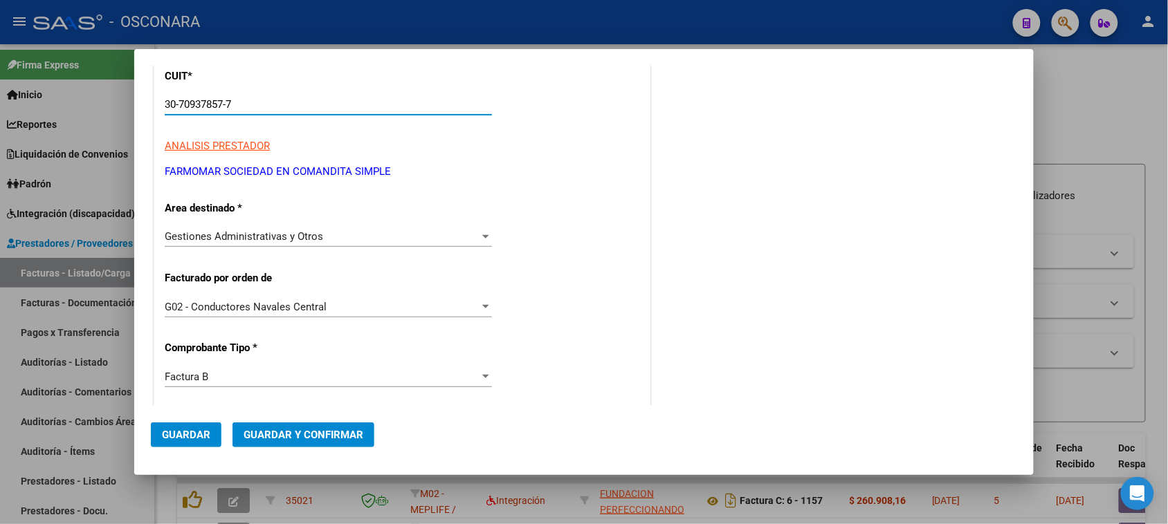
scroll to position [259, 0]
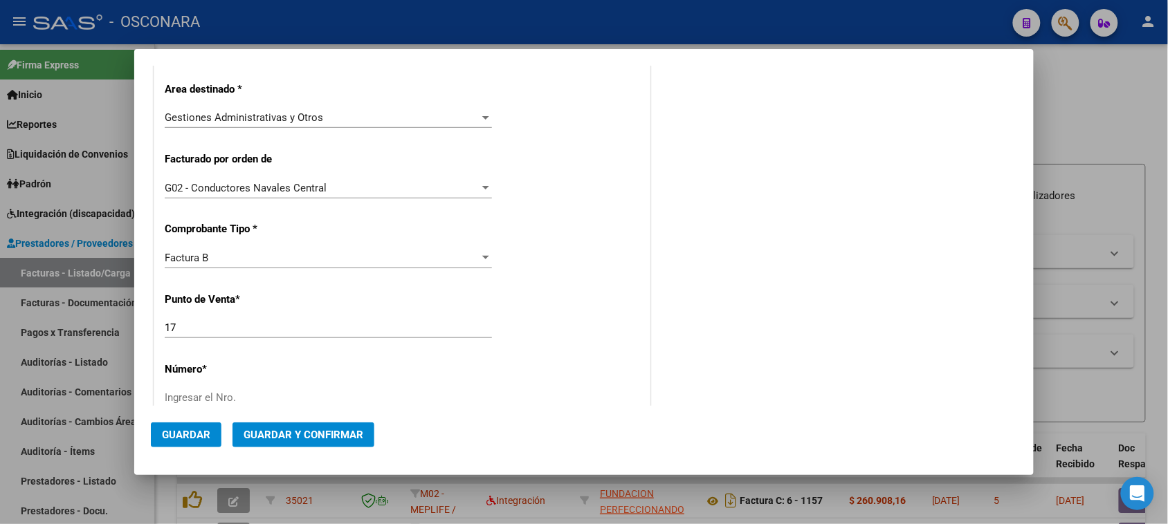
type input "30-70937857-7"
click at [222, 327] on input "17" at bounding box center [328, 328] width 327 height 12
type input "18"
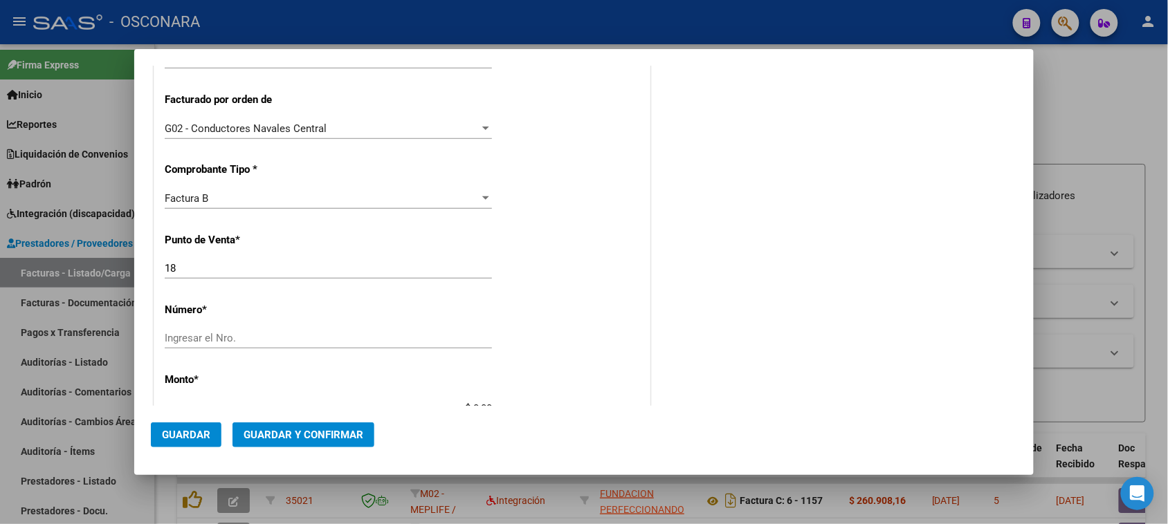
scroll to position [346, 0]
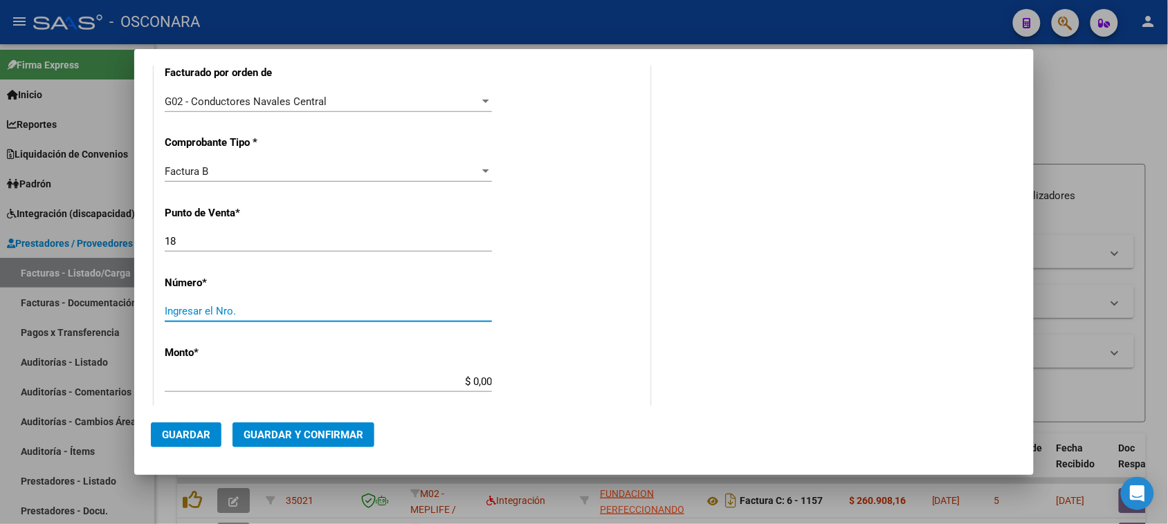
click at [208, 315] on input "Ingresar el Nro." at bounding box center [328, 311] width 327 height 12
type input "1554"
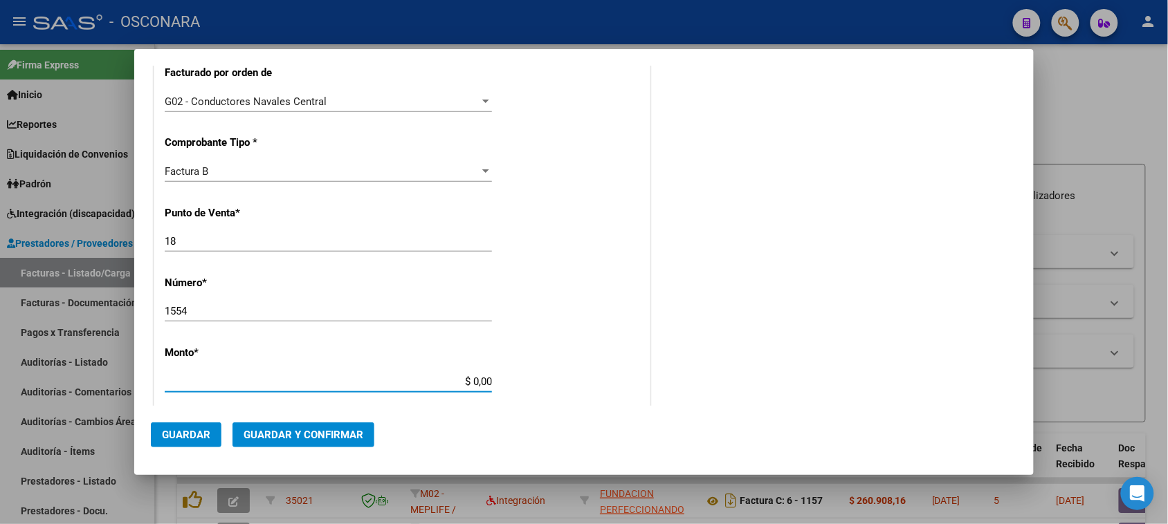
drag, startPoint x: 466, startPoint y: 381, endPoint x: 641, endPoint y: 391, distance: 176.0
click at [628, 390] on div "CUIT * 30-70937857-7 Ingresar CUIT ANALISIS PRESTADOR FARMOMAR SOCIEDAD EN COMA…" at bounding box center [401, 367] width 495 height 1051
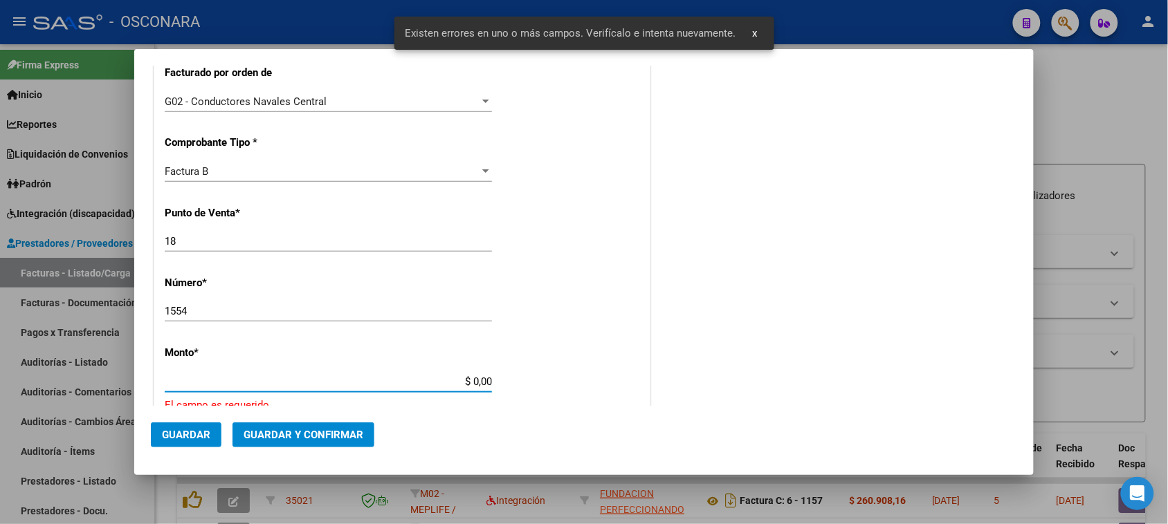
scroll to position [485, 0]
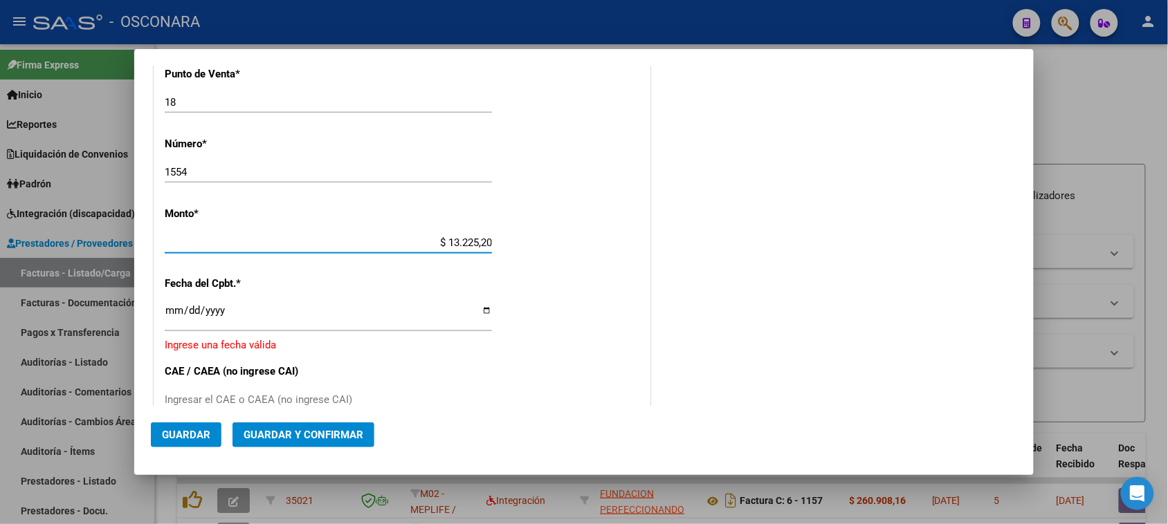
type input "$ 132.252,00"
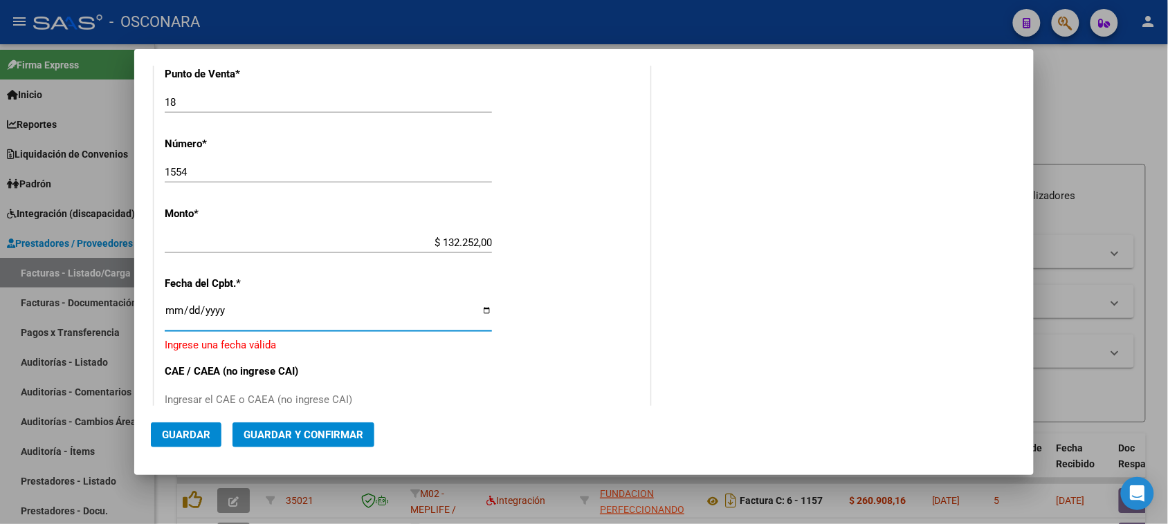
click at [165, 312] on input "Ingresar la fecha" at bounding box center [328, 316] width 327 height 22
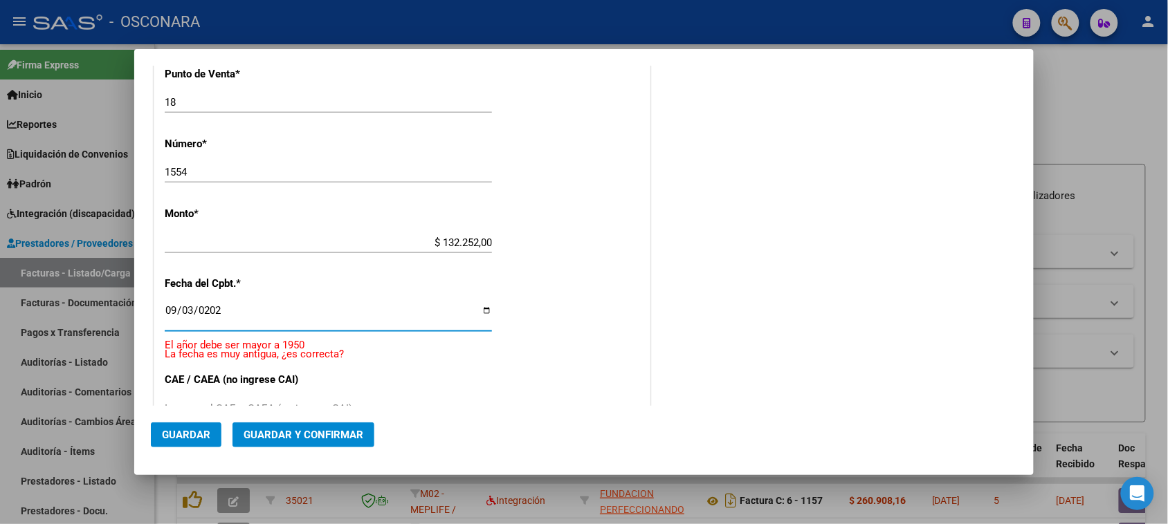
type input "[DATE]"
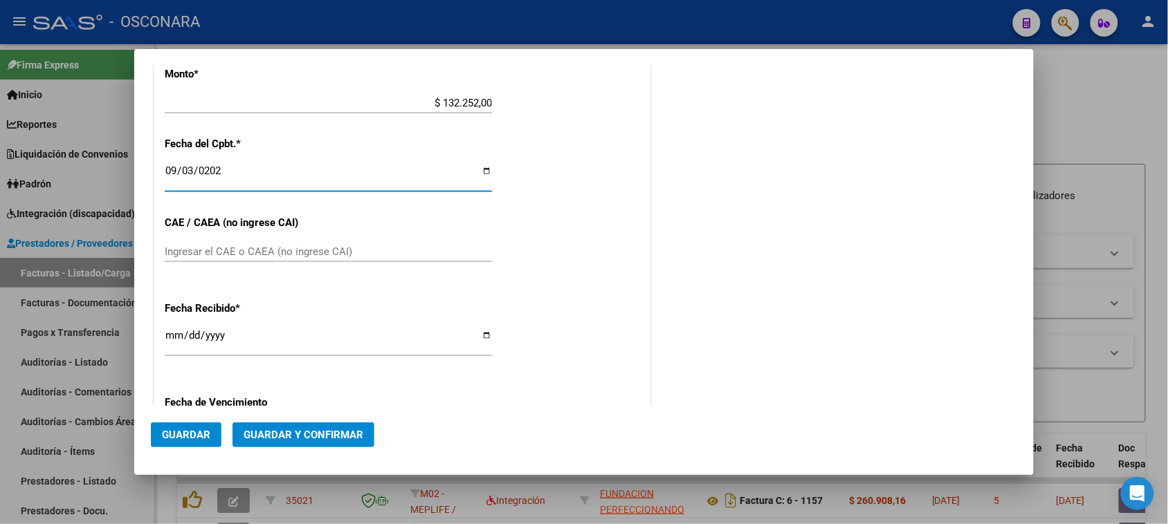
scroll to position [658, 0]
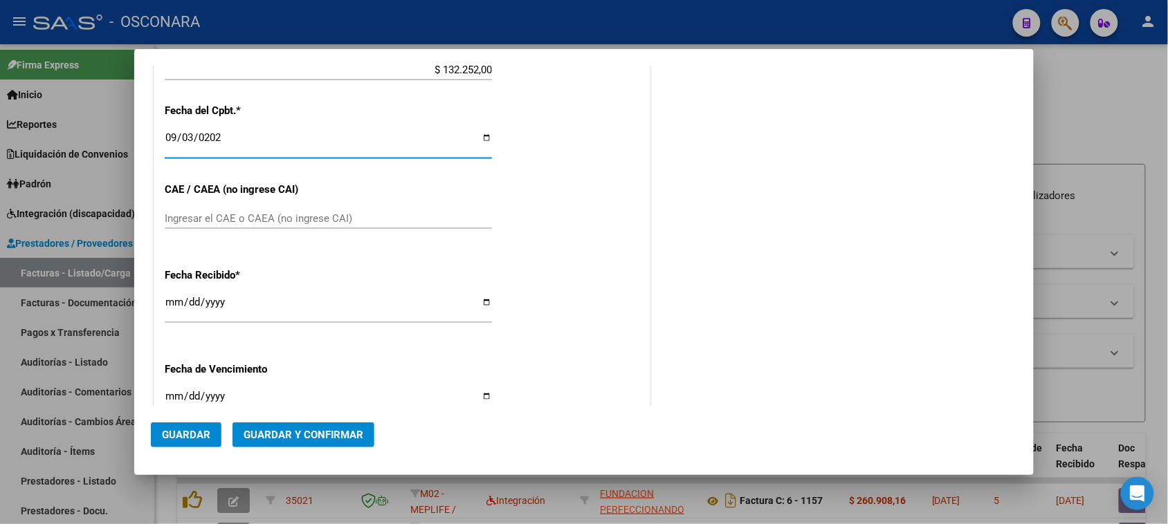
click at [302, 436] on span "Guardar y Confirmar" at bounding box center [304, 435] width 120 height 12
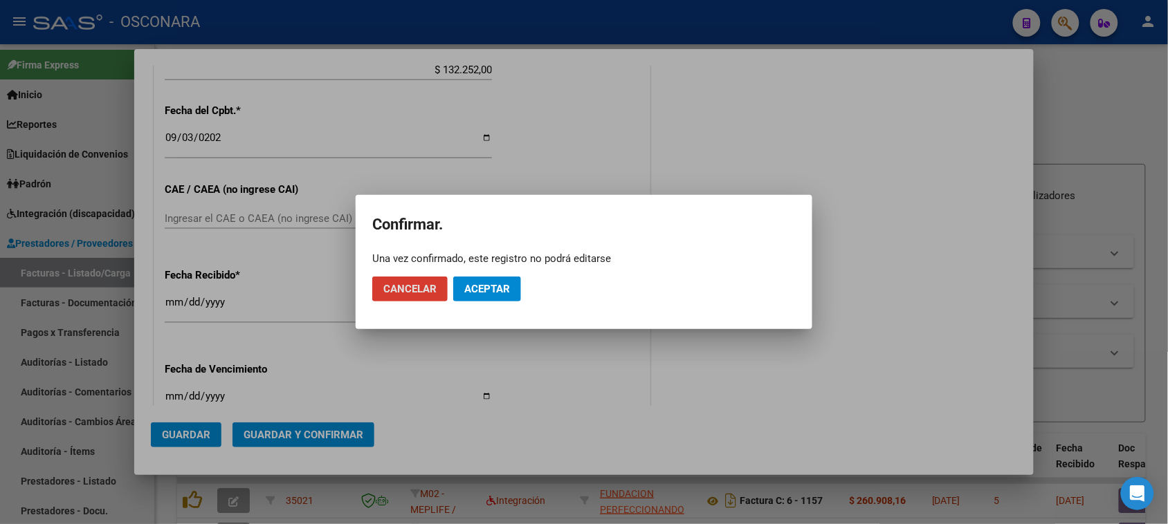
click at [483, 292] on span "Aceptar" at bounding box center [487, 289] width 46 height 12
click at [483, 292] on span "Guardar igualmente." at bounding box center [522, 289] width 117 height 12
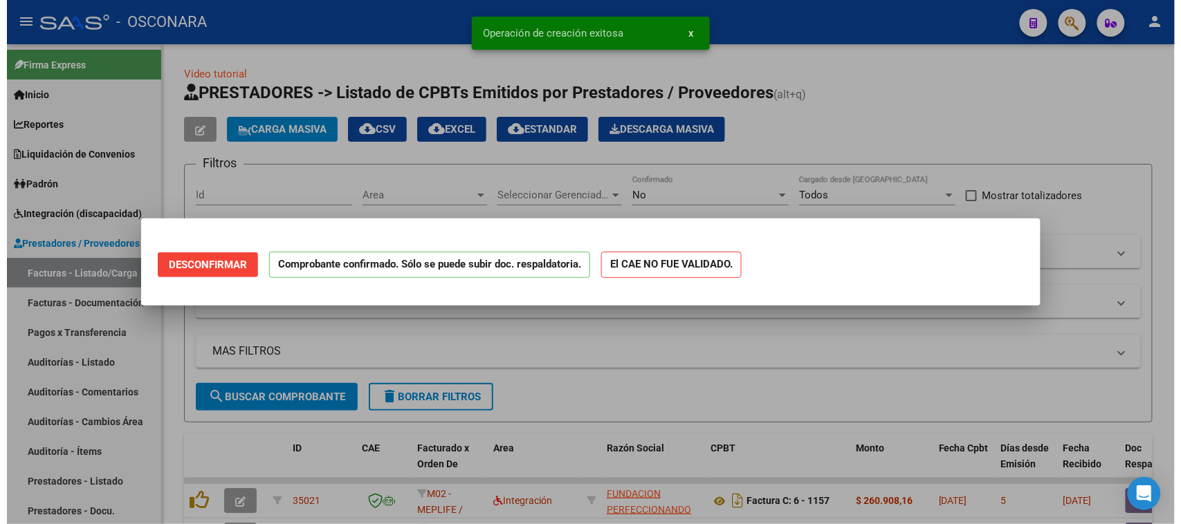
scroll to position [0, 0]
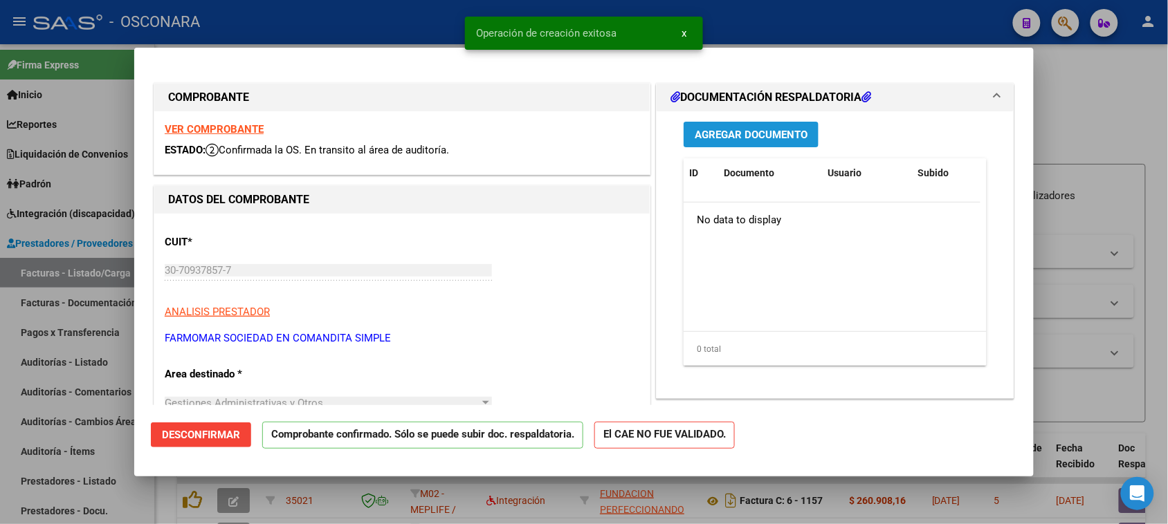
click at [735, 129] on span "Agregar Documento" at bounding box center [751, 135] width 113 height 12
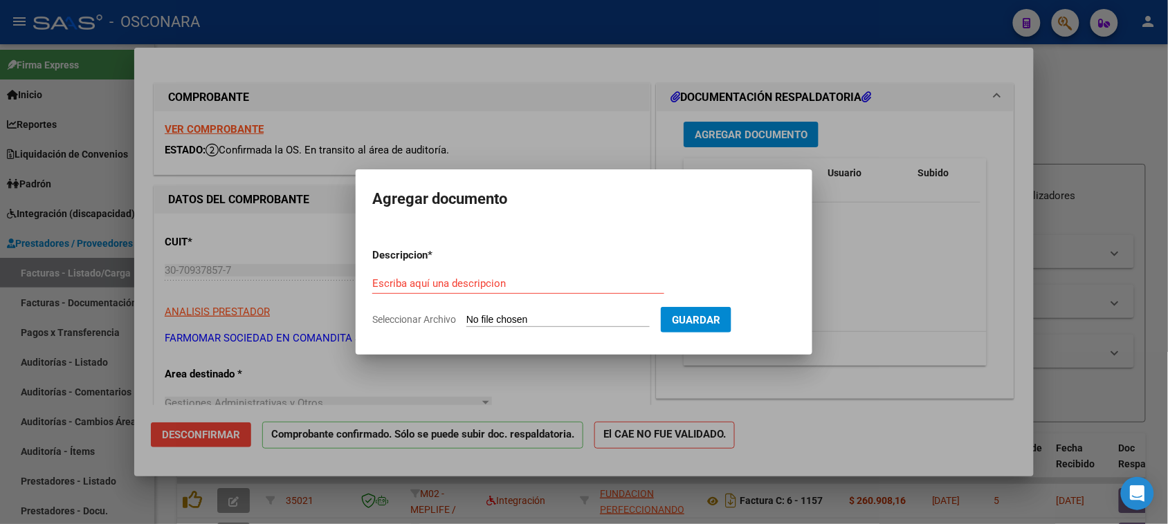
type input "C:\fakepath\WhatsApp Image [DATE] 12.06.37.jpeg"
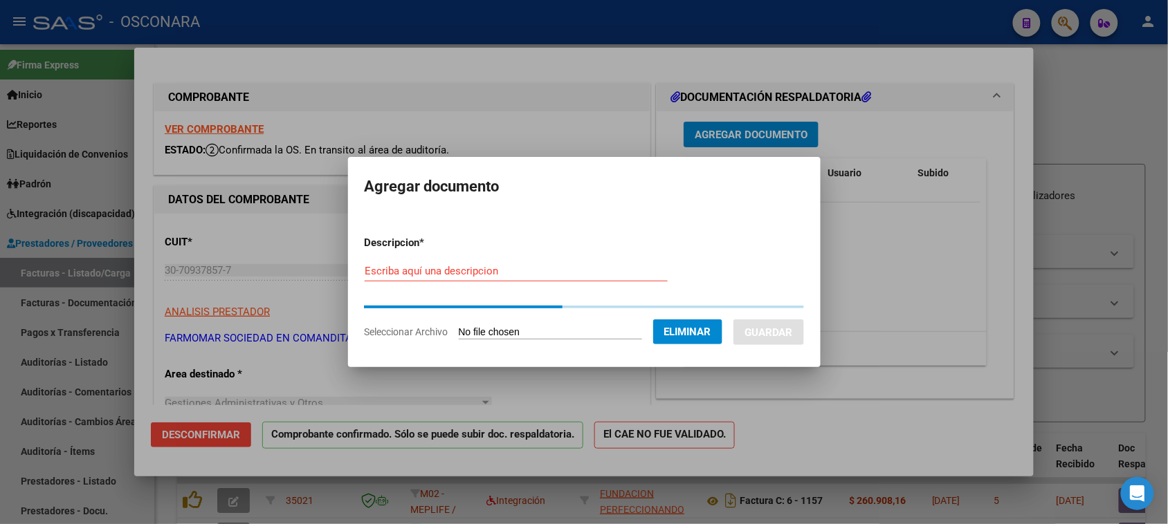
click at [398, 270] on input "Escriba aquí una descripcion" at bounding box center [516, 271] width 303 height 12
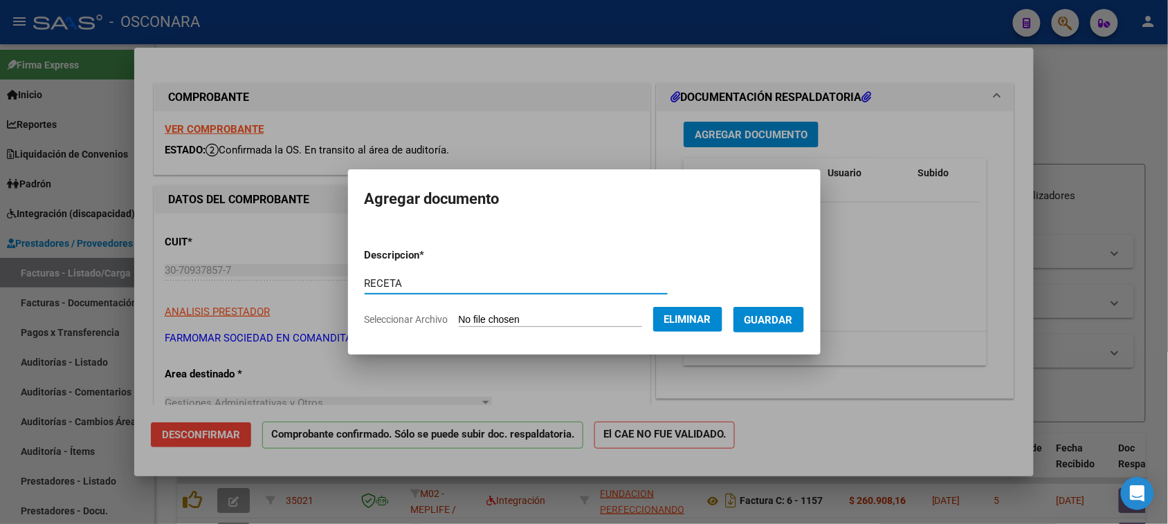
type input "RECETA"
click at [773, 314] on span "Guardar" at bounding box center [768, 320] width 48 height 12
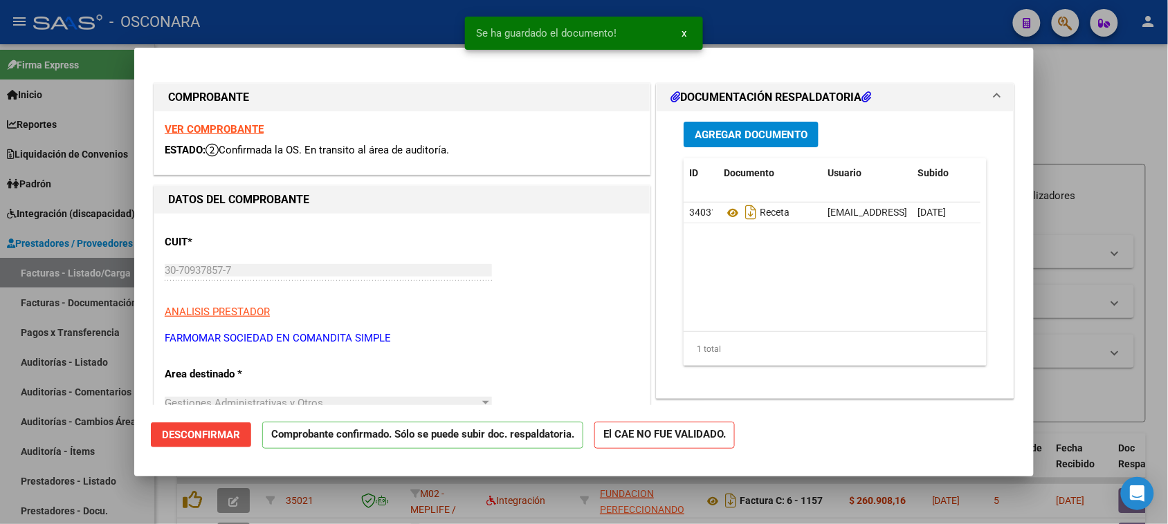
click at [1088, 136] on div at bounding box center [584, 262] width 1168 height 524
type input "$ 0,00"
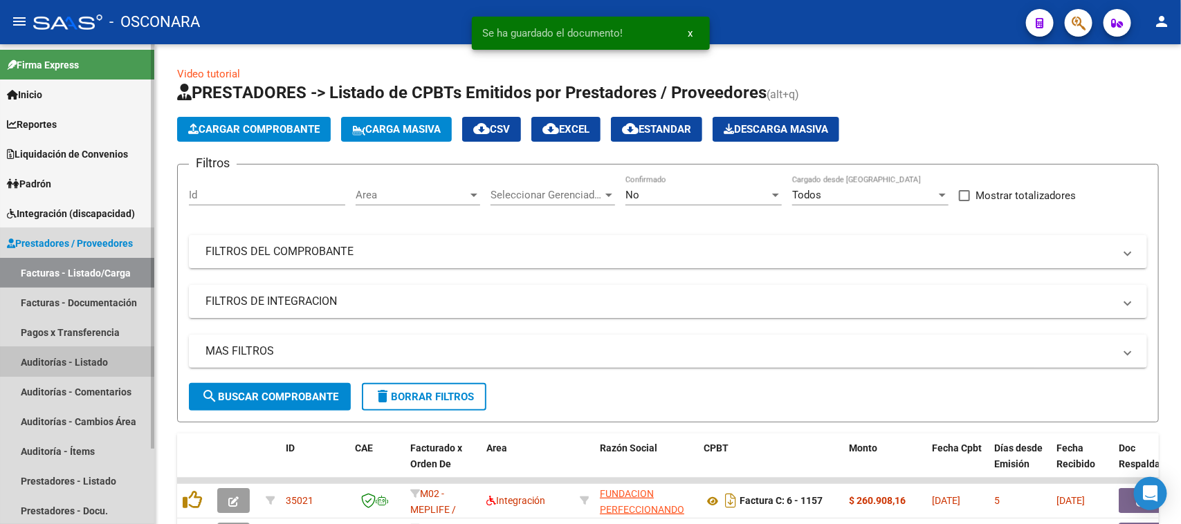
click at [37, 360] on link "Auditorías - Listado" at bounding box center [77, 362] width 154 height 30
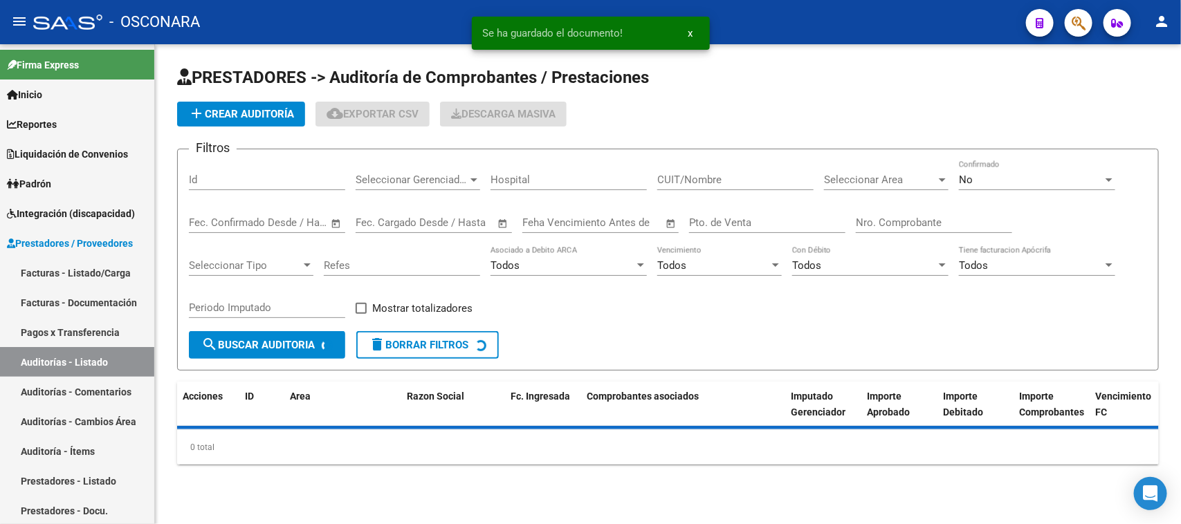
click at [250, 108] on span "add Crear Auditoría" at bounding box center [241, 114] width 106 height 12
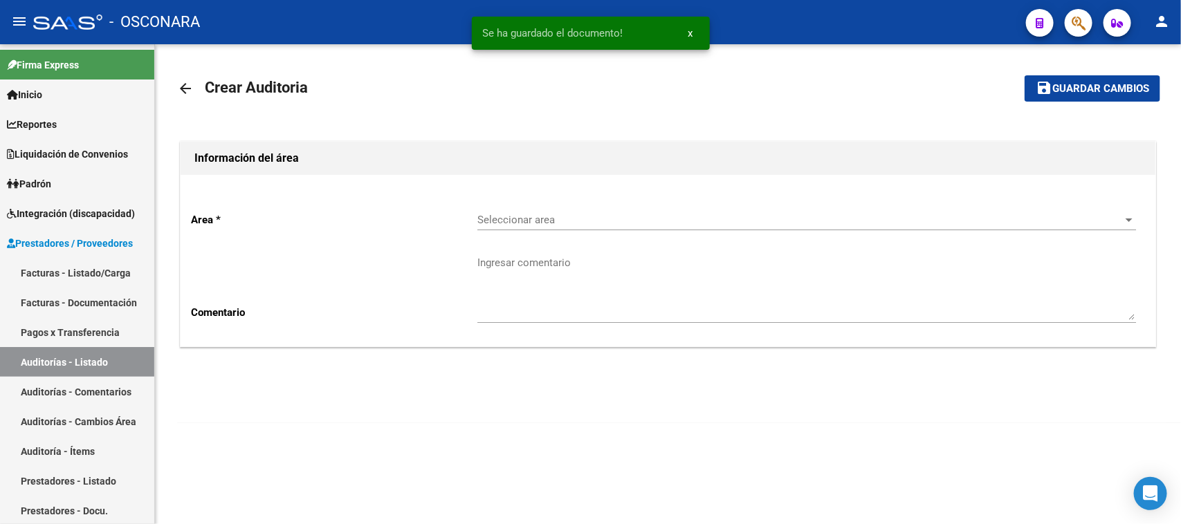
click at [514, 229] on div "Seleccionar area Seleccionar area" at bounding box center [806, 216] width 659 height 30
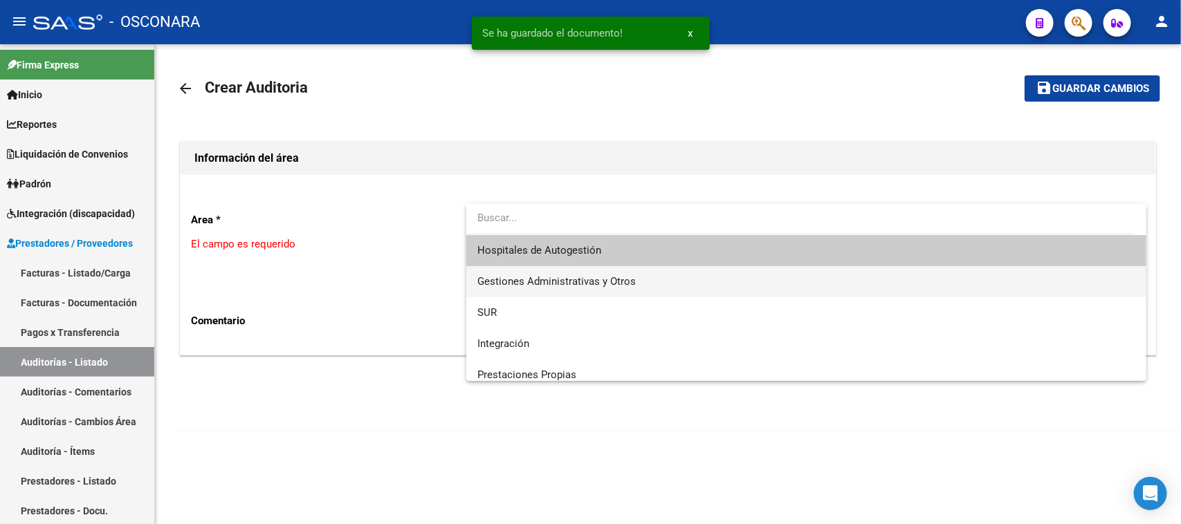
click at [540, 277] on span "Gestiones Administrativas y Otros" at bounding box center [556, 281] width 158 height 12
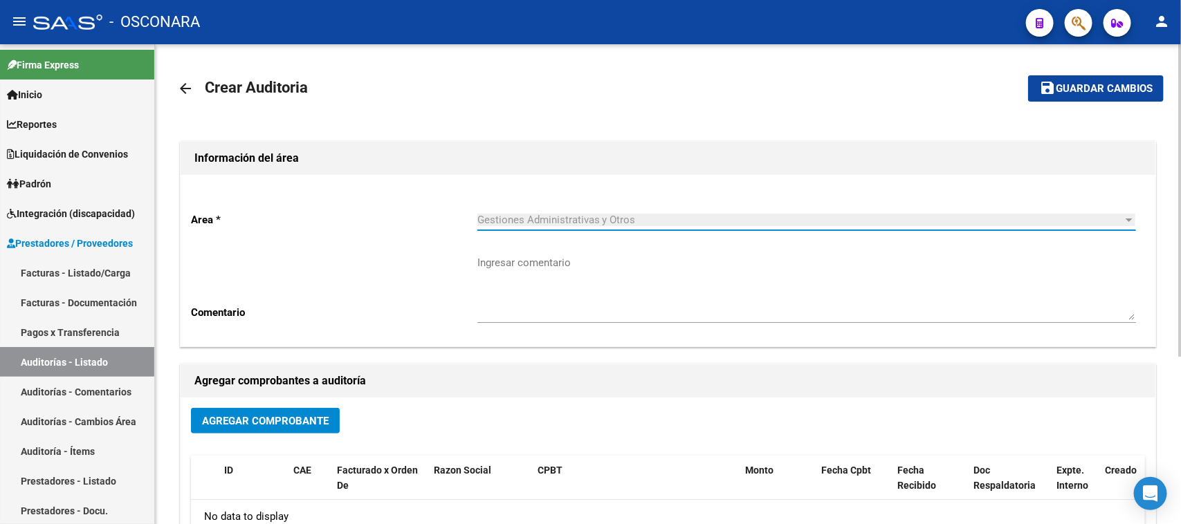
click at [292, 417] on span "Agregar Comprobante" at bounding box center [265, 421] width 127 height 12
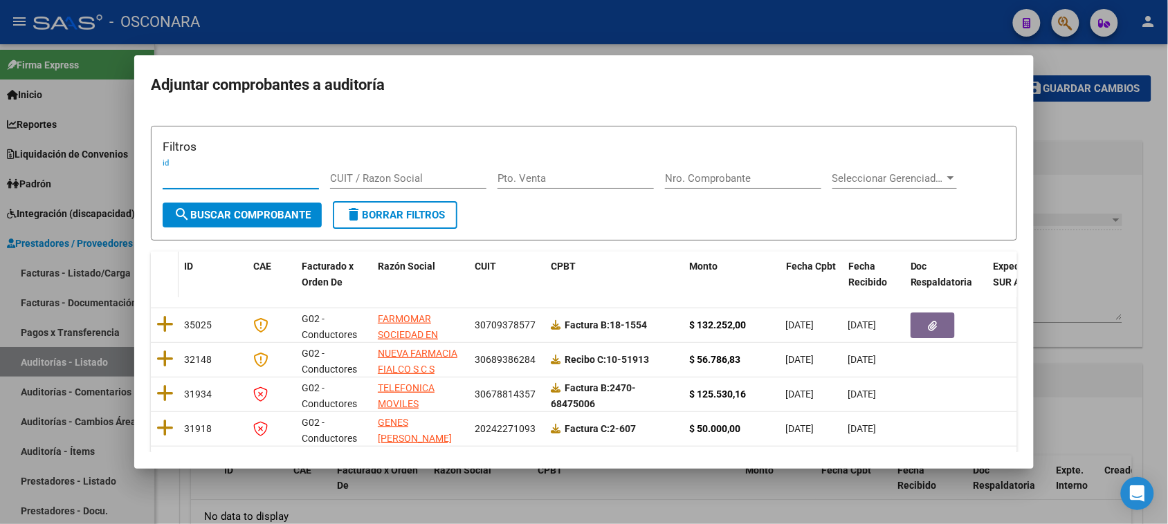
click at [161, 320] on icon at bounding box center [164, 324] width 17 height 19
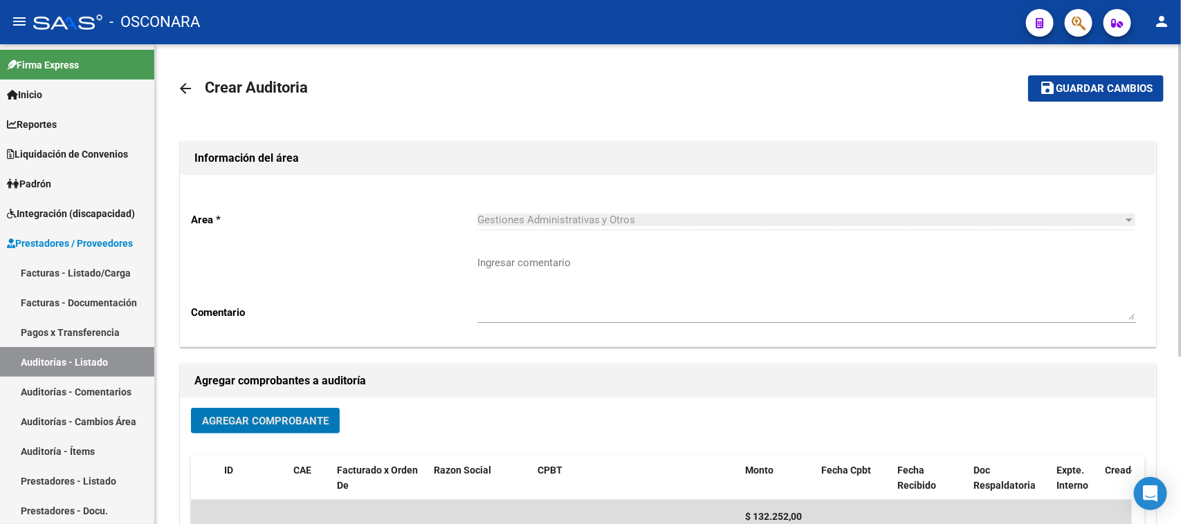
drag, startPoint x: 1079, startPoint y: 98, endPoint x: 1029, endPoint y: 129, distance: 58.4
click at [1079, 98] on button "save Guardar cambios" at bounding box center [1096, 88] width 136 height 26
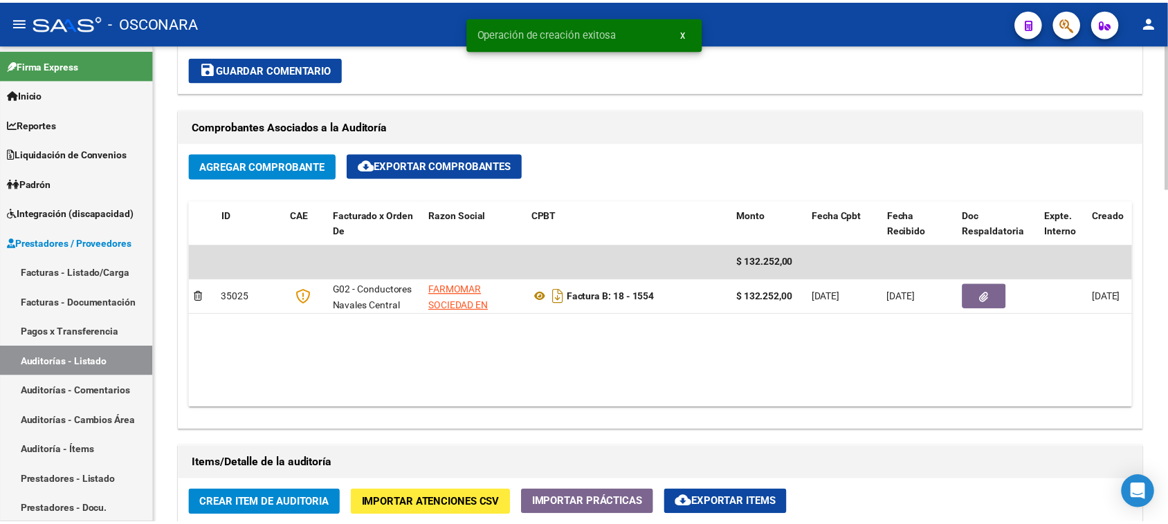
scroll to position [692, 0]
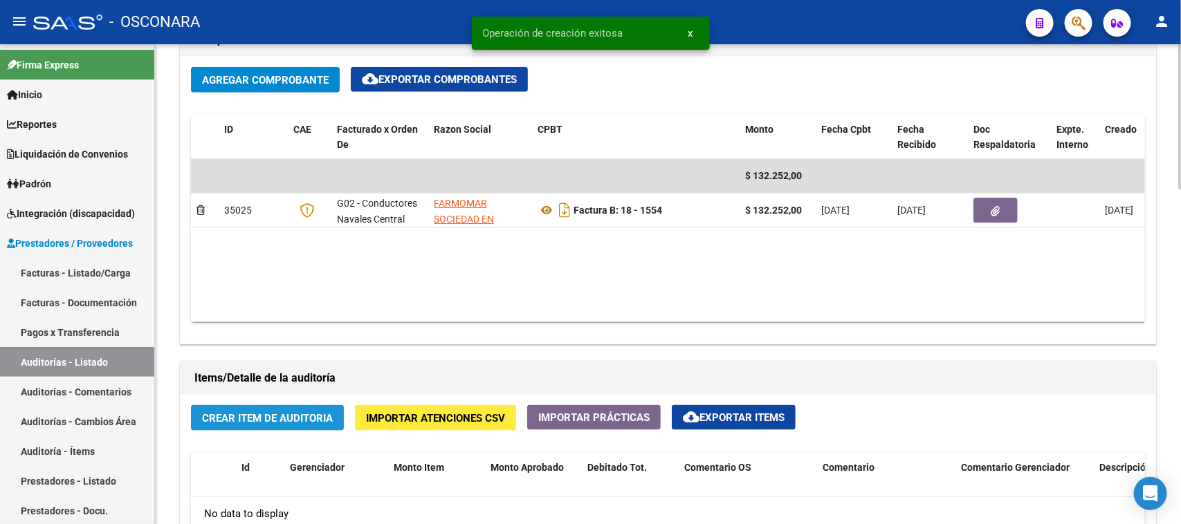
click at [262, 419] on span "Crear Item de Auditoria" at bounding box center [267, 418] width 131 height 12
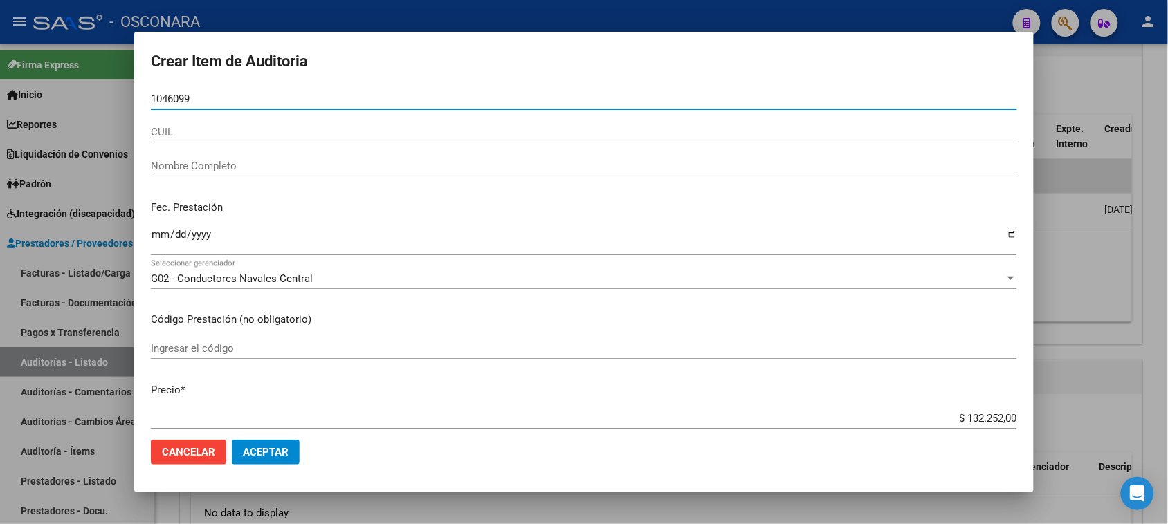
type input "10460993"
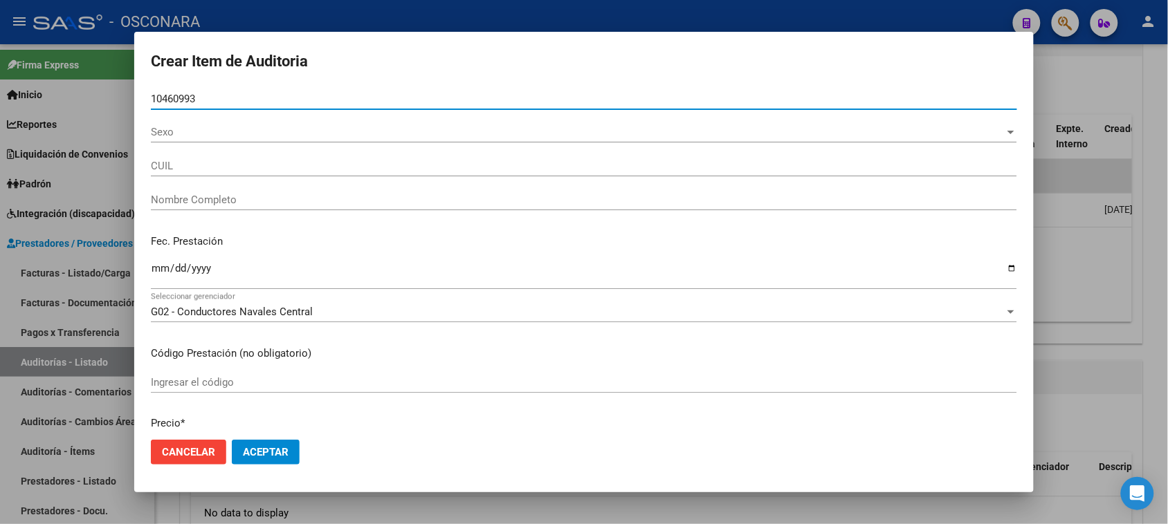
type input "20104609938"
type input "[PERSON_NAME]"
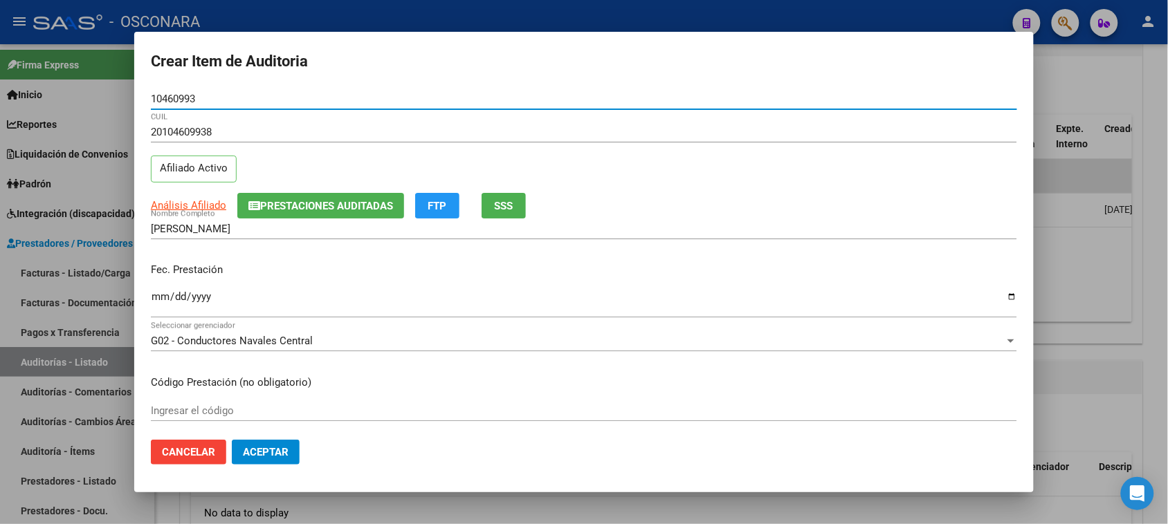
type input "10460993"
click at [161, 301] on input "Ingresar la fecha" at bounding box center [584, 302] width 866 height 22
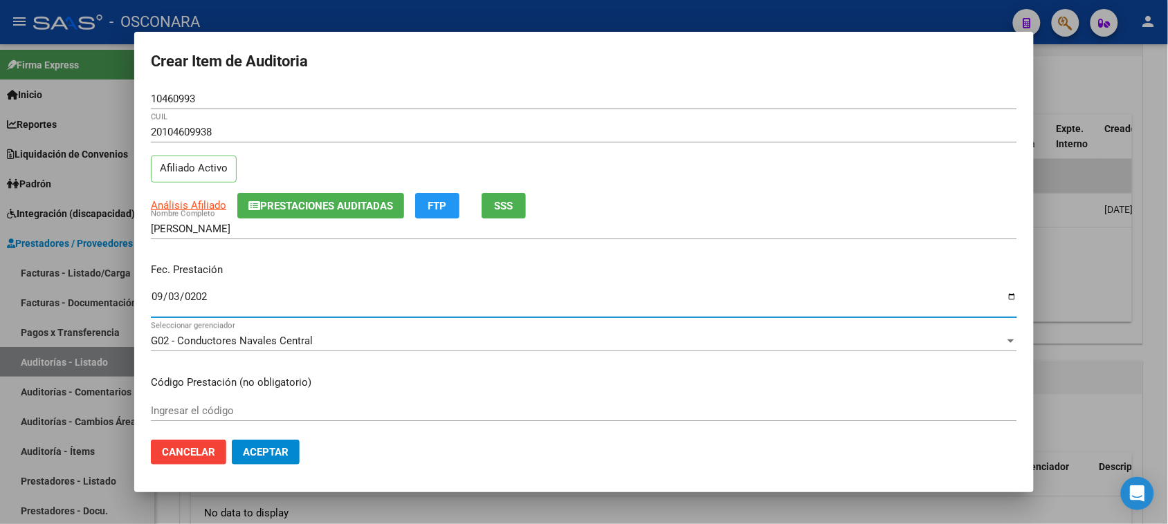
type input "[DATE]"
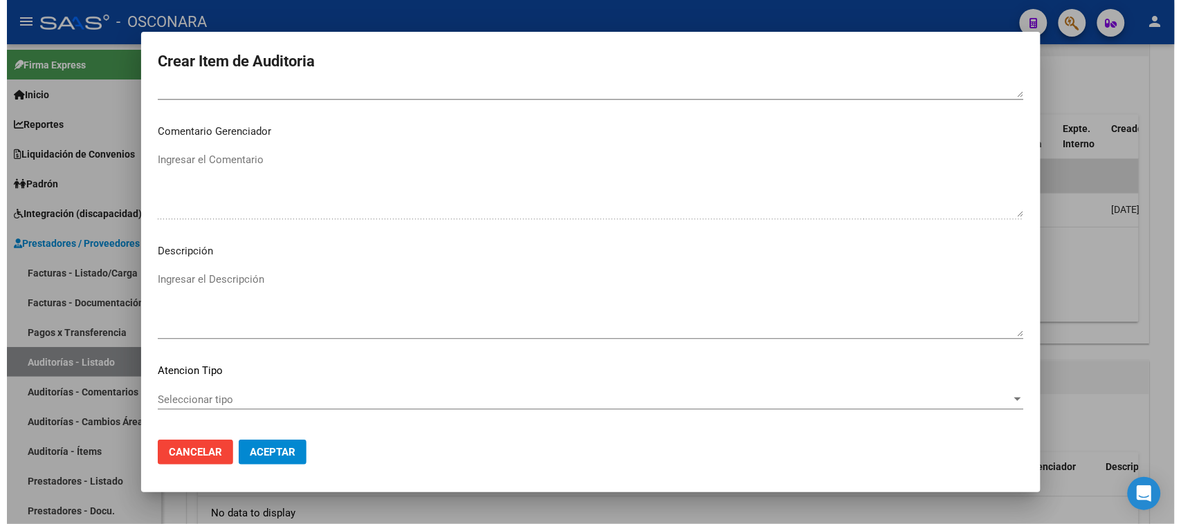
scroll to position [904, 0]
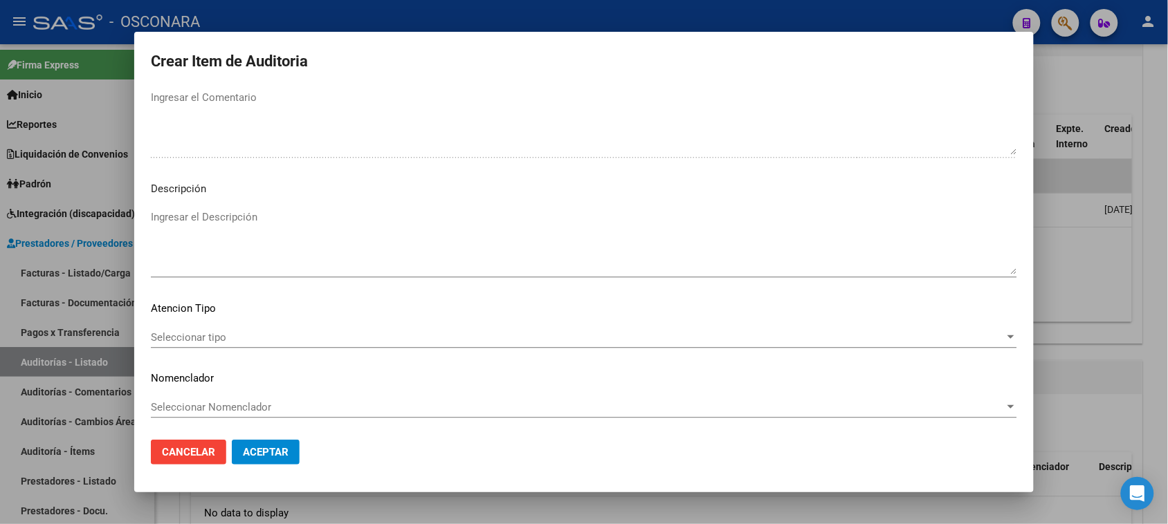
click at [219, 223] on textarea "Ingresar el Descripción" at bounding box center [584, 242] width 866 height 65
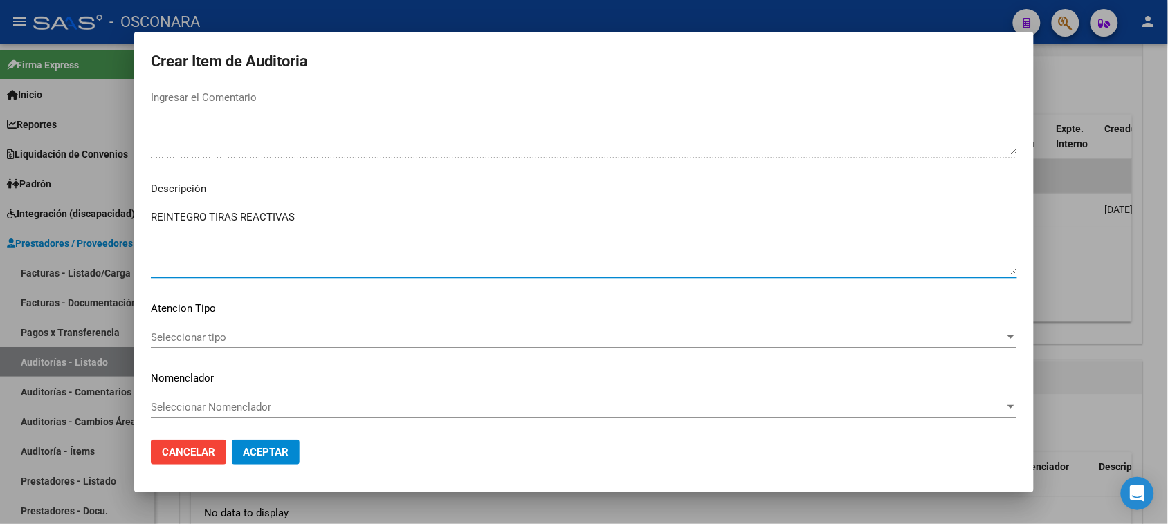
type textarea "REINTEGRO TIRAS REACTIVAS"
click at [196, 341] on span "Seleccionar tipo" at bounding box center [578, 337] width 854 height 12
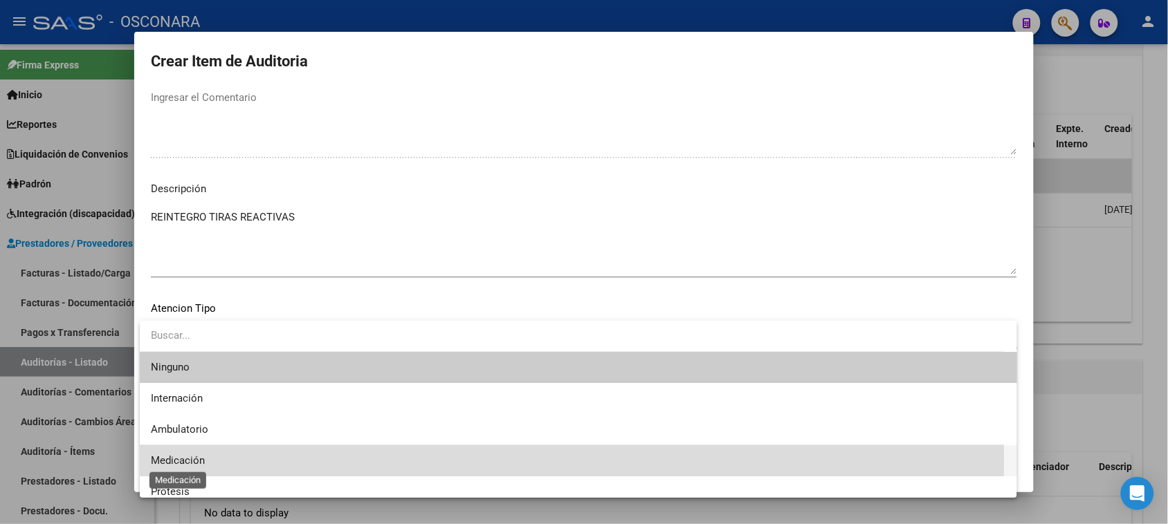
click at [185, 460] on span "Medicación" at bounding box center [178, 461] width 54 height 12
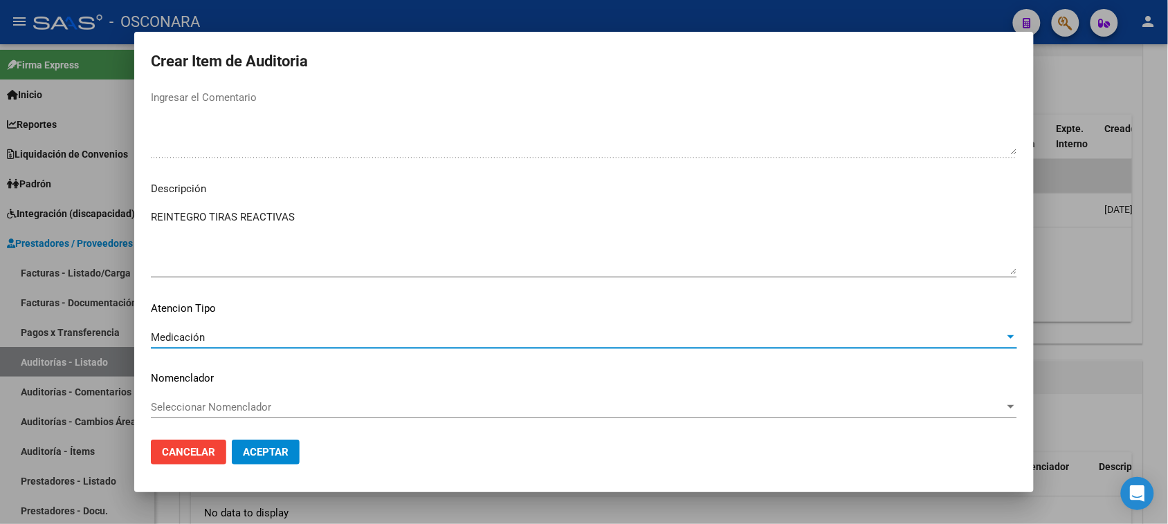
click at [267, 459] on button "Aceptar" at bounding box center [266, 452] width 68 height 25
